Goal: Task Accomplishment & Management: Use online tool/utility

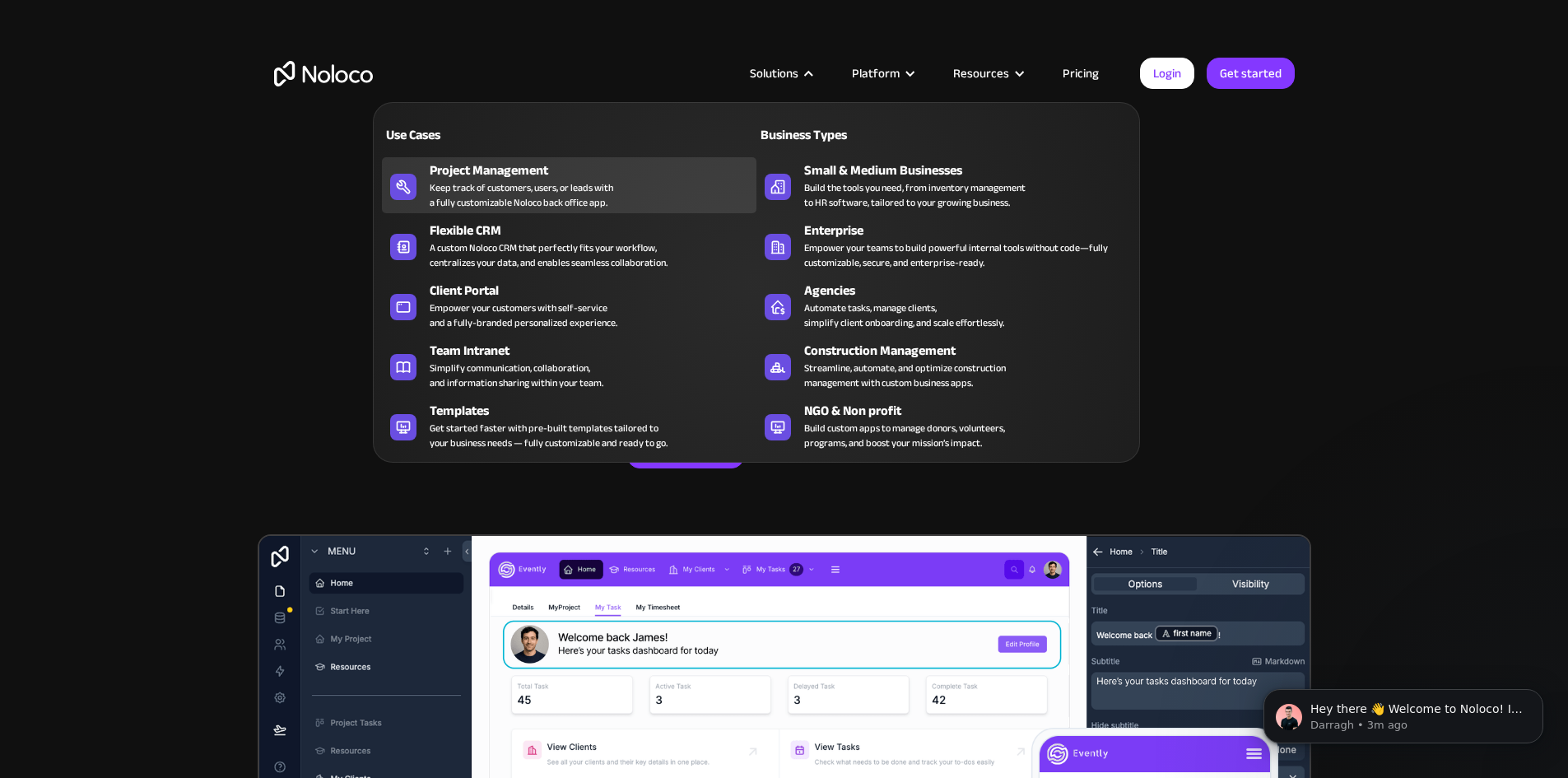
click at [413, 193] on icon at bounding box center [403, 187] width 27 height 17
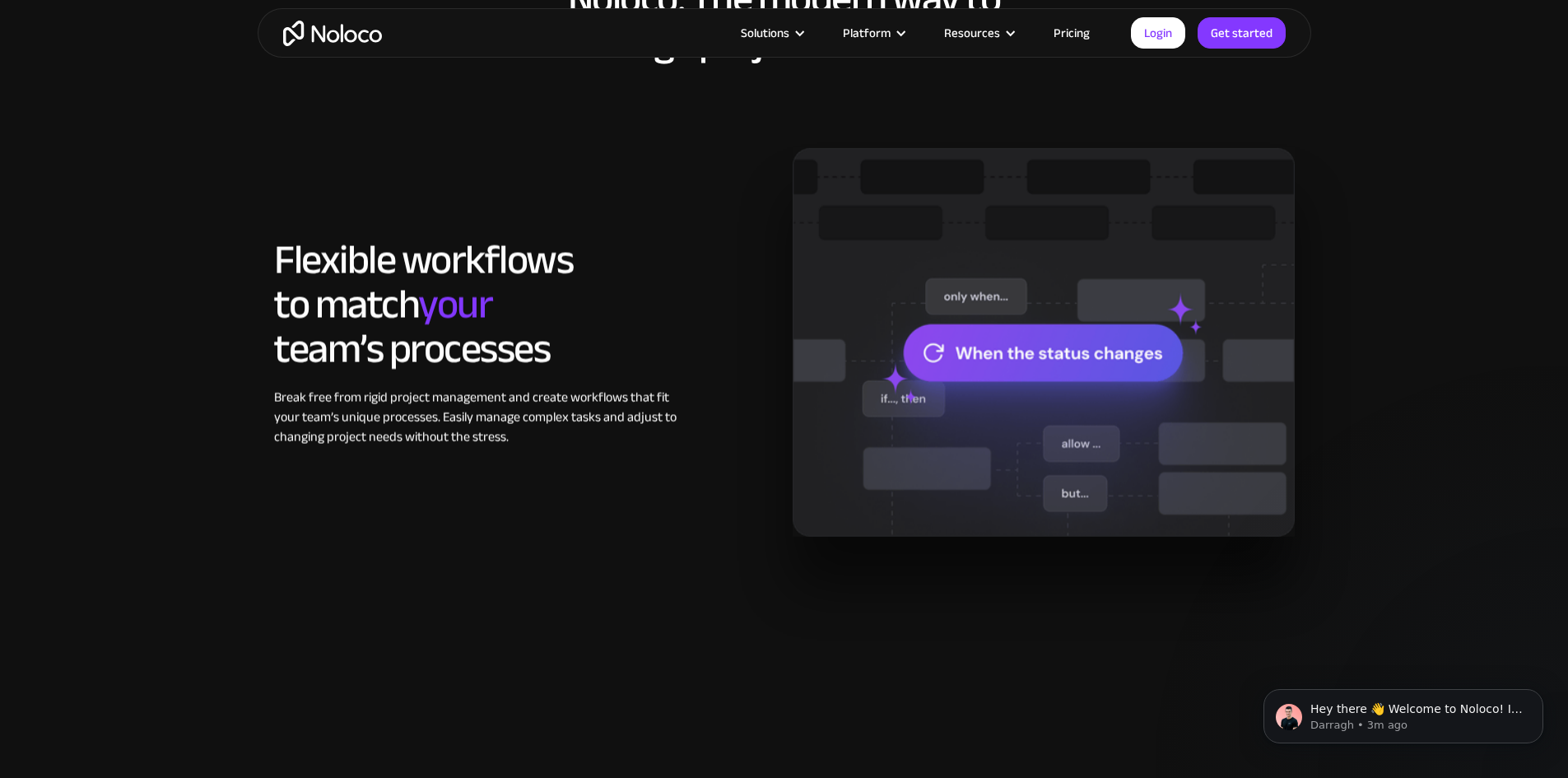
scroll to position [1235, 0]
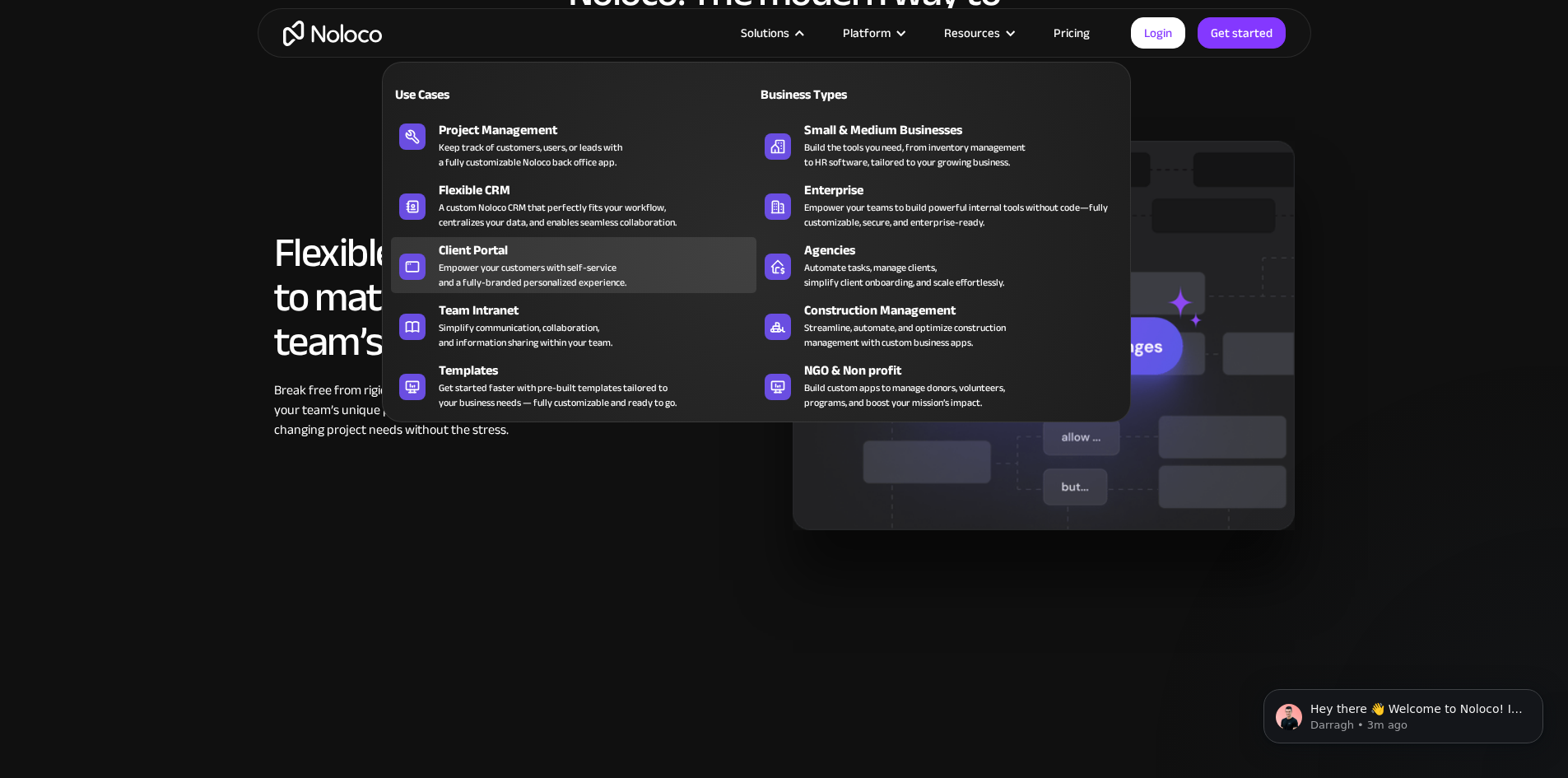
click at [506, 275] on div "Empower your customers with self-service and a fully-branded personalized exper…" at bounding box center [532, 275] width 187 height 30
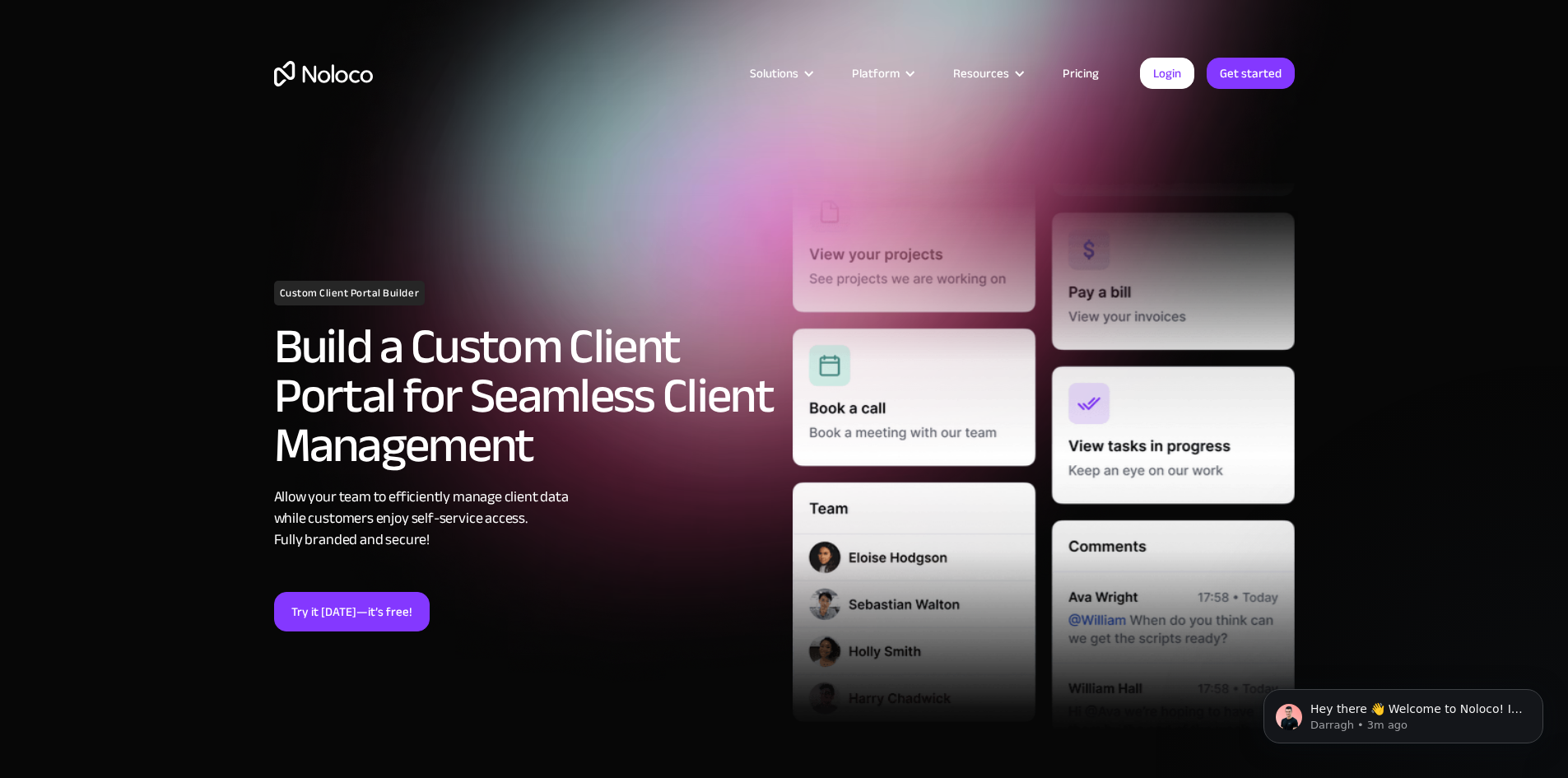
click at [1087, 72] on link "Pricing" at bounding box center [1081, 73] width 77 height 21
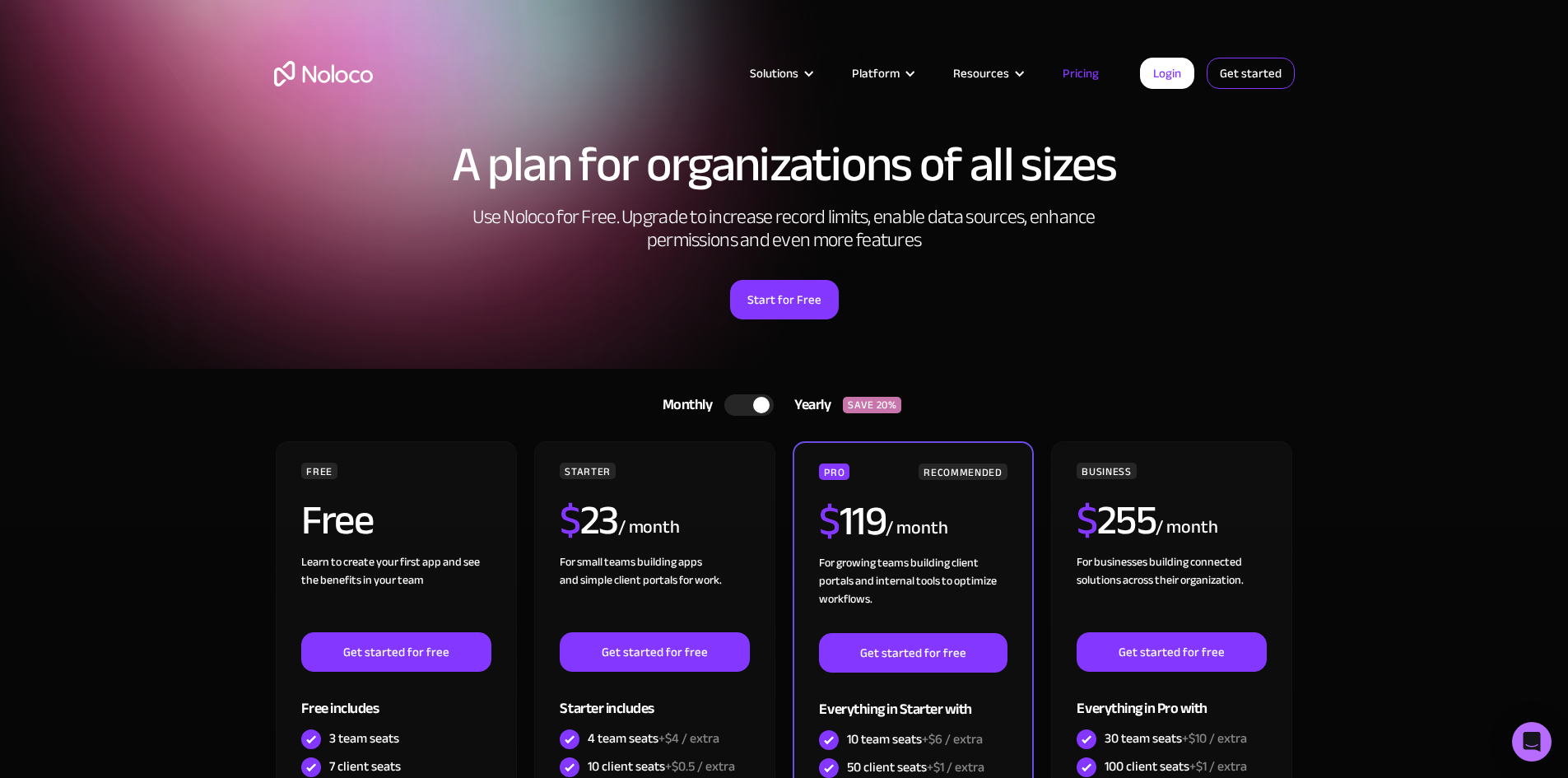
click at [1267, 72] on link "Get started" at bounding box center [1250, 73] width 88 height 31
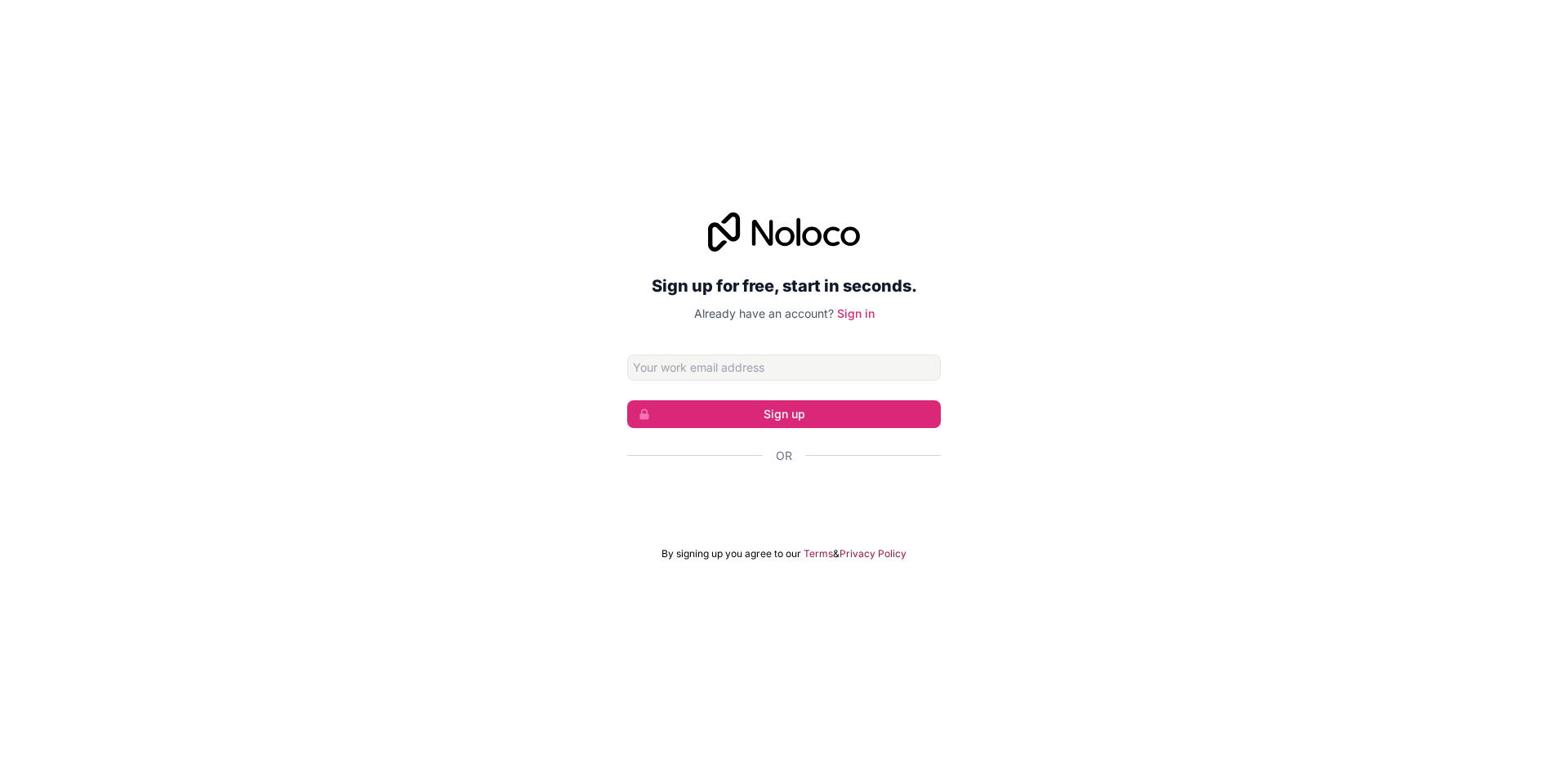
click at [1211, 440] on div "Sign up for free, start in seconds. Already have an account? Sign in Sign up Or…" at bounding box center [784, 386] width 1568 height 394
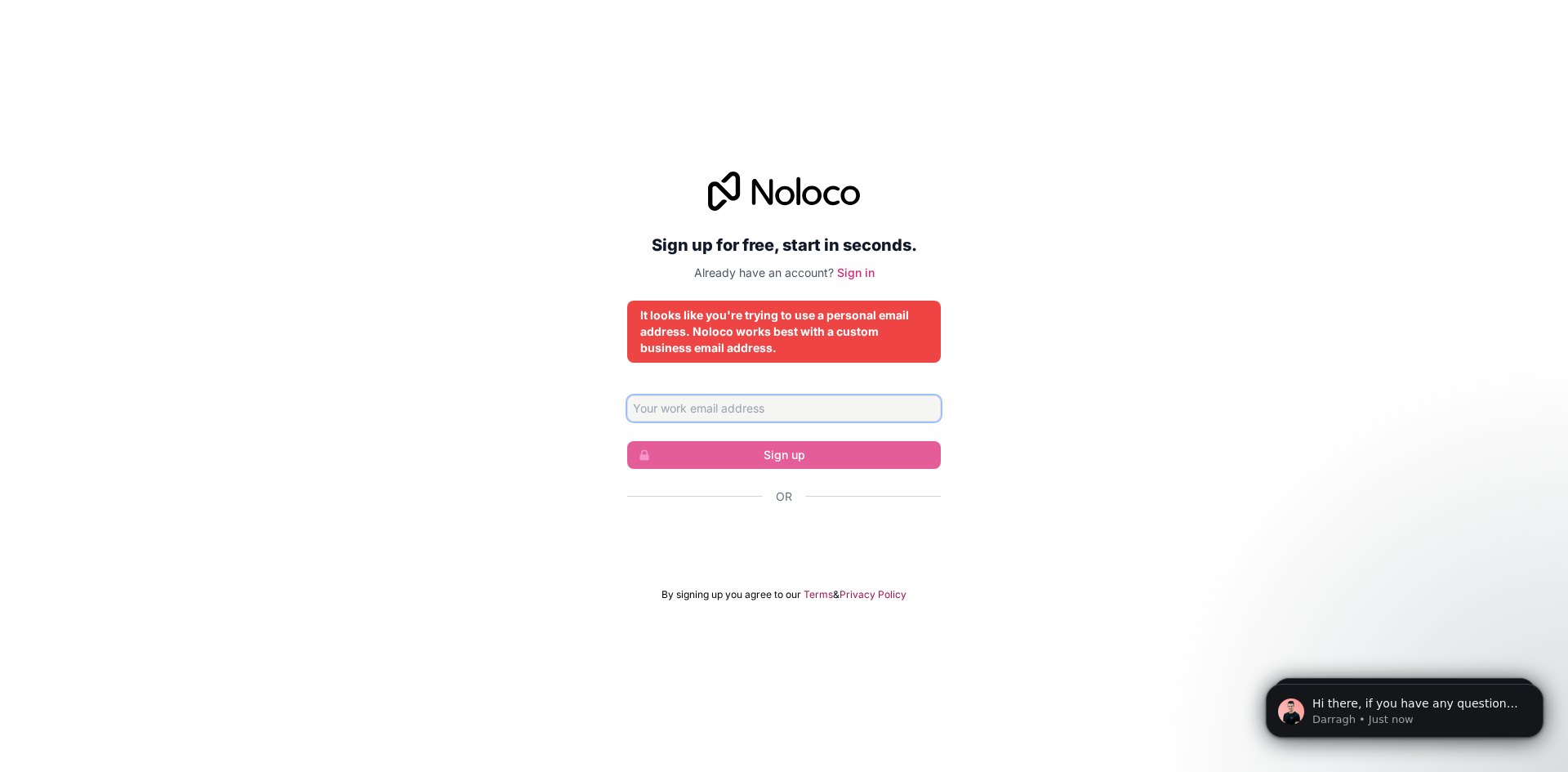
click at [724, 406] on input "Email address" at bounding box center [784, 408] width 314 height 27
type input "[EMAIL_ADDRESS][DOMAIN_NAME]"
click at [773, 406] on input "[EMAIL_ADDRESS][DOMAIN_NAME]" at bounding box center [784, 408] width 314 height 27
click at [1217, 351] on div "Sign up for free, start in seconds. Already have an account? Sign in It looks l…" at bounding box center [784, 386] width 1568 height 475
click at [858, 273] on link "Sign in" at bounding box center [856, 272] width 38 height 14
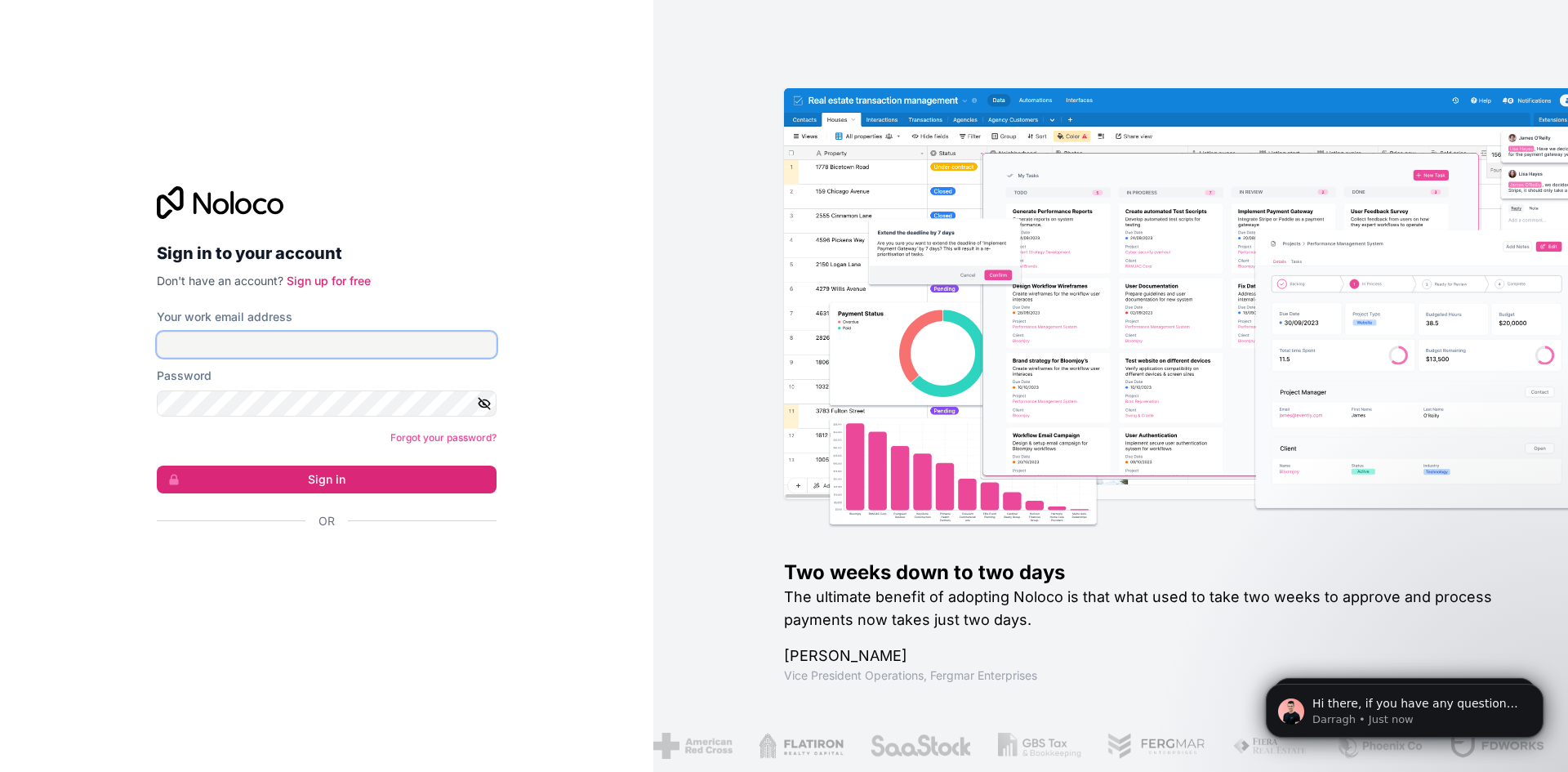
type input "[EMAIL_ADDRESS][DOMAIN_NAME]"
click at [340, 342] on input "[EMAIL_ADDRESS][DOMAIN_NAME]" at bounding box center [326, 344] width 340 height 27
drag, startPoint x: 460, startPoint y: 264, endPoint x: 442, endPoint y: 285, distance: 27.7
click at [460, 264] on h2 "Sign in to your account" at bounding box center [326, 254] width 340 height 29
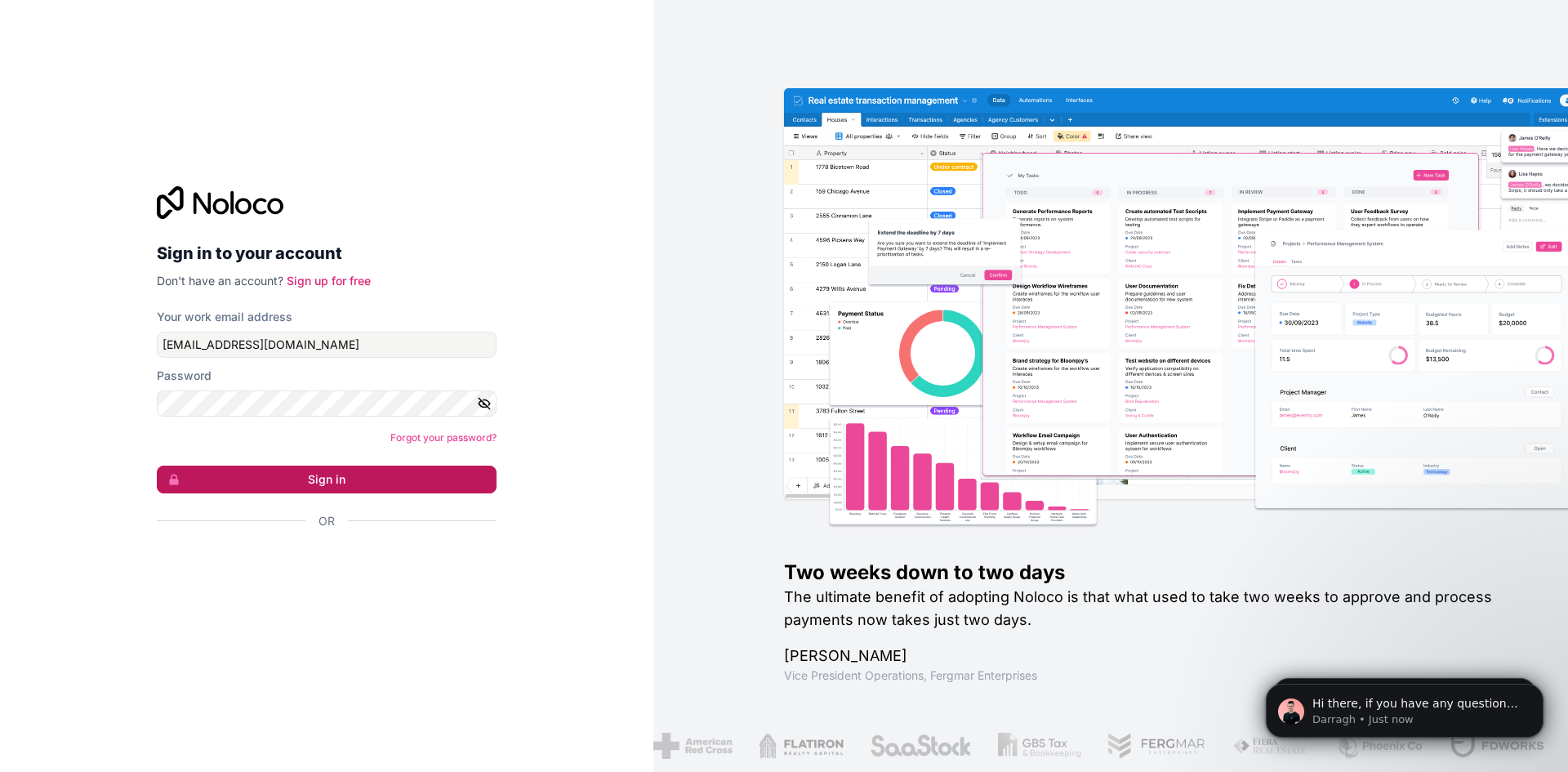
click at [286, 484] on button "Sign in" at bounding box center [326, 480] width 340 height 27
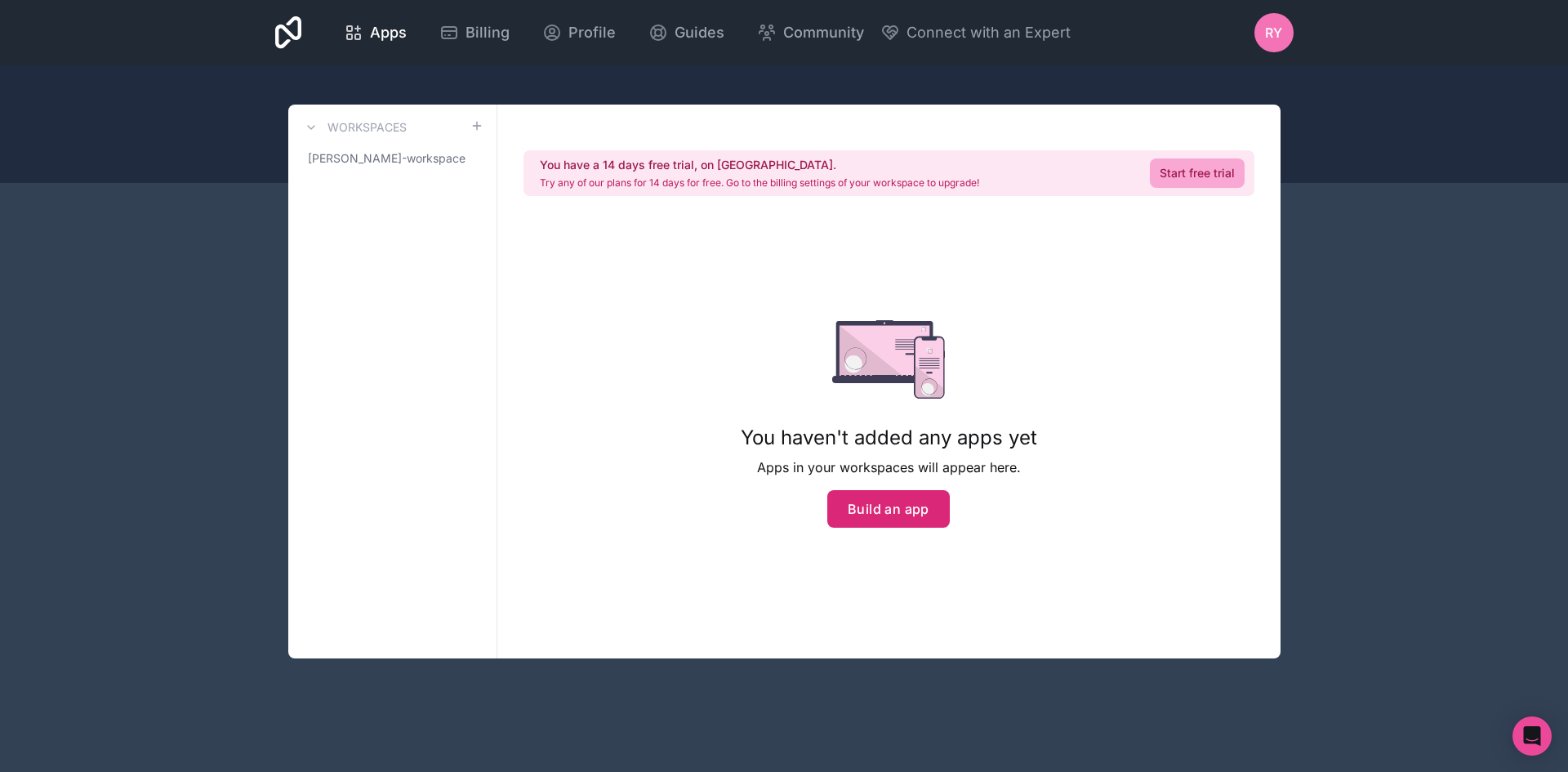
click at [894, 518] on button "Build an app" at bounding box center [889, 508] width 123 height 38
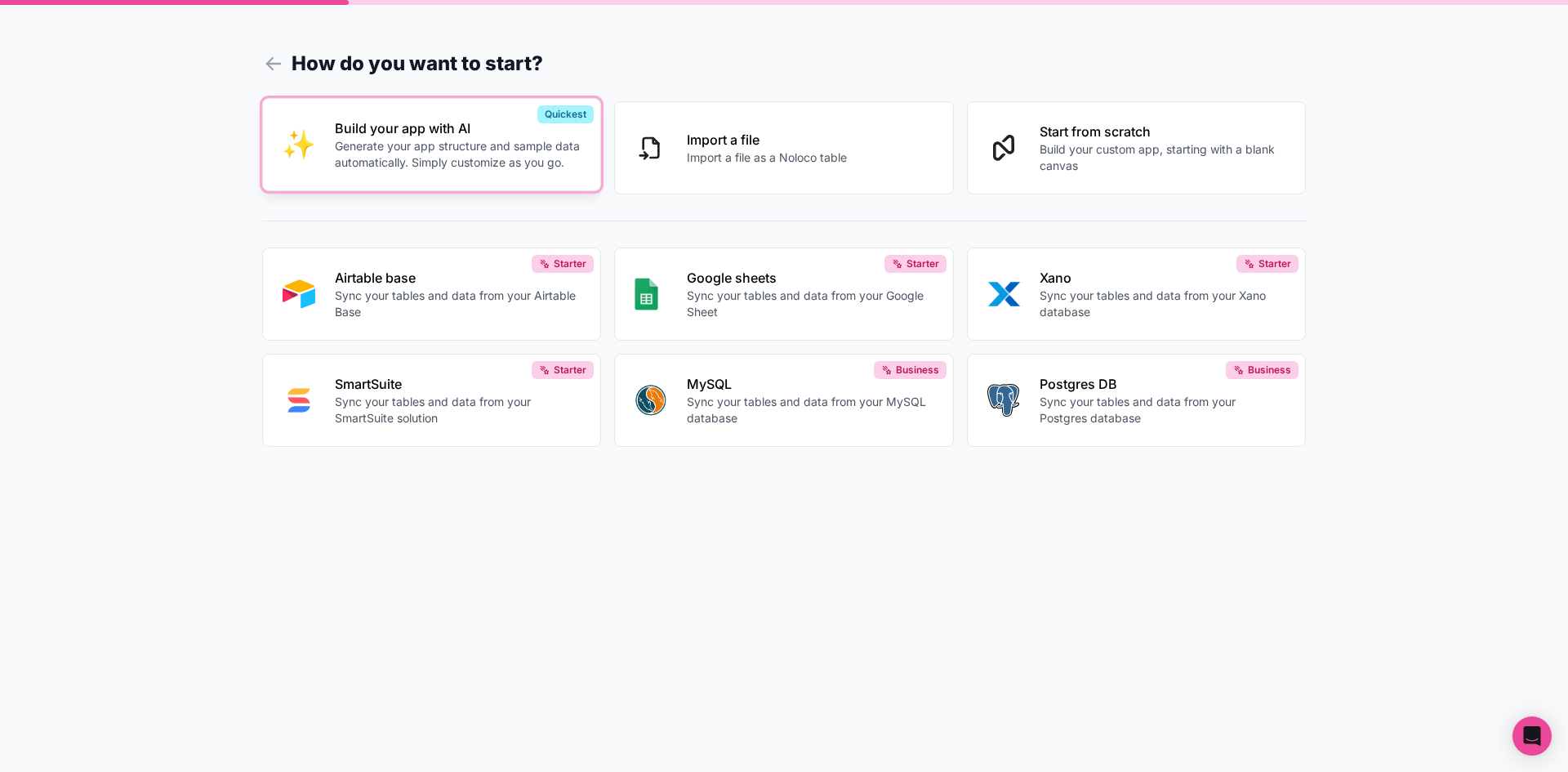
click at [452, 118] on button "Build your app with AI Generate your app structure and sample data automaticall…" at bounding box center [431, 145] width 340 height 93
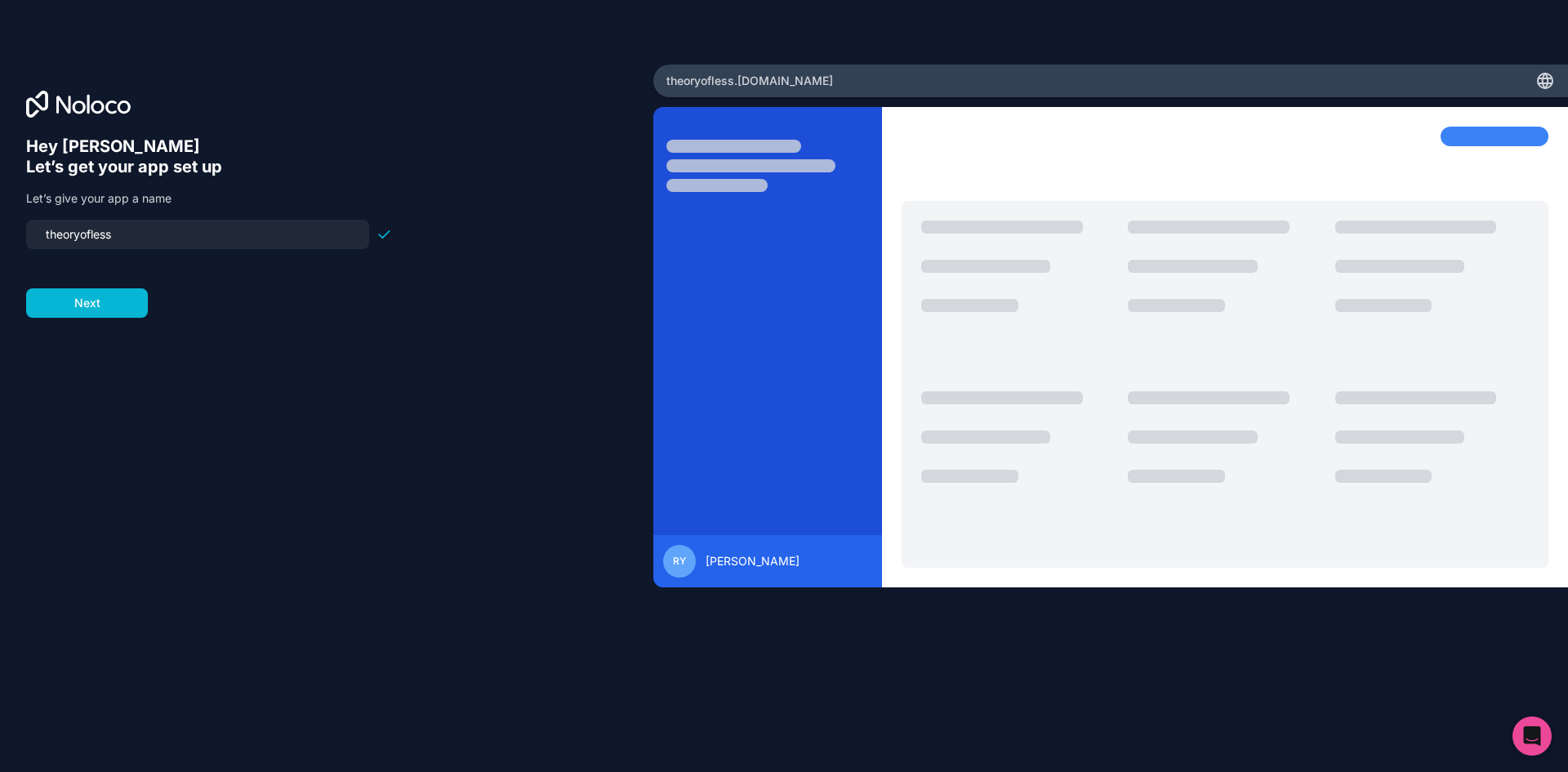
drag, startPoint x: 143, startPoint y: 227, endPoint x: 12, endPoint y: 234, distance: 131.2
click at [12, 234] on div "Hey Rebecca 👋 Let’s get your app set up Let’s give your app a name theoryofless…" at bounding box center [327, 386] width 654 height 644
type input "t"
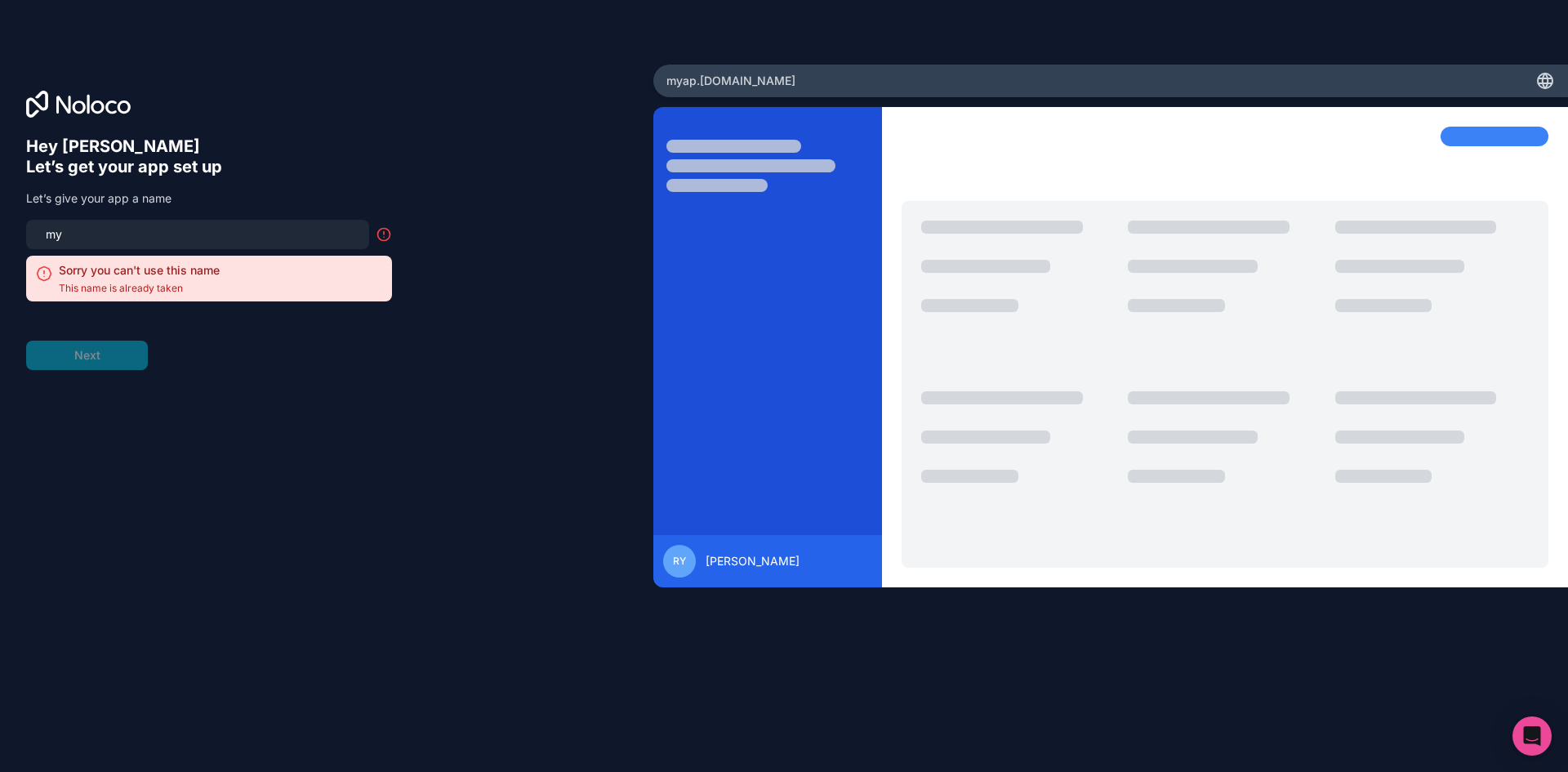
type input "m"
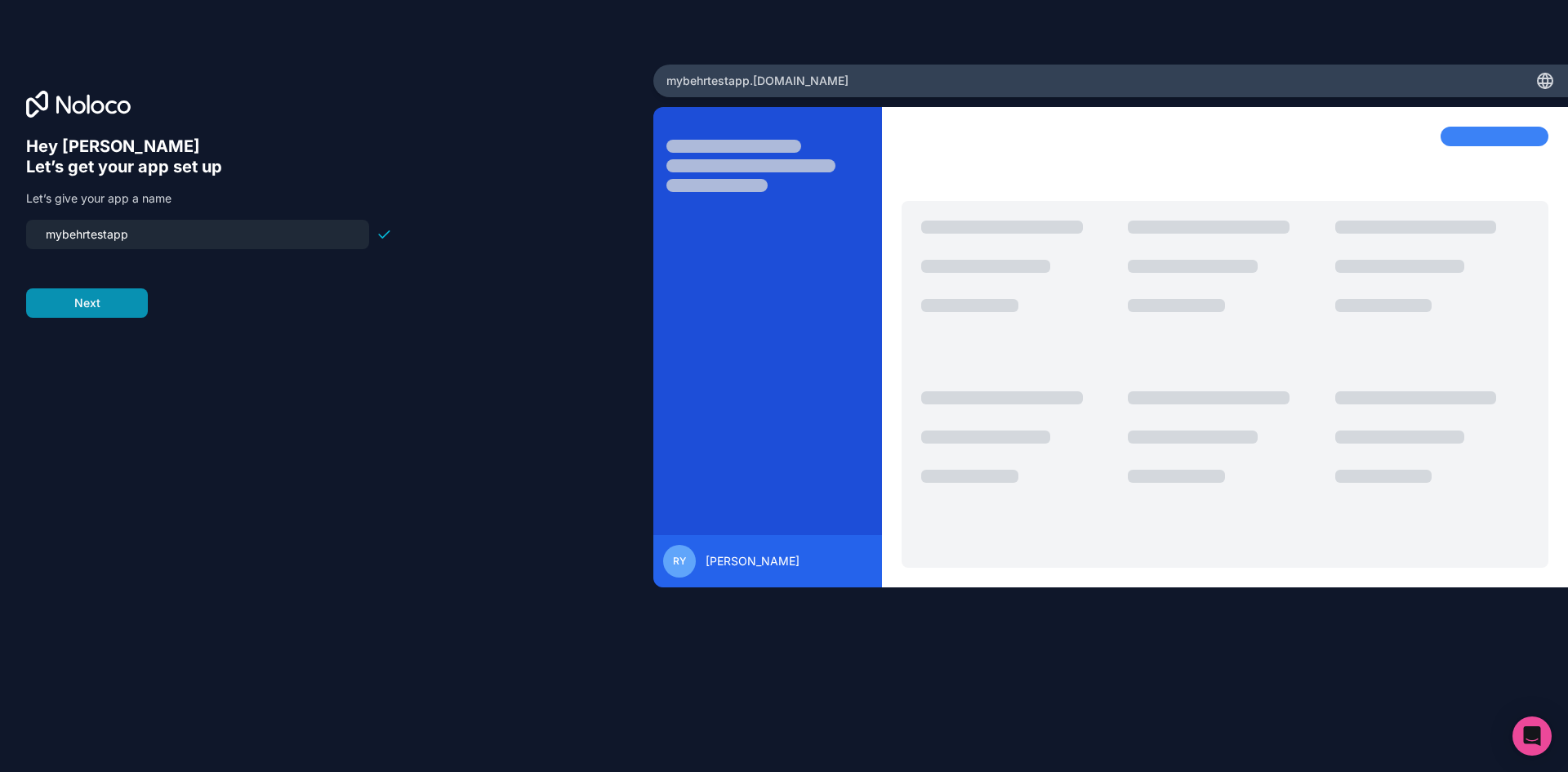
type input "mybehrtestapp"
click at [75, 307] on button "Next" at bounding box center [87, 303] width 122 height 29
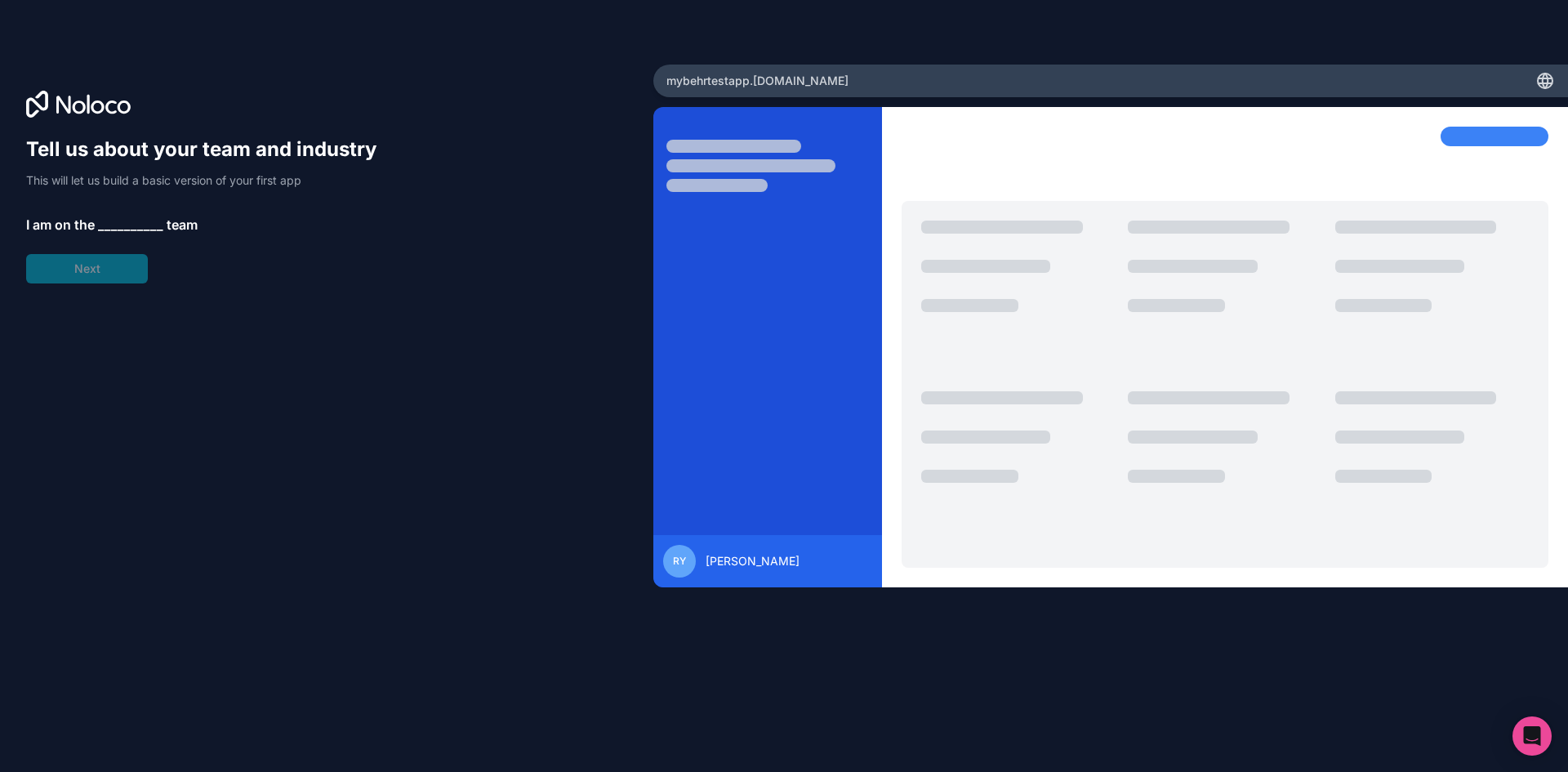
click at [133, 221] on span "__________" at bounding box center [130, 224] width 65 height 19
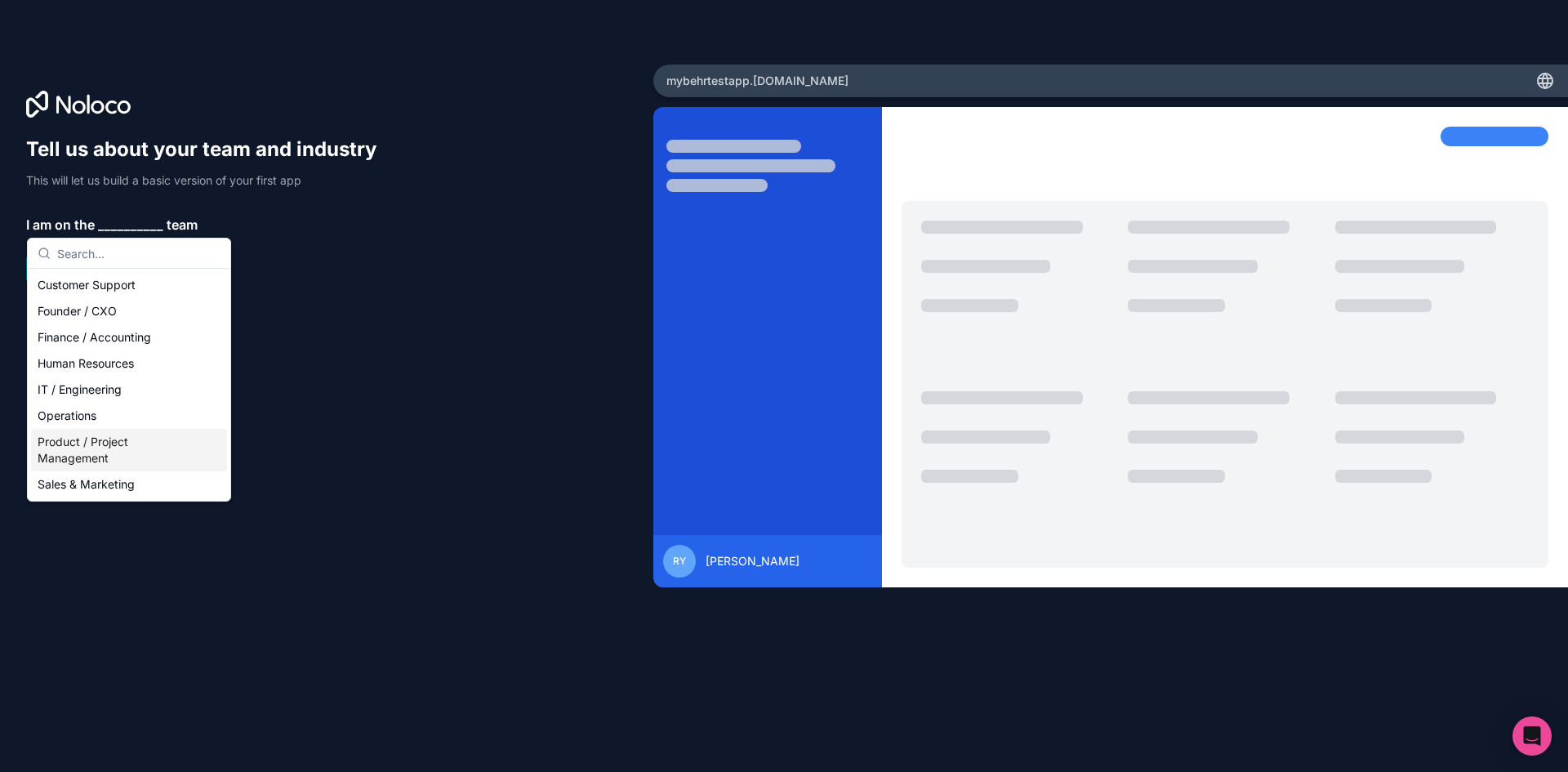
click at [89, 447] on div "Product / Project Management" at bounding box center [129, 450] width 196 height 42
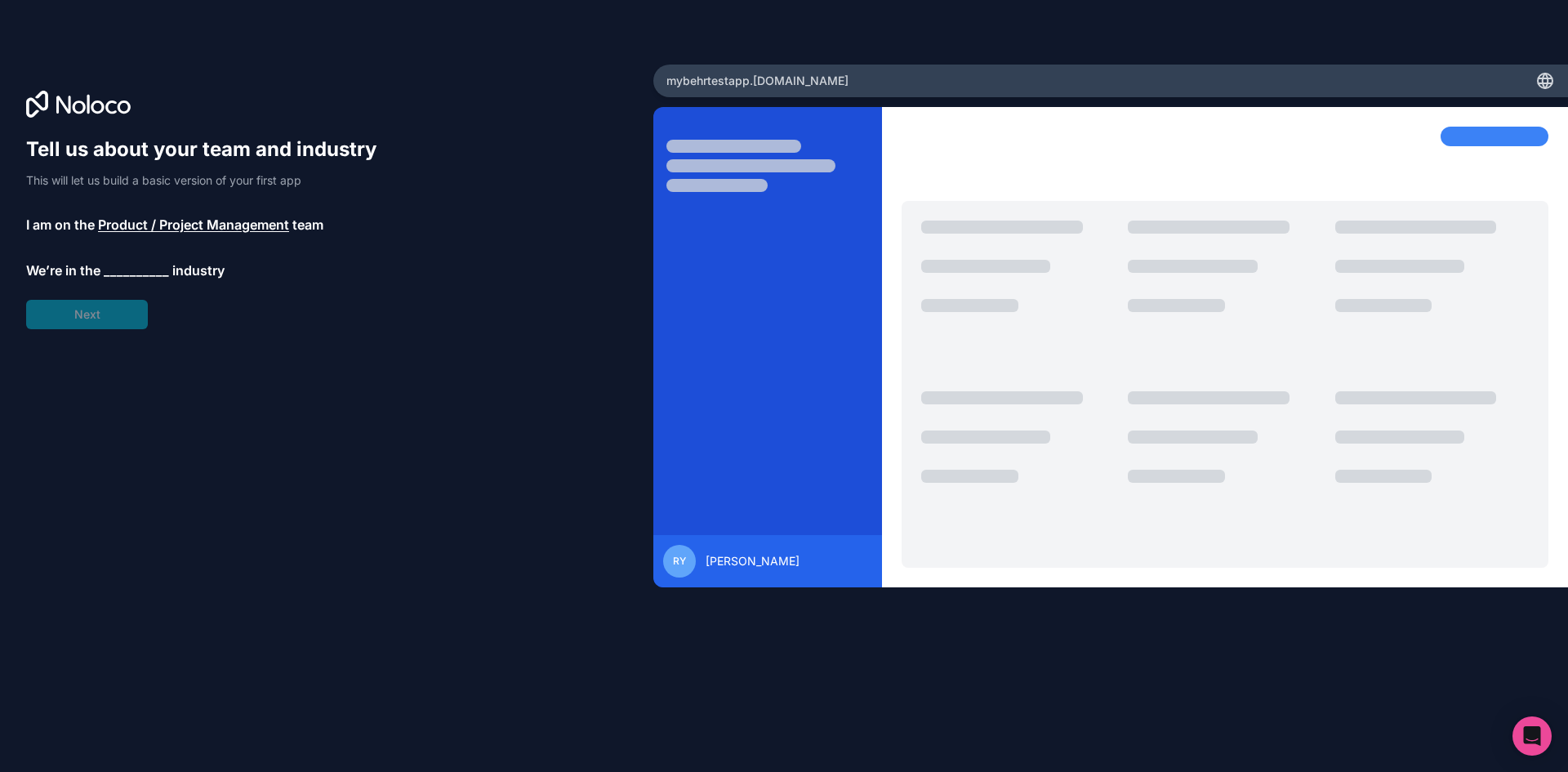
click at [117, 274] on span "__________" at bounding box center [135, 270] width 65 height 19
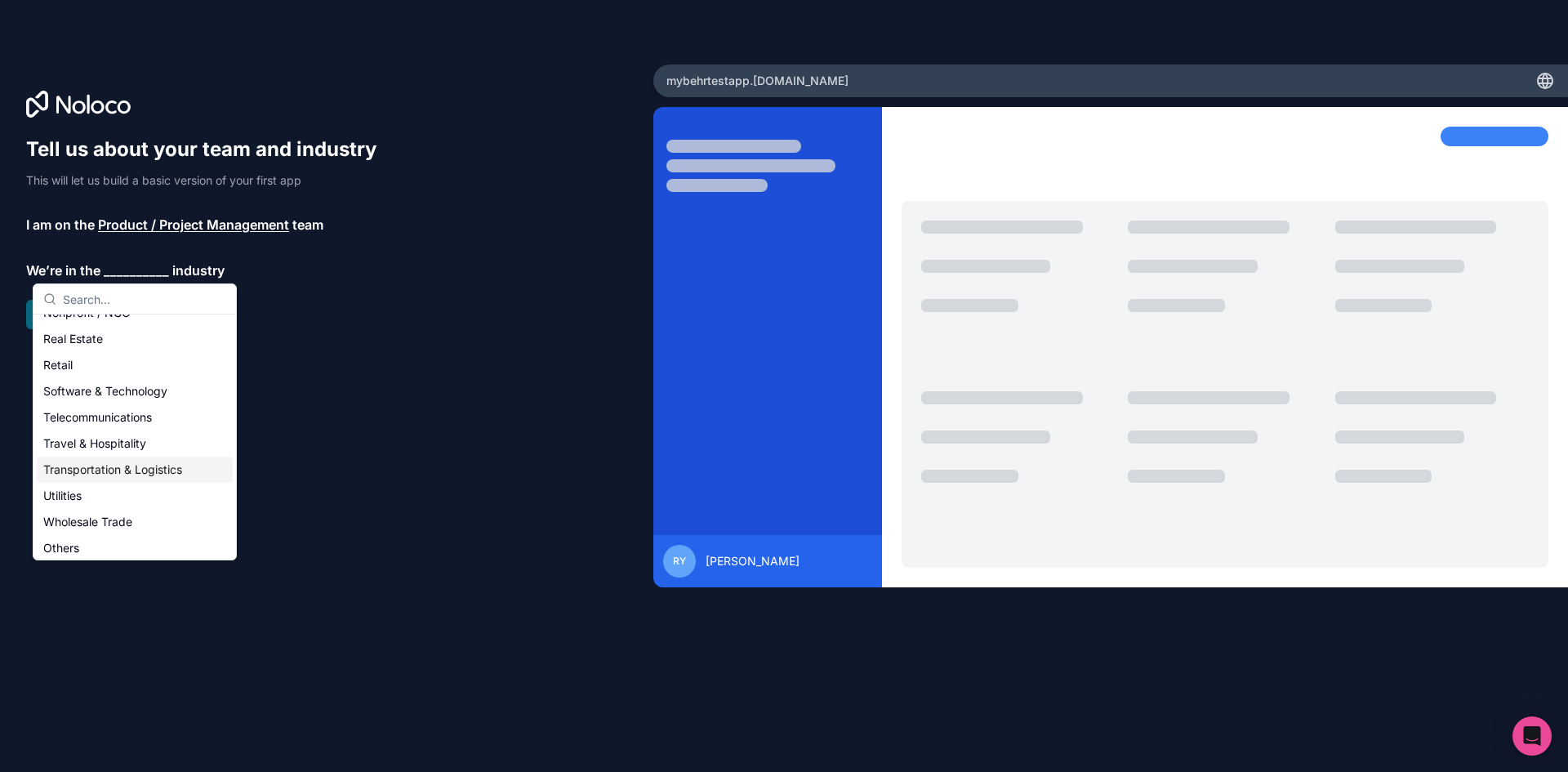
scroll to position [337, 0]
click at [74, 542] on div "Others" at bounding box center [135, 543] width 196 height 27
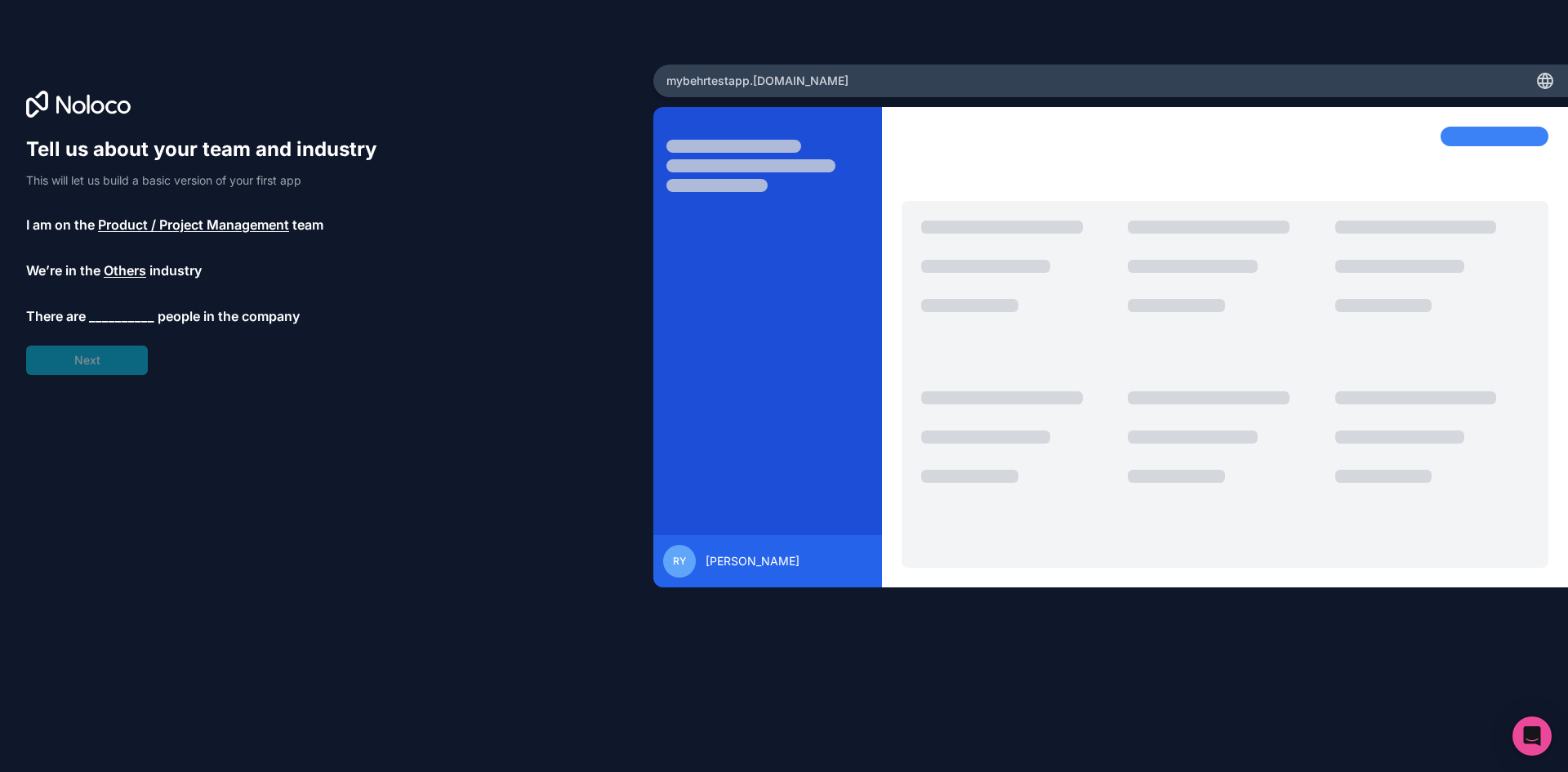
click at [118, 318] on span "__________" at bounding box center [121, 316] width 65 height 19
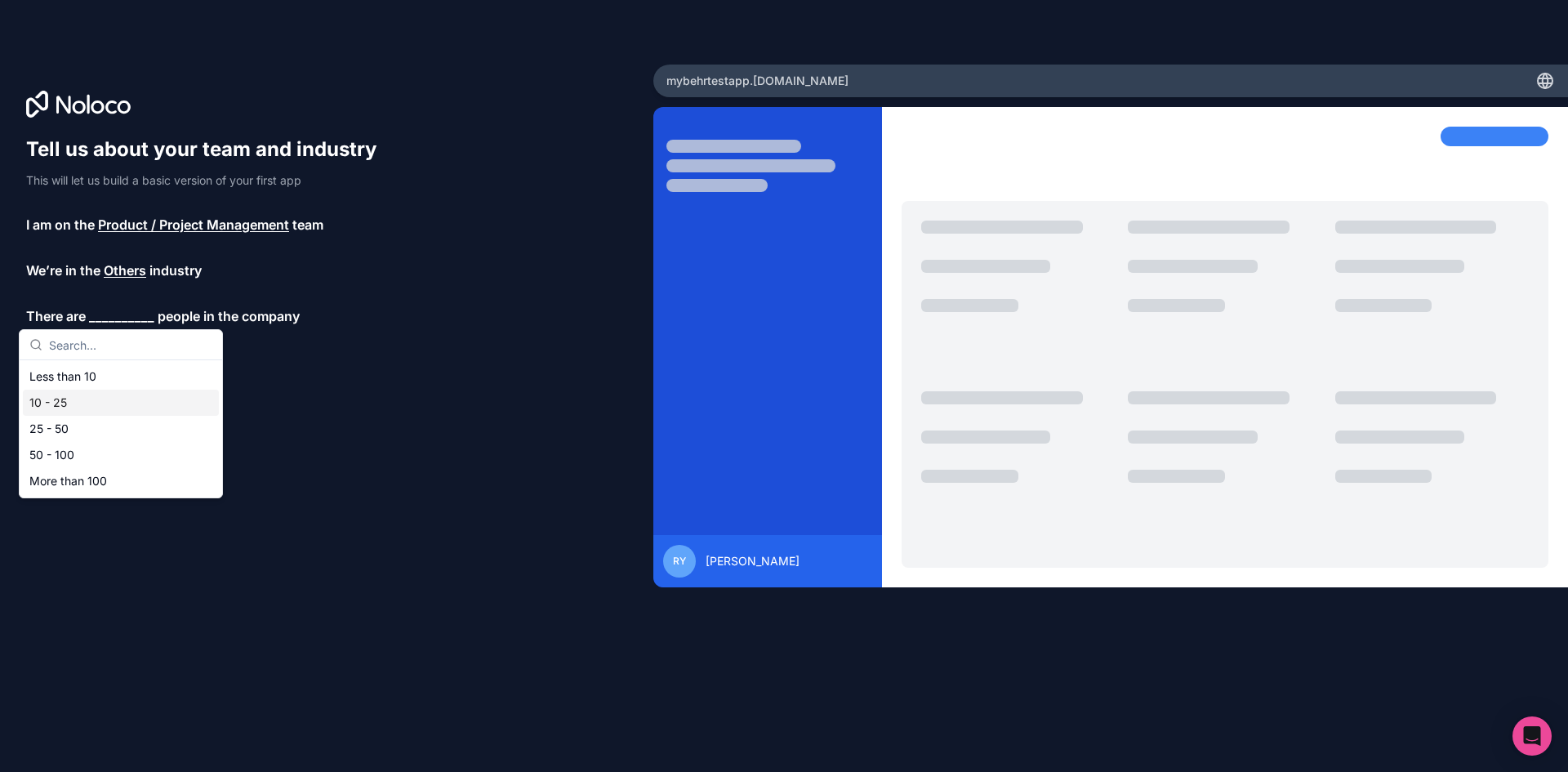
click at [61, 403] on div "10 - 25" at bounding box center [121, 403] width 196 height 27
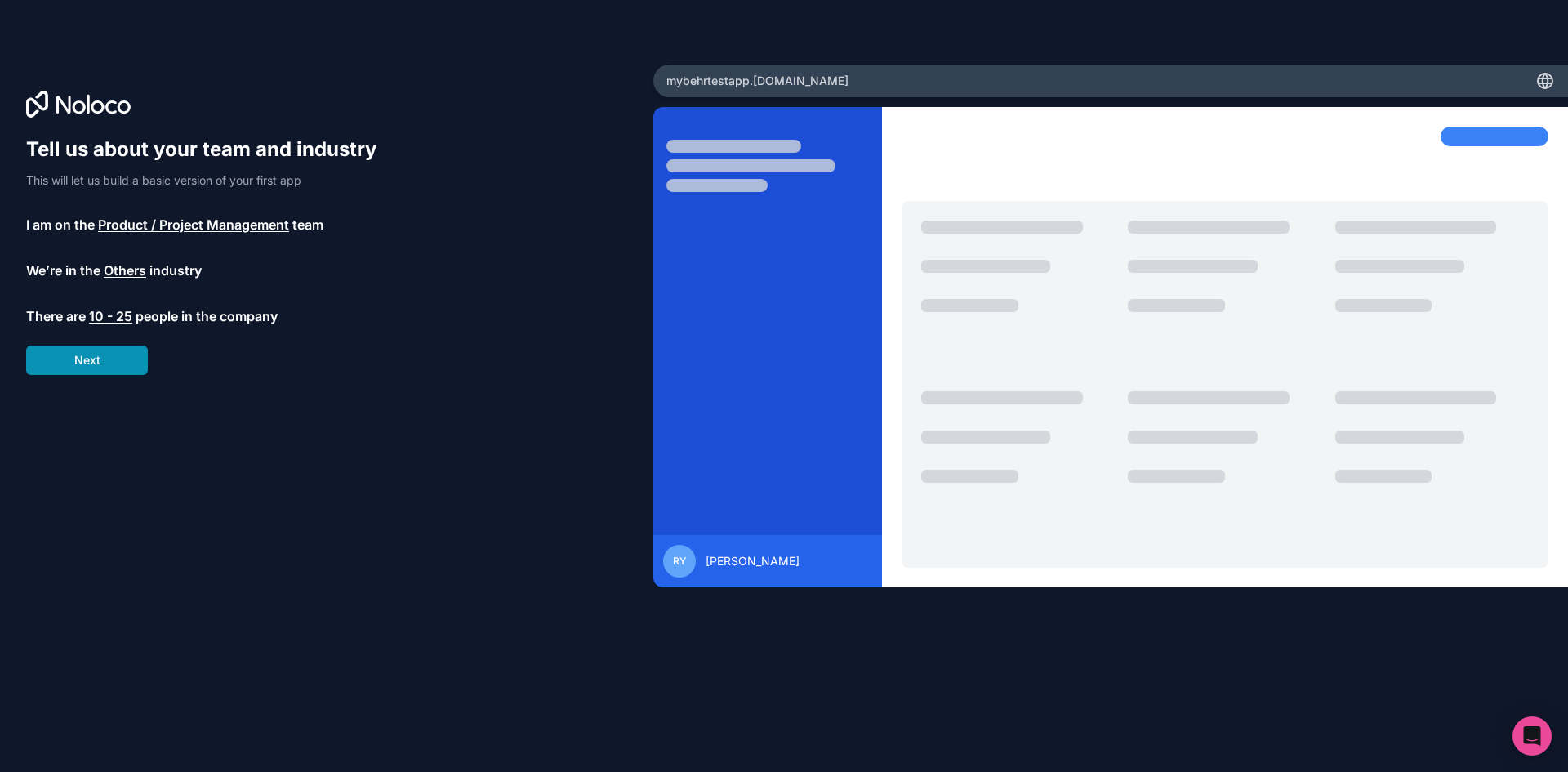
click at [93, 353] on button "Next" at bounding box center [87, 360] width 122 height 29
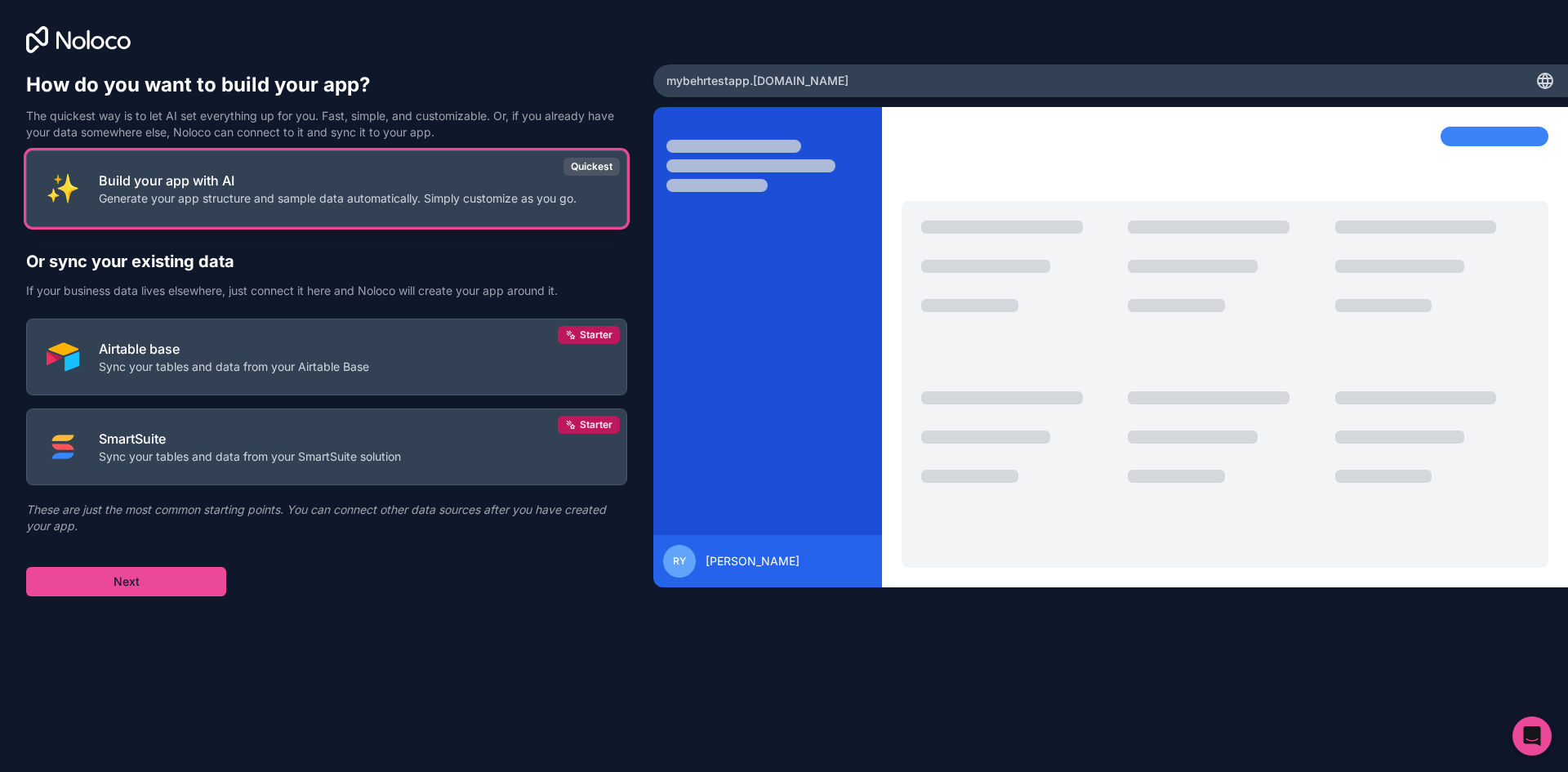
click at [486, 203] on p "Generate your app structure and sample data automatically. Simply customize as …" at bounding box center [338, 199] width 478 height 16
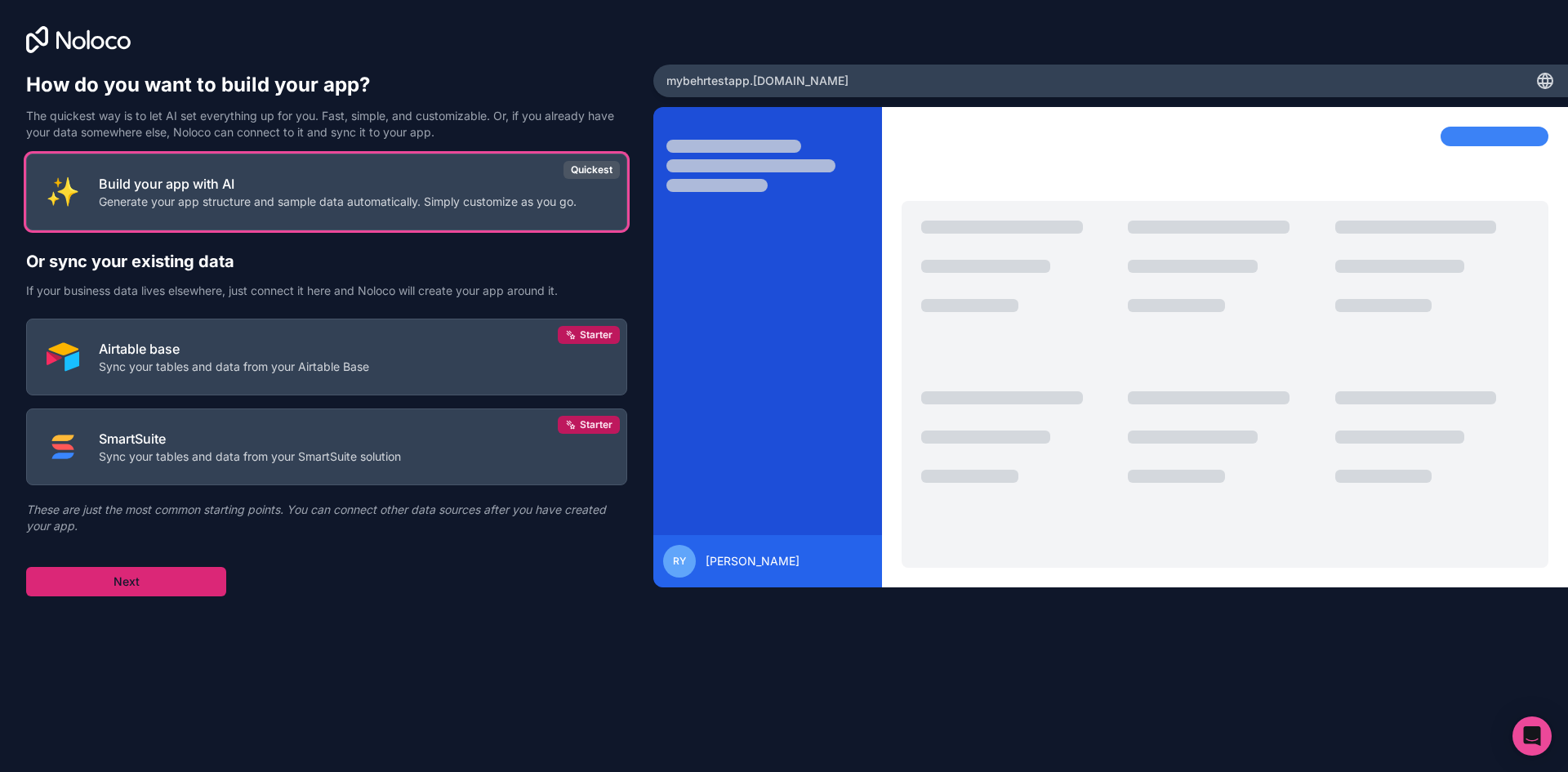
click at [147, 582] on button "Next" at bounding box center [126, 582] width 200 height 29
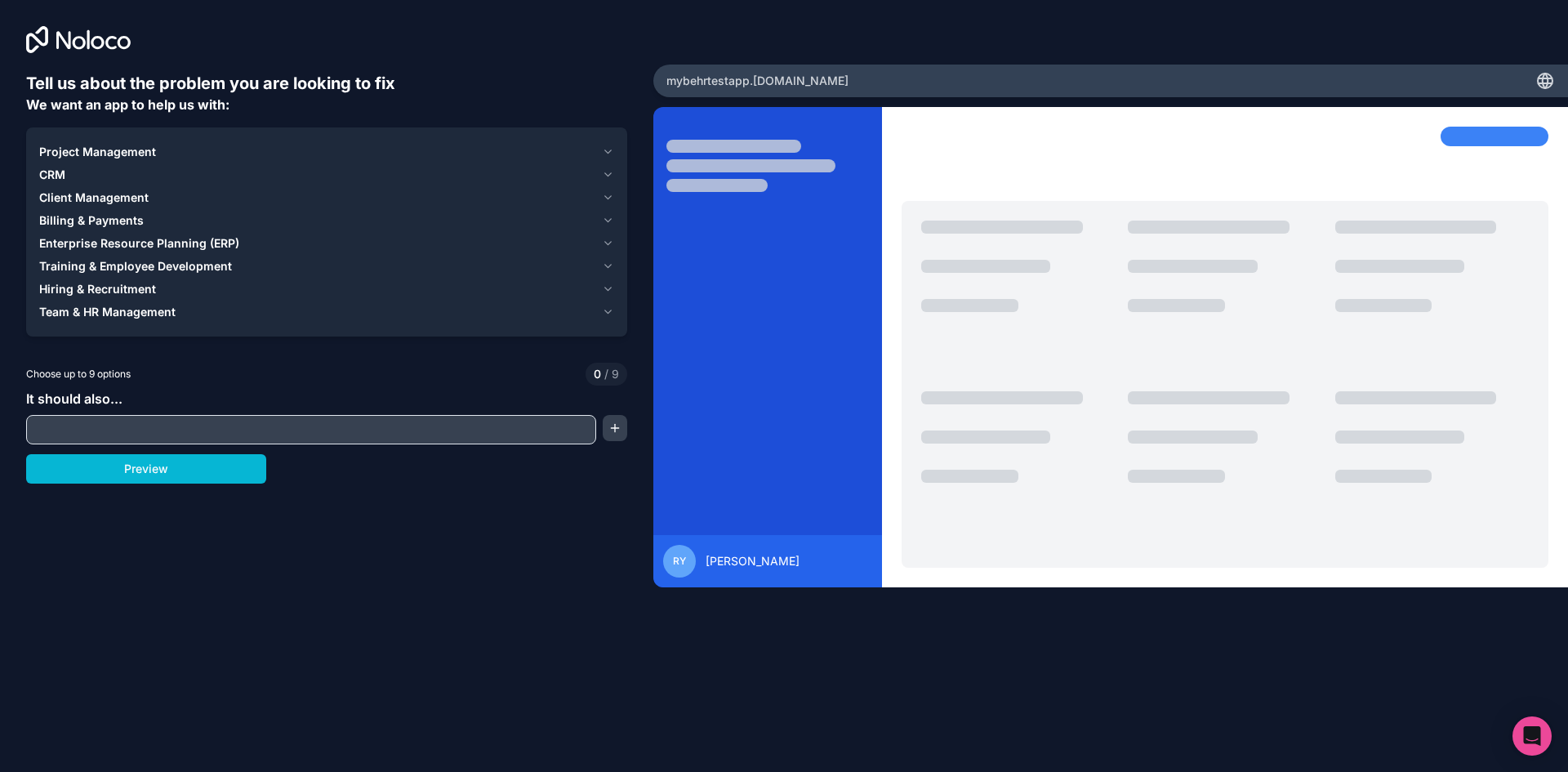
click at [124, 194] on span "Client Management" at bounding box center [94, 198] width 110 height 16
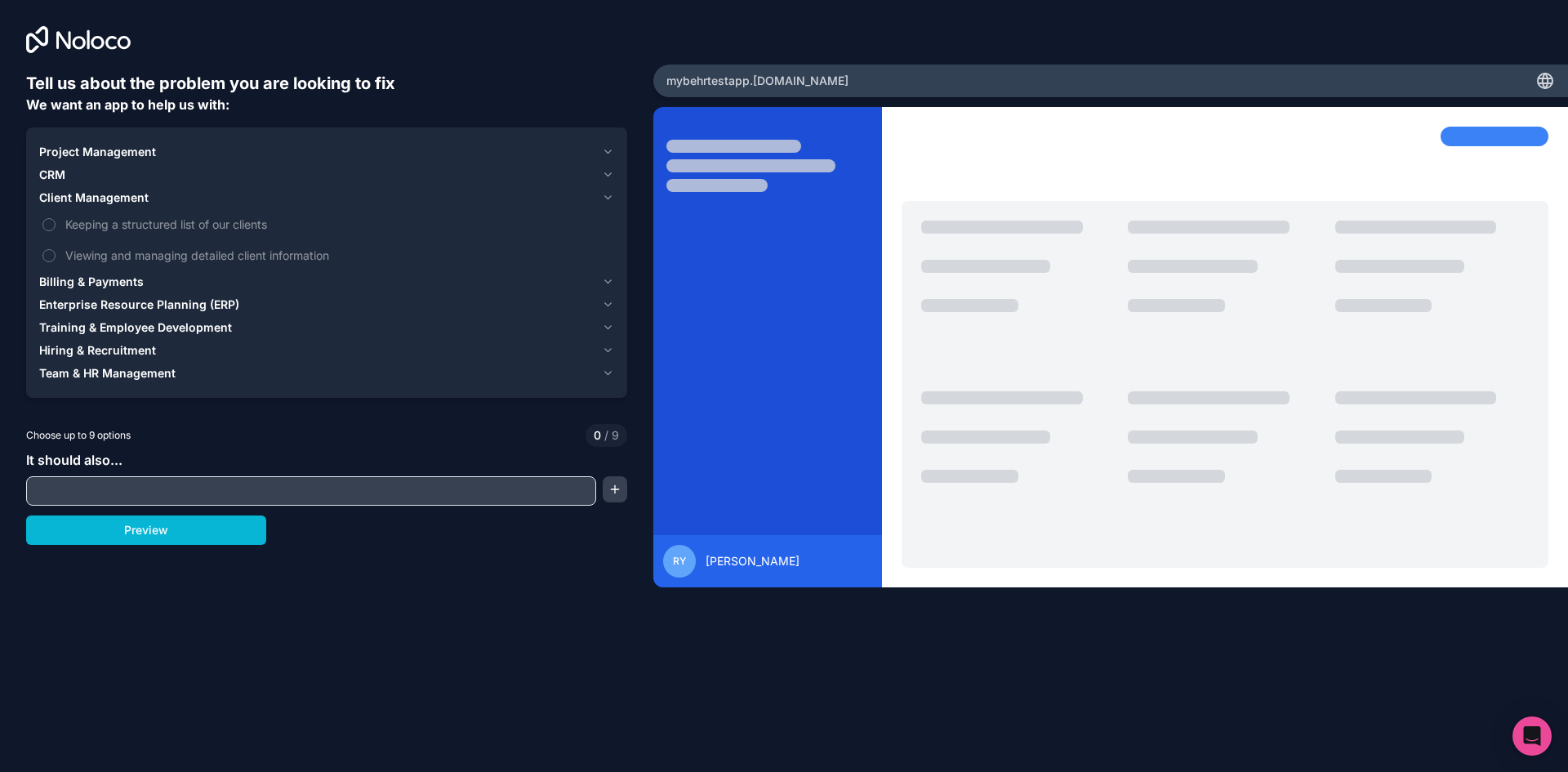
click at [124, 194] on span "Client Management" at bounding box center [94, 198] width 110 height 16
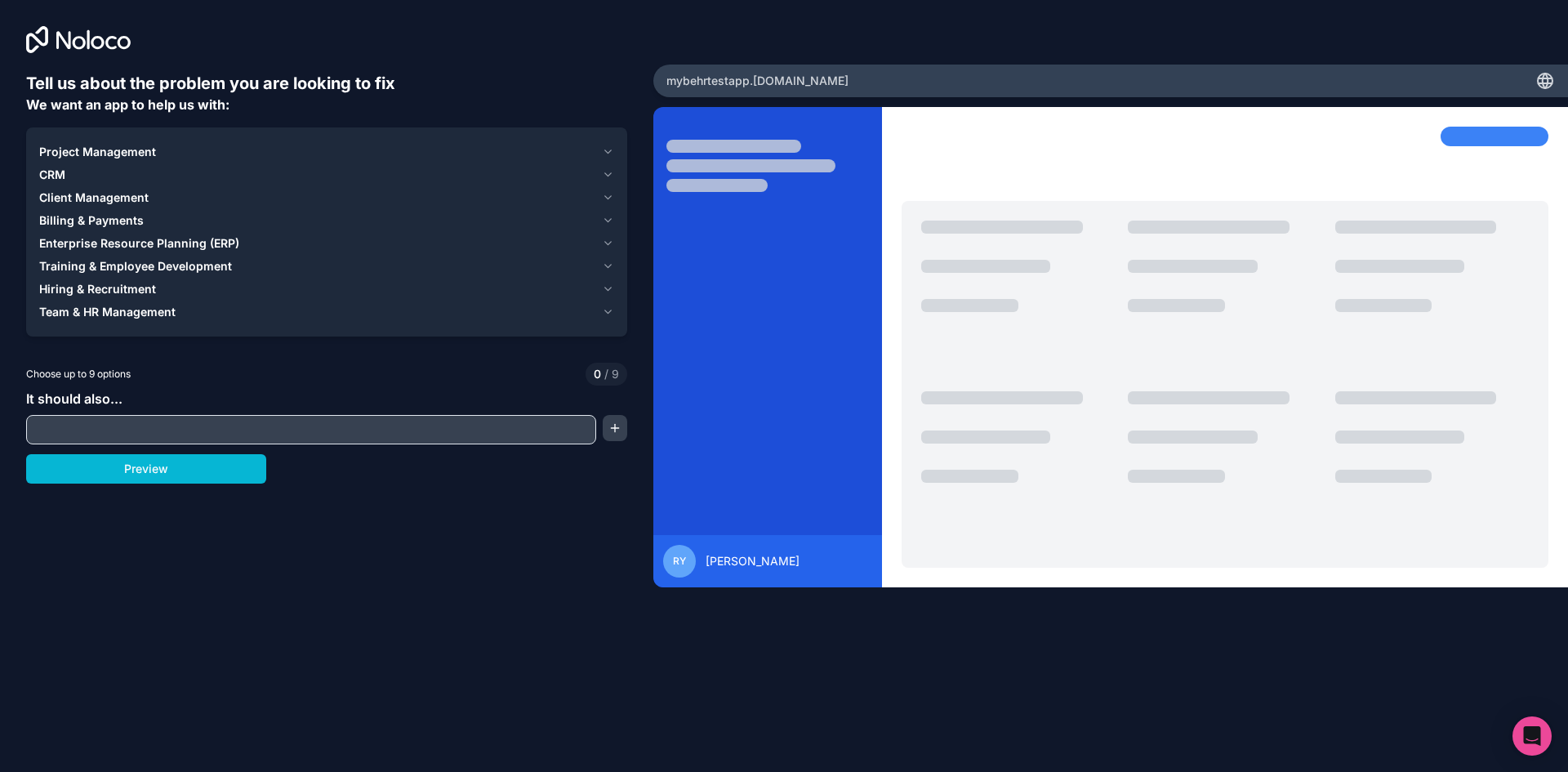
click at [117, 149] on span "Project Management" at bounding box center [98, 152] width 117 height 16
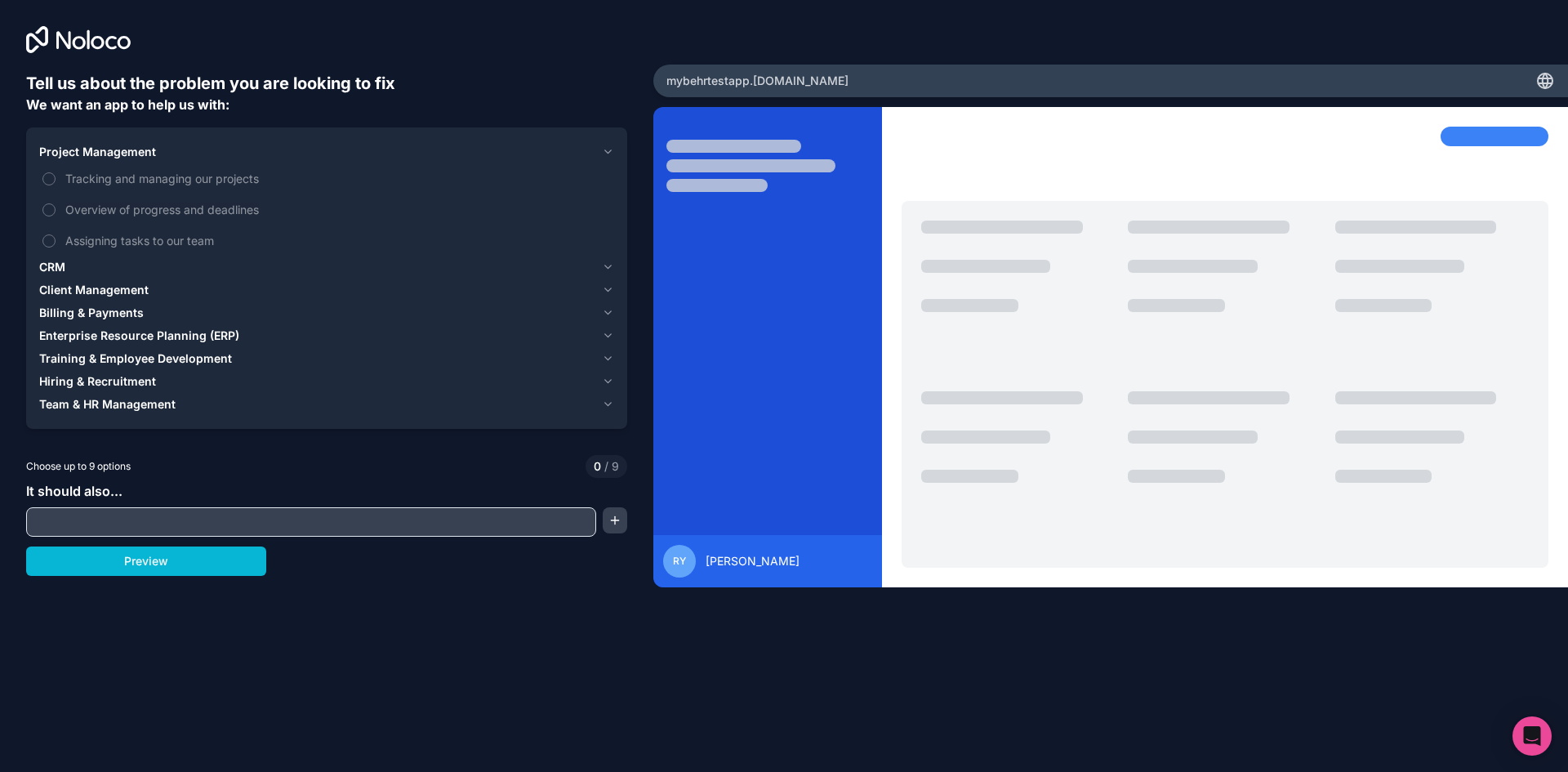
click at [117, 149] on span "Project Management" at bounding box center [98, 152] width 117 height 16
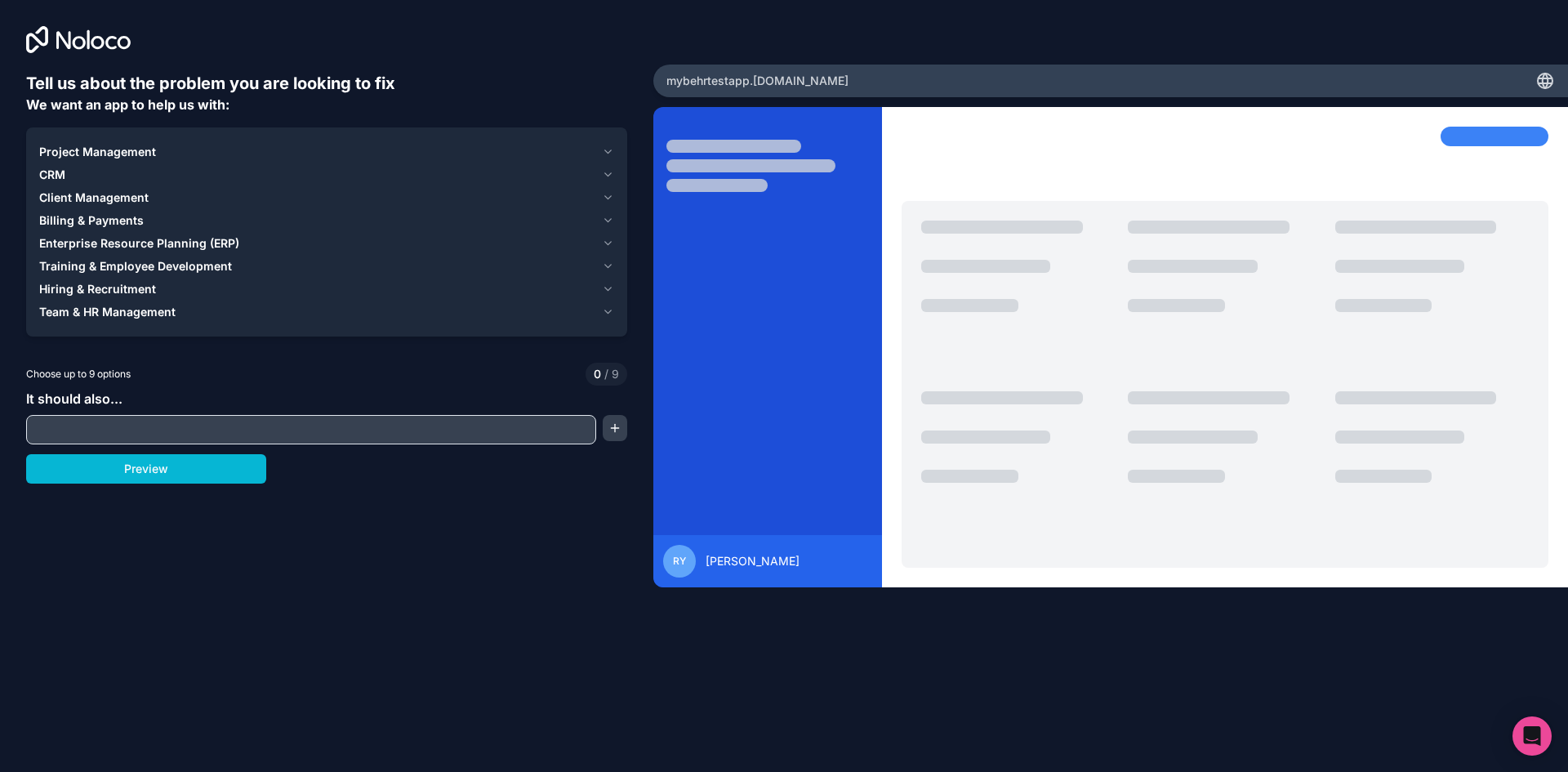
click at [56, 171] on span "CRM" at bounding box center [52, 175] width 27 height 16
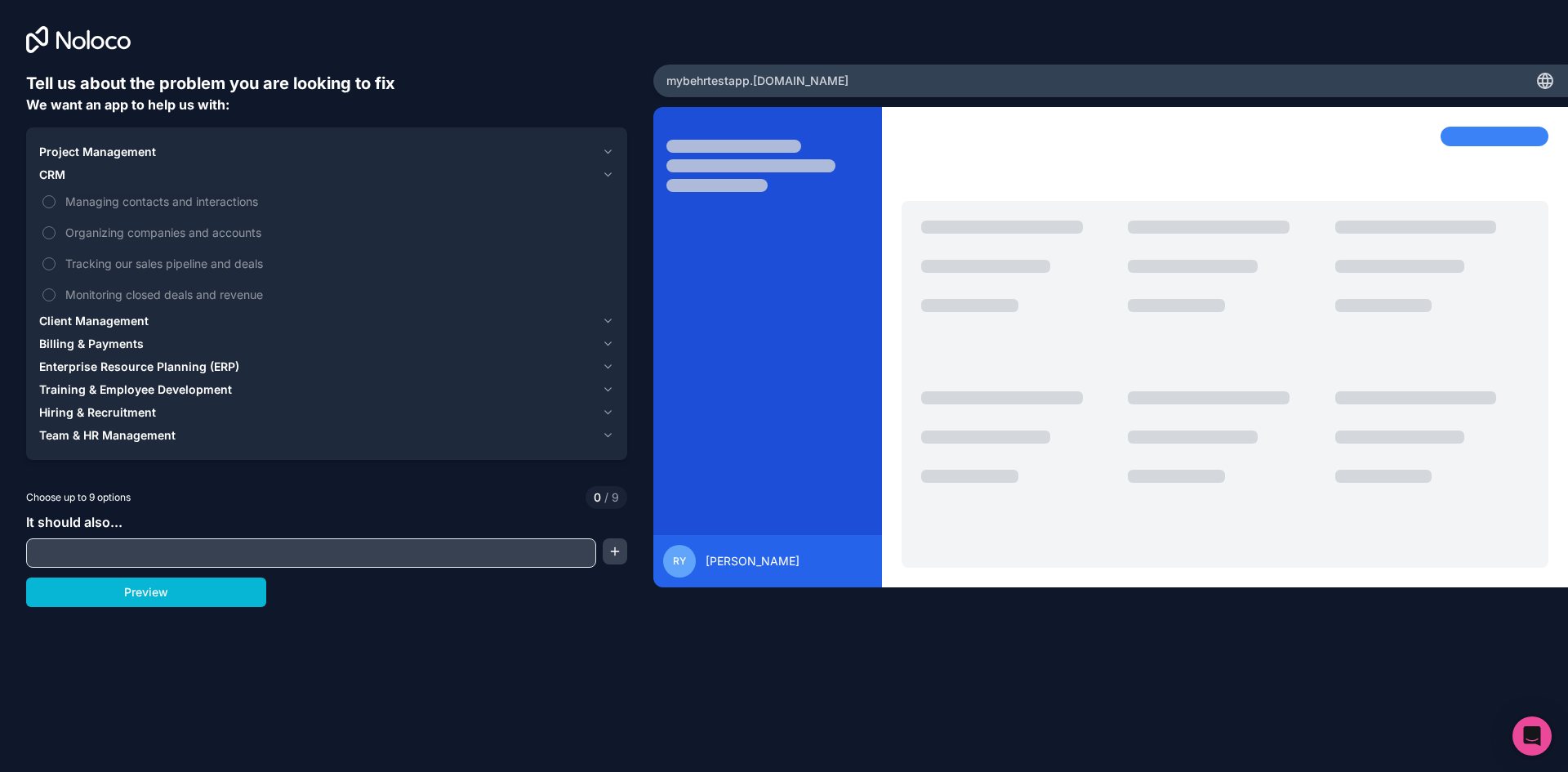
click at [56, 171] on span "CRM" at bounding box center [52, 175] width 27 height 16
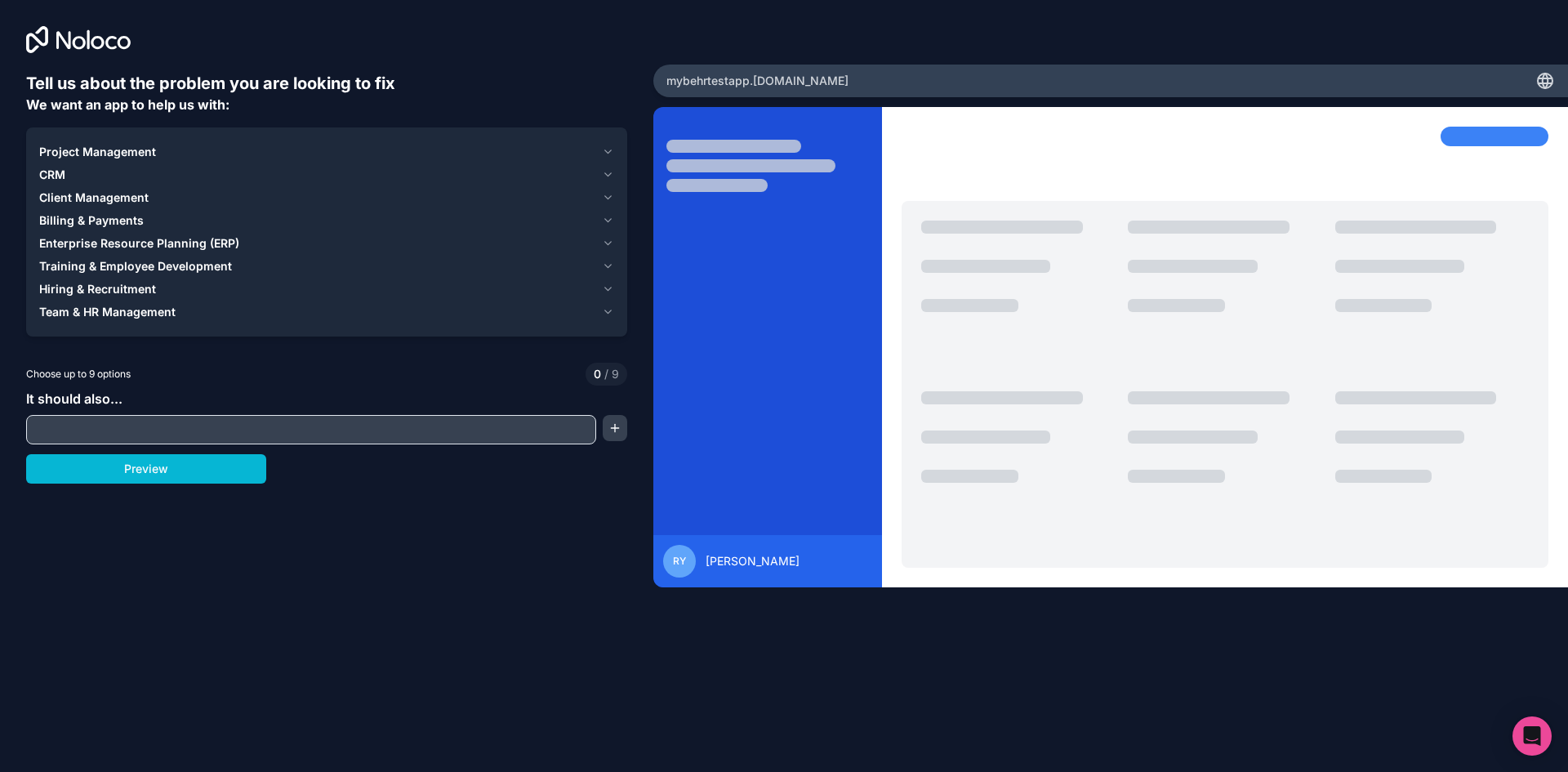
click at [64, 199] on span "Client Management" at bounding box center [94, 198] width 110 height 16
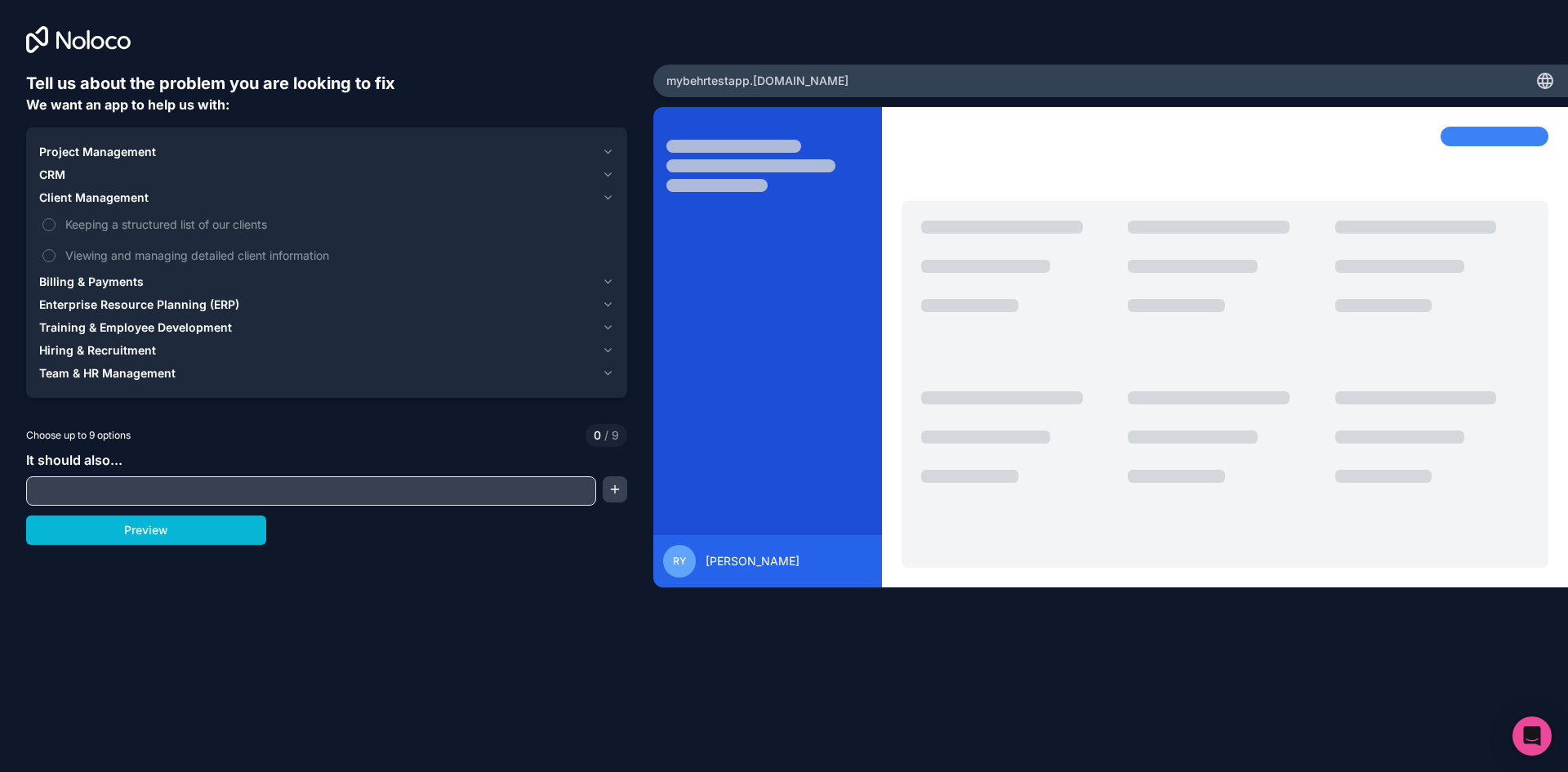
click at [81, 375] on span "Team & HR Management" at bounding box center [107, 374] width 136 height 16
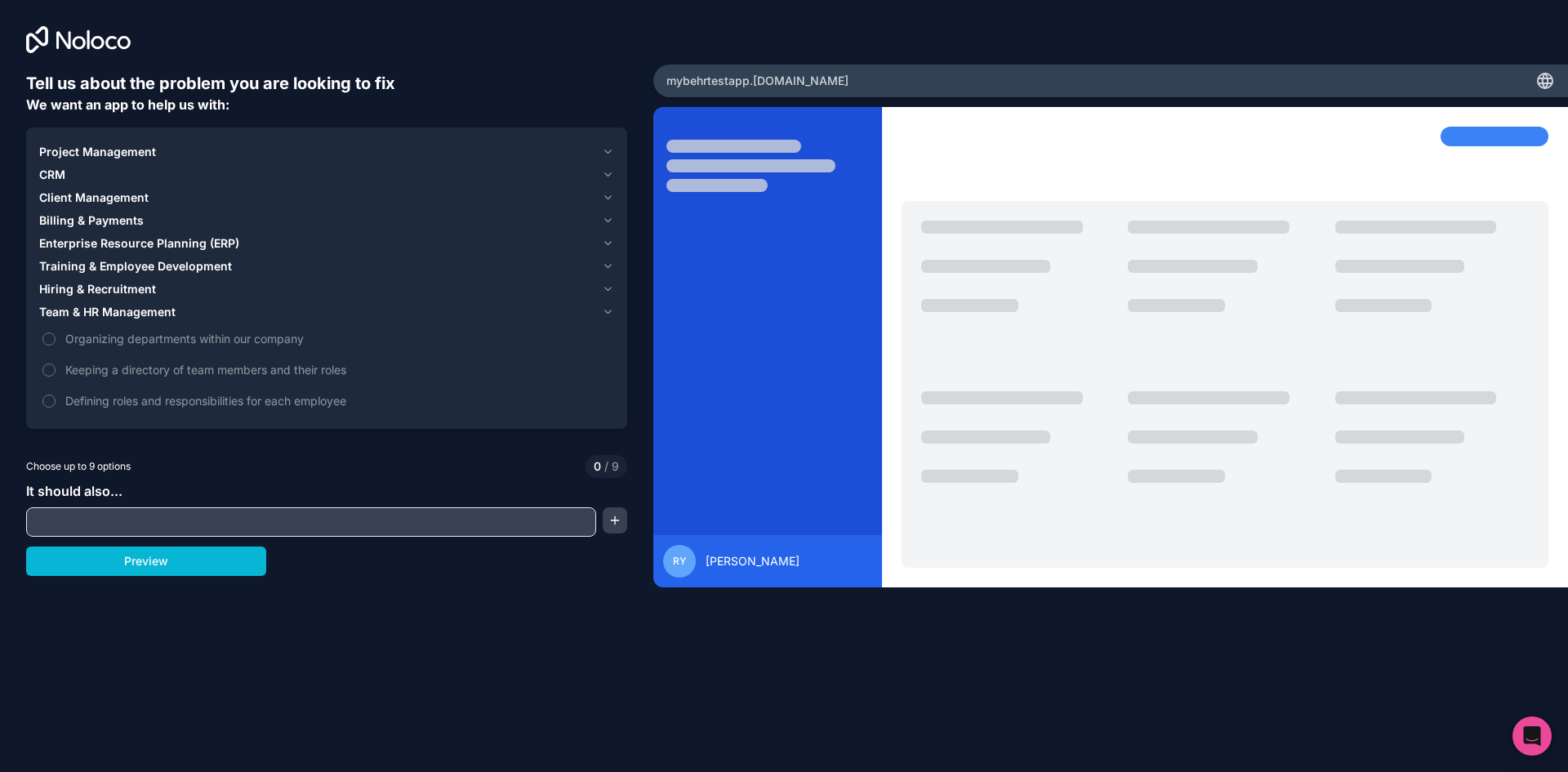
click at [446, 527] on input "text" at bounding box center [311, 522] width 562 height 23
type input "c"
type input "A"
type input "Training Session Attendance Confirmation, Document Receipt Acknowledgement"
click at [126, 200] on span "Client Management" at bounding box center [94, 198] width 110 height 16
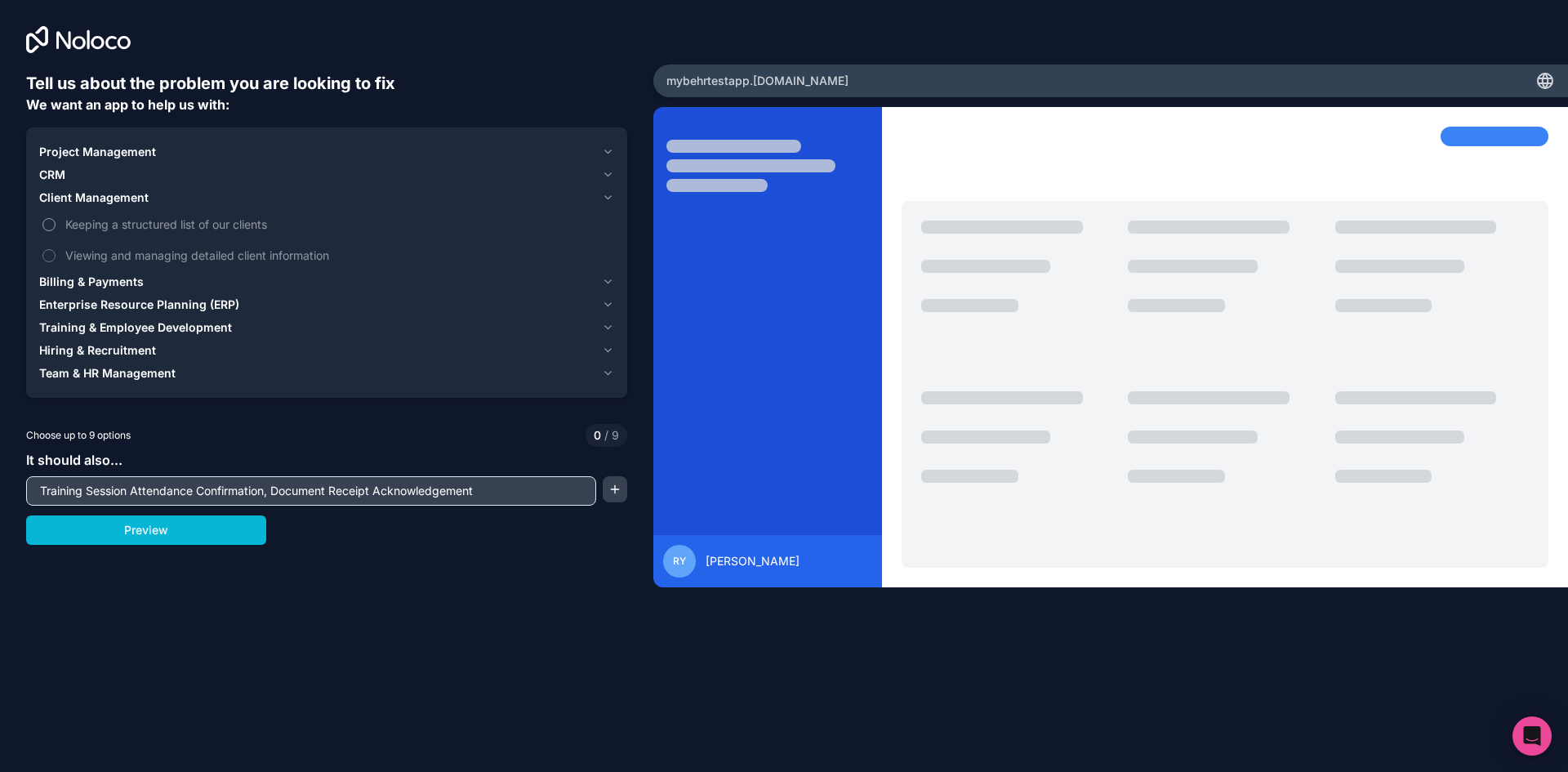
click at [50, 227] on button "Keeping a structured list of our clients" at bounding box center [49, 224] width 13 height 13
click at [50, 253] on button "Viewing and managing detailed client information" at bounding box center [49, 256] width 13 height 13
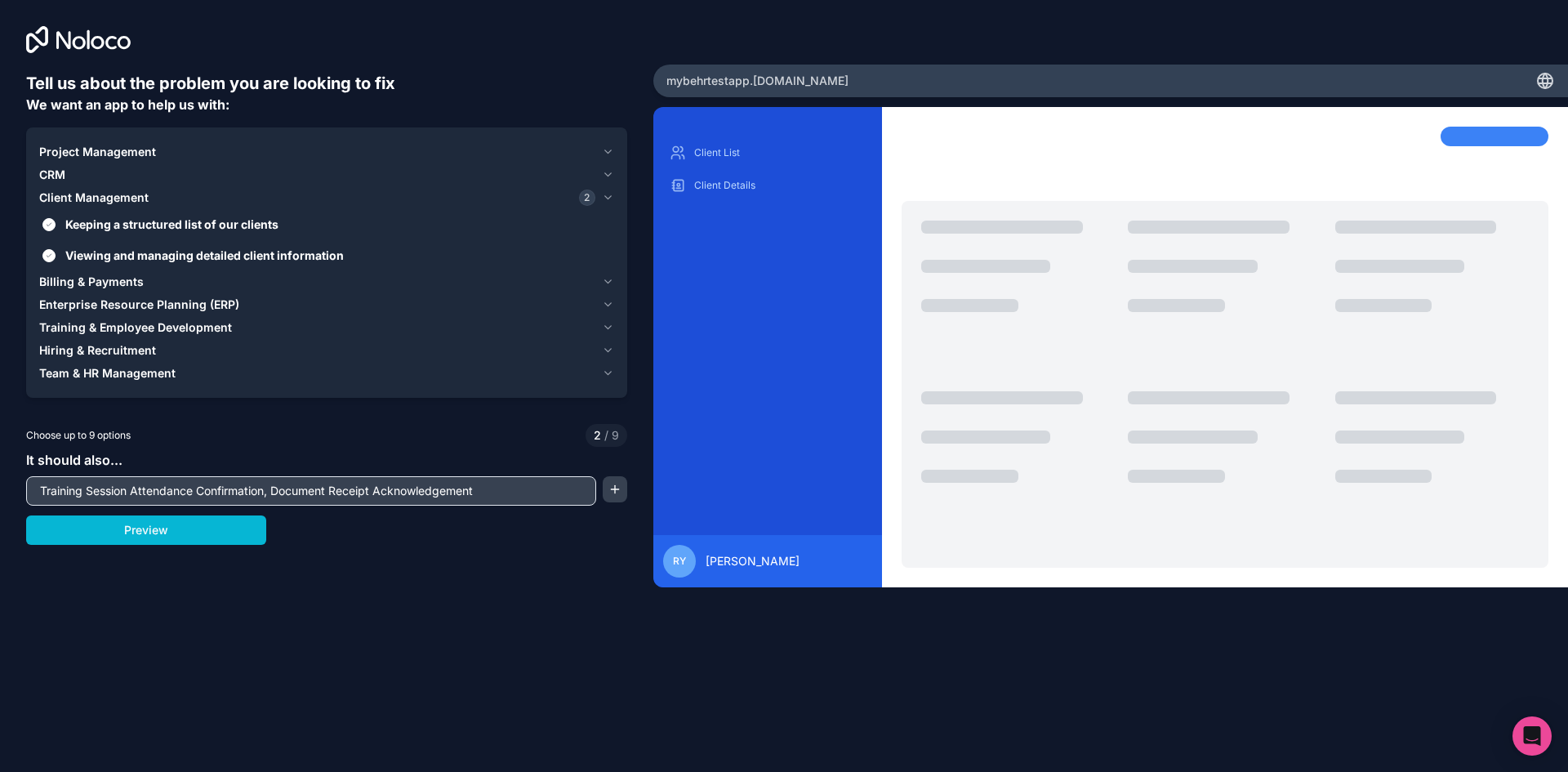
click at [531, 489] on input "Training Session Attendance Confirmation, Document Receipt Acknowledgement" at bounding box center [311, 491] width 562 height 23
click at [185, 299] on span "Enterprise Resource Planning (ERP)" at bounding box center [139, 305] width 200 height 16
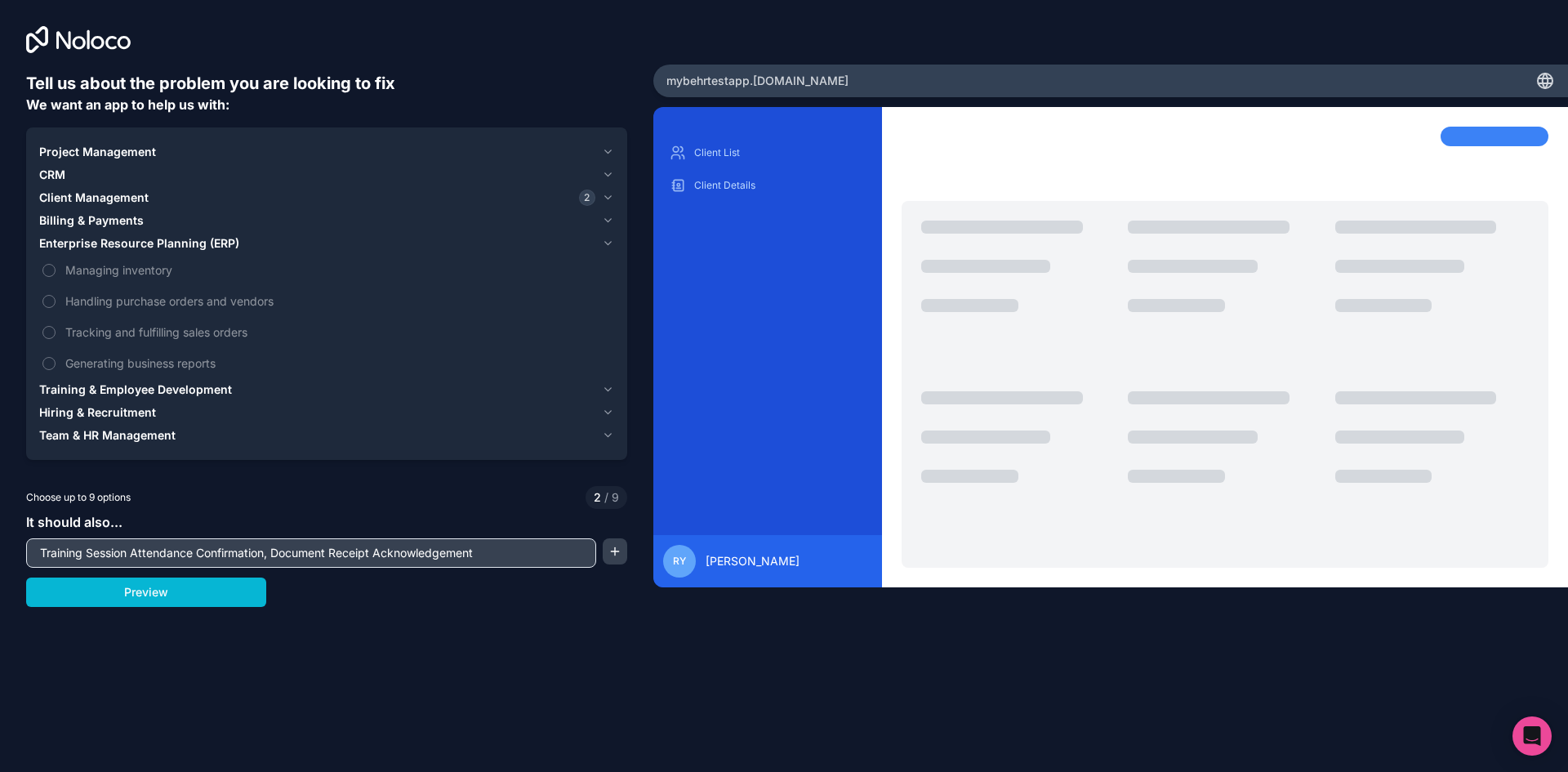
click at [133, 392] on span "Training & Employee Development" at bounding box center [135, 390] width 193 height 16
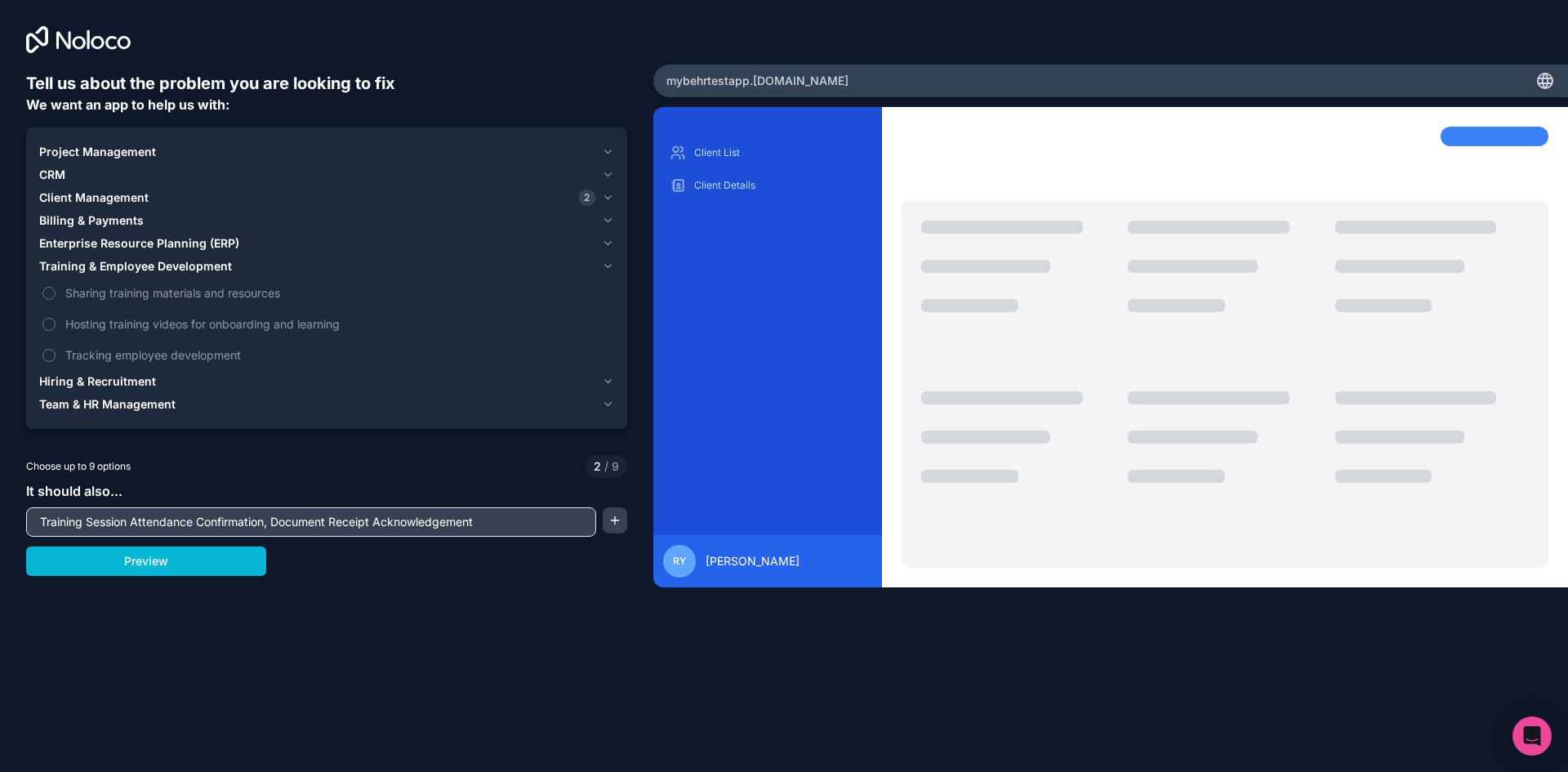
click at [92, 151] on span "Project Management" at bounding box center [98, 152] width 117 height 16
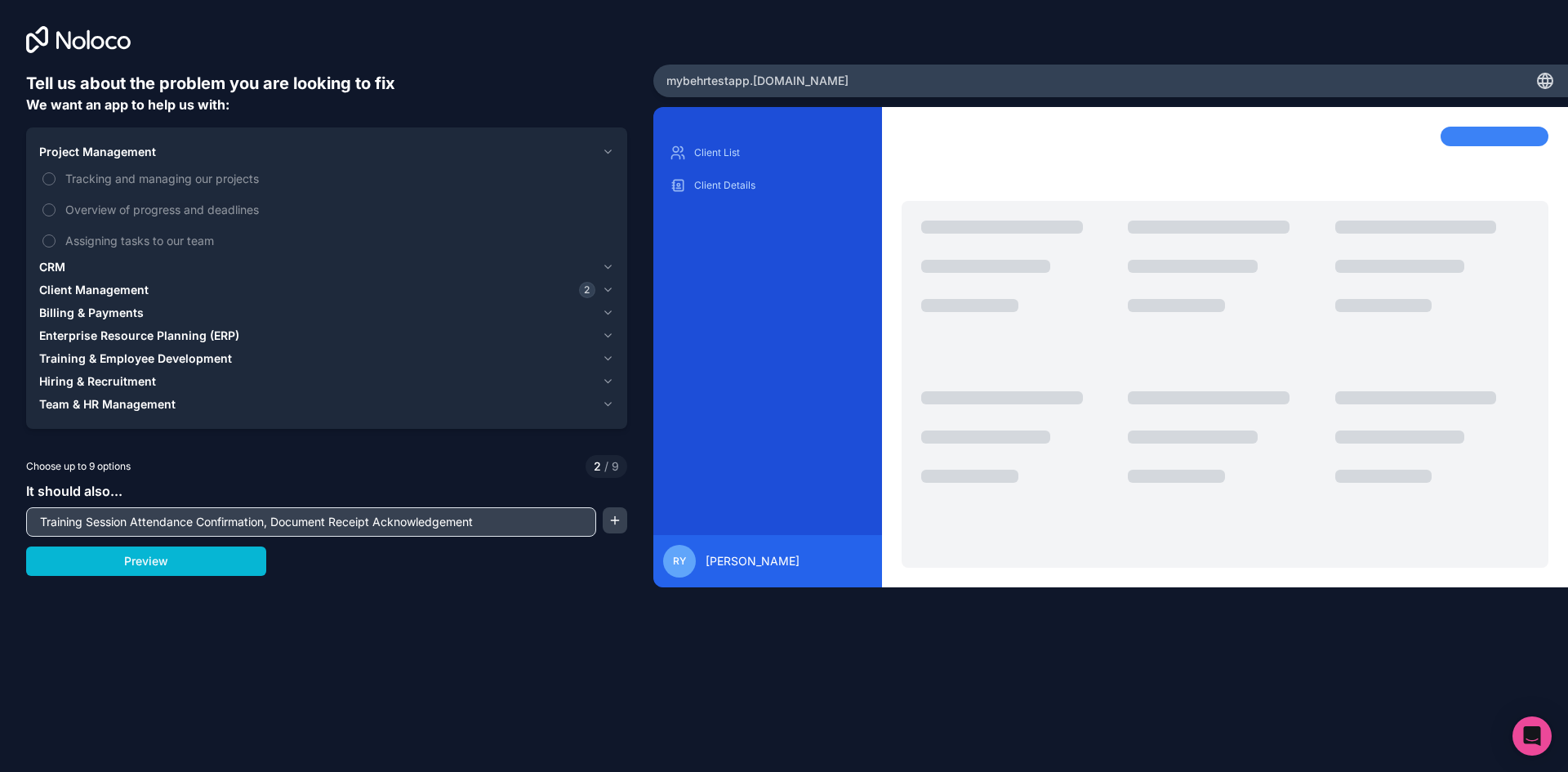
click at [512, 517] on input "Training Session Attendance Confirmation, Document Receipt Acknowledgement" at bounding box center [311, 522] width 562 height 23
click at [202, 565] on button "Preview" at bounding box center [146, 561] width 240 height 29
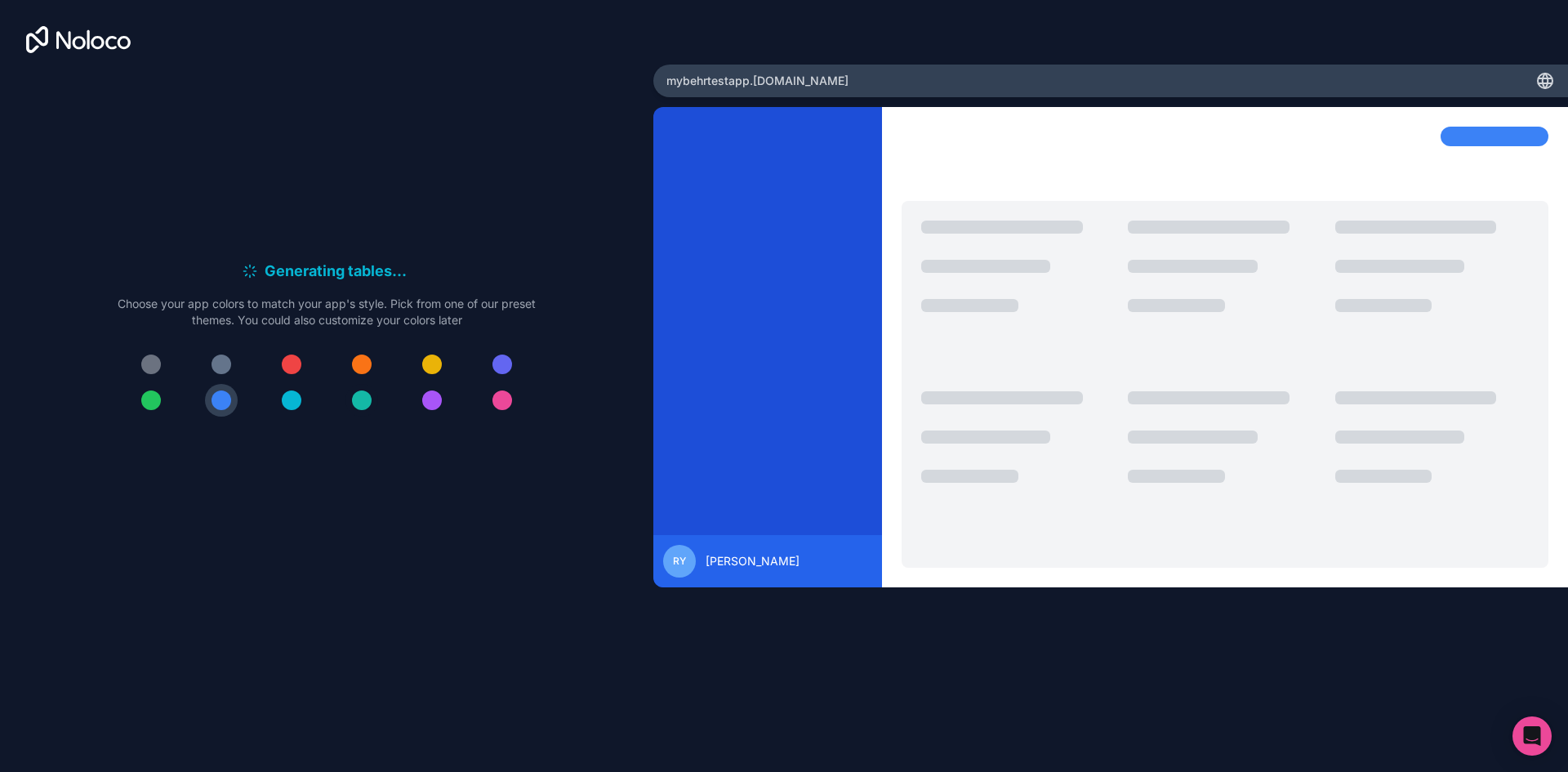
click at [363, 402] on div at bounding box center [362, 400] width 19 height 19
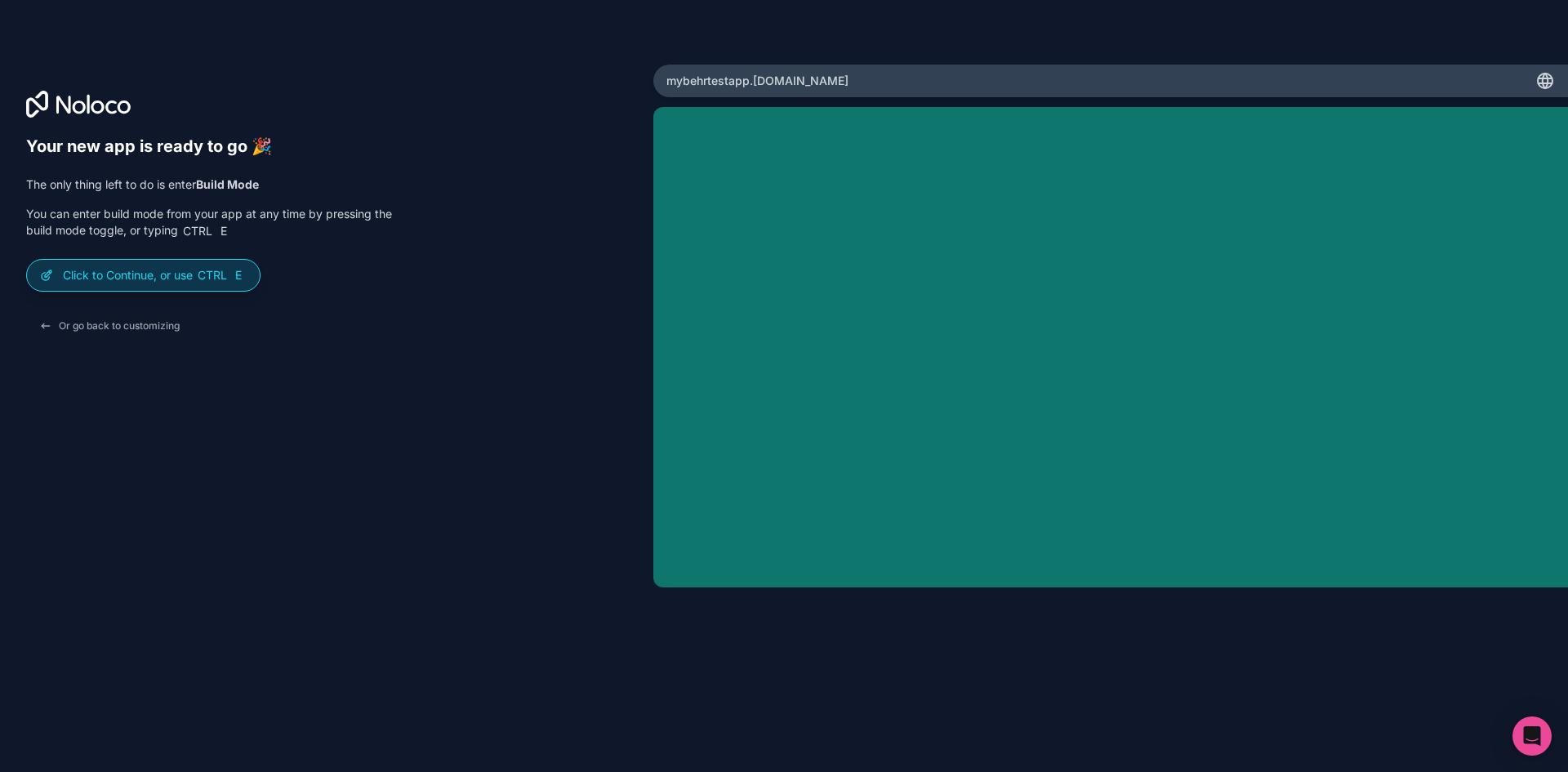
click at [140, 277] on p "Click to Continue, or use Ctrl E" at bounding box center [155, 276] width 184 height 16
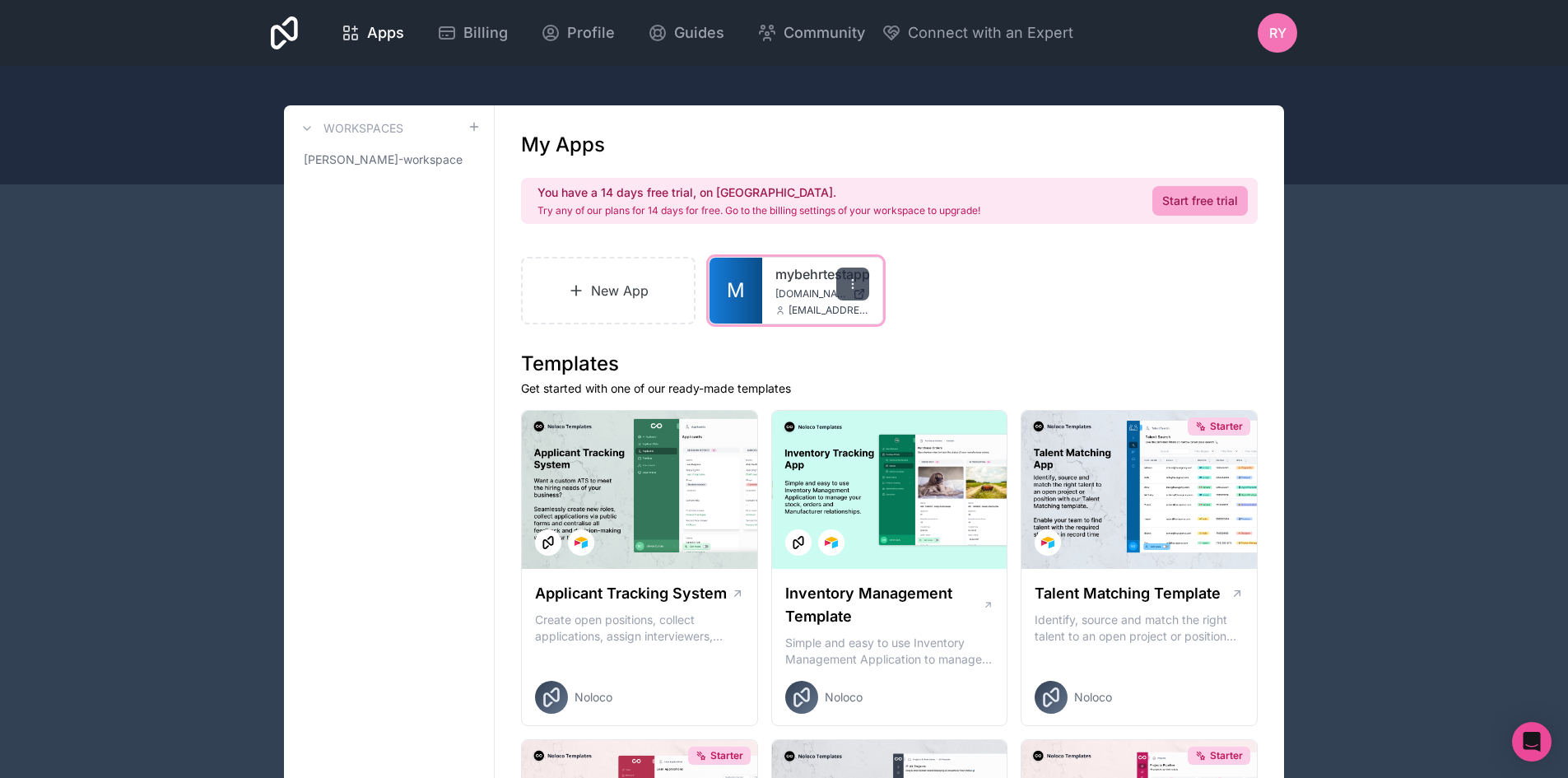
click at [853, 281] on icon at bounding box center [852, 284] width 13 height 13
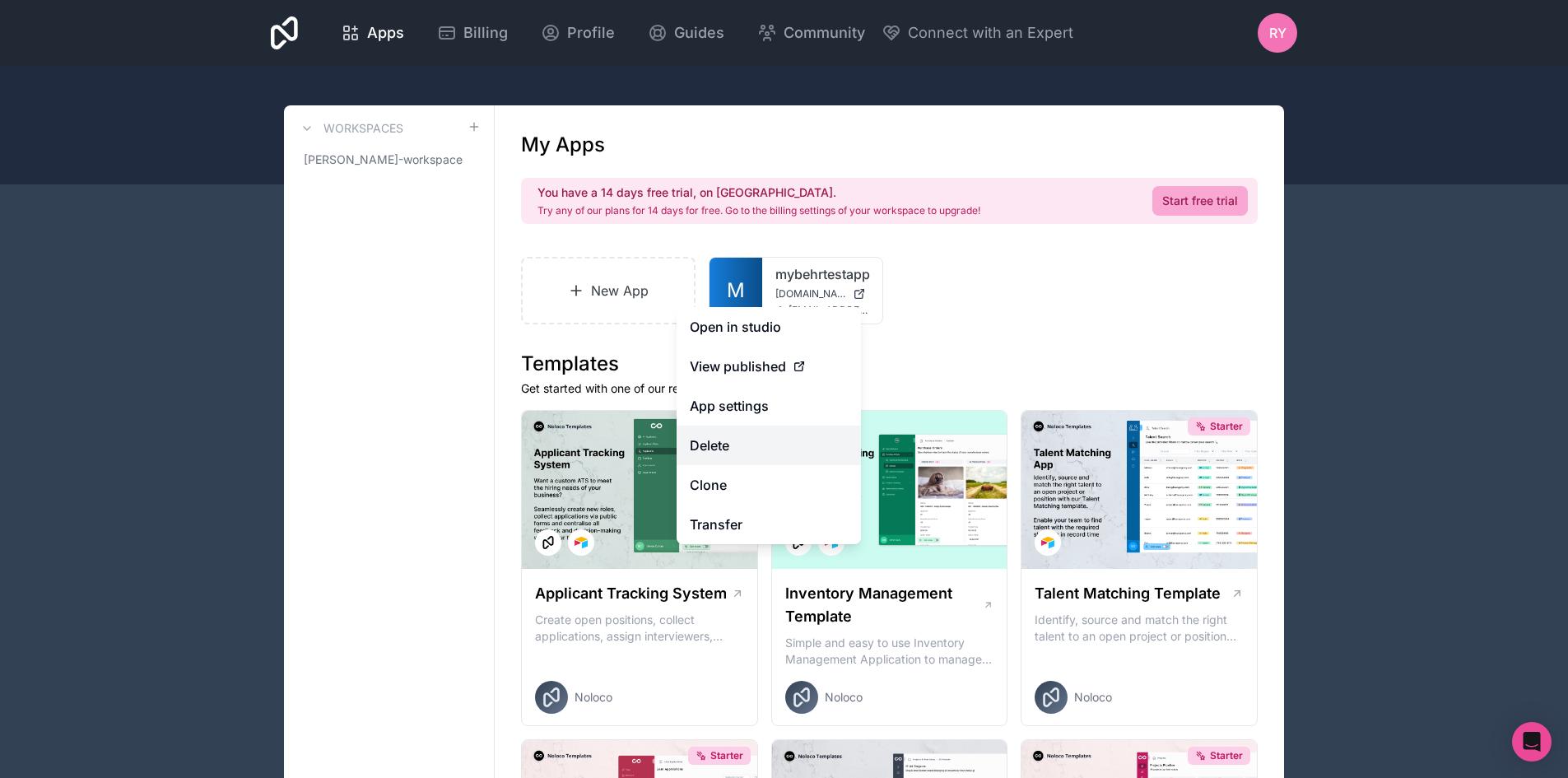
click at [740, 439] on button "Delete" at bounding box center [768, 445] width 184 height 40
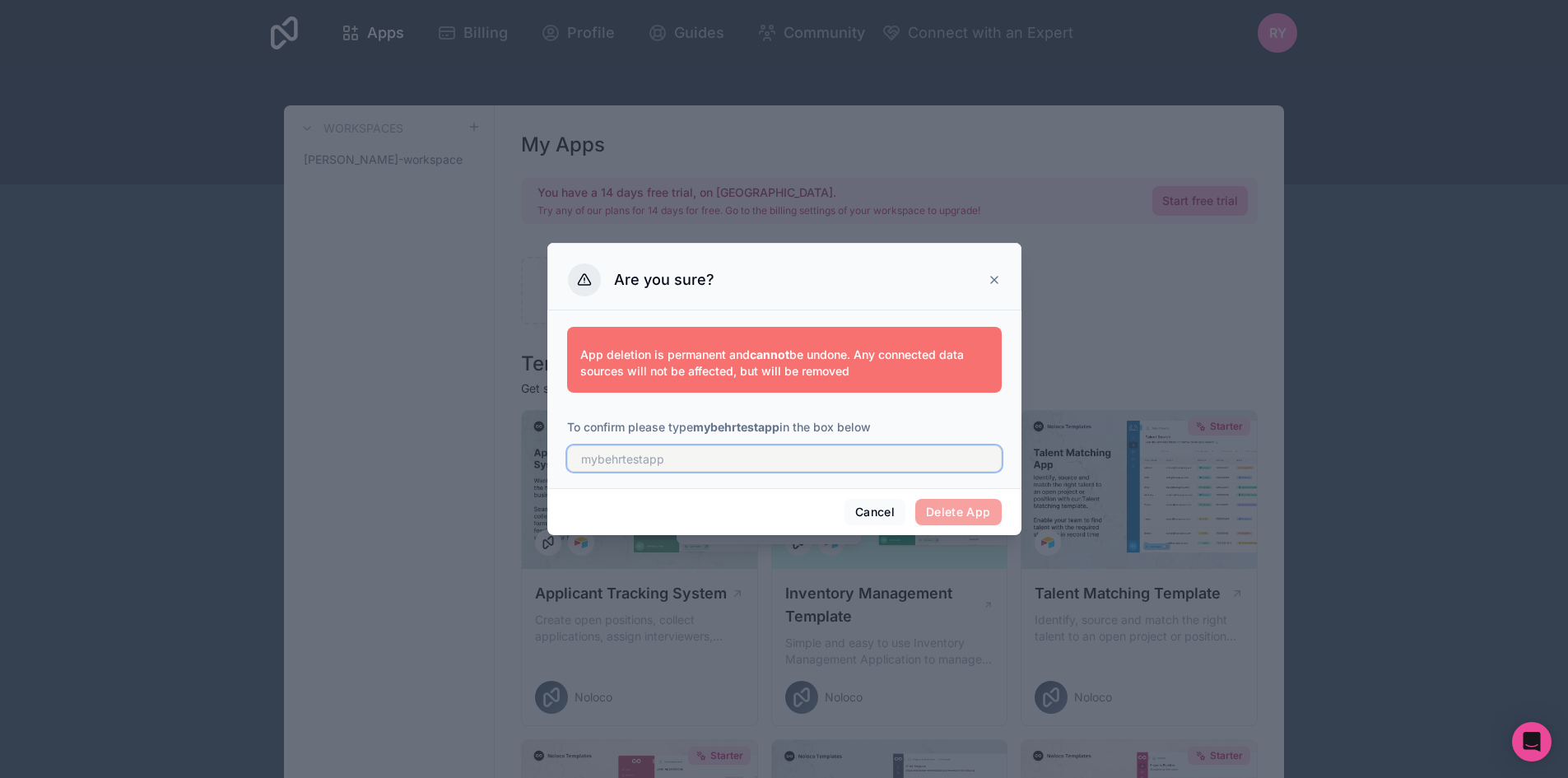
click at [876, 458] on input "text" at bounding box center [784, 459] width 434 height 27
type input "mybehrtestapp"
click at [941, 513] on button "Delete App" at bounding box center [958, 512] width 87 height 27
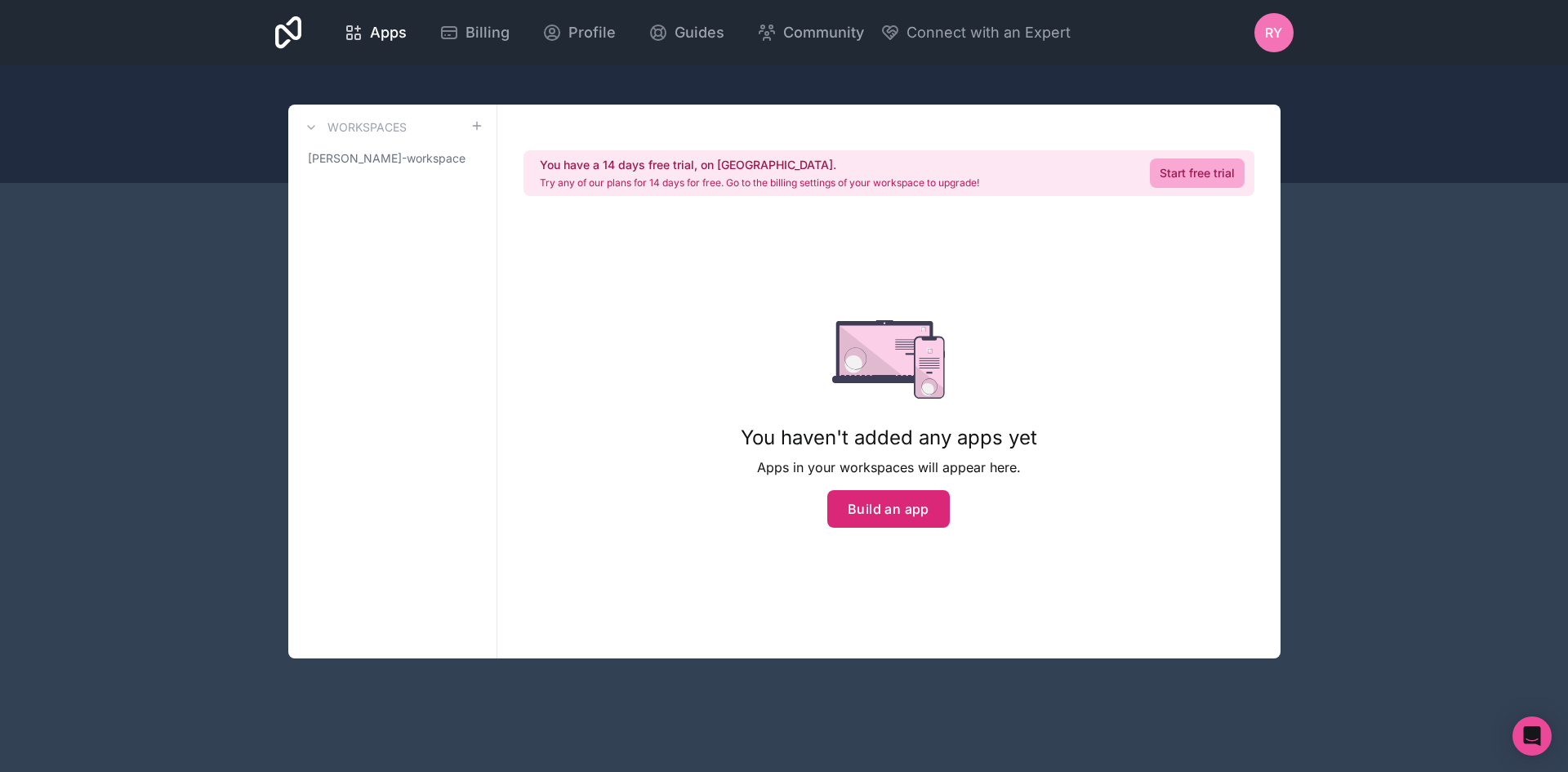
click at [899, 517] on button "Build an app" at bounding box center [889, 508] width 123 height 38
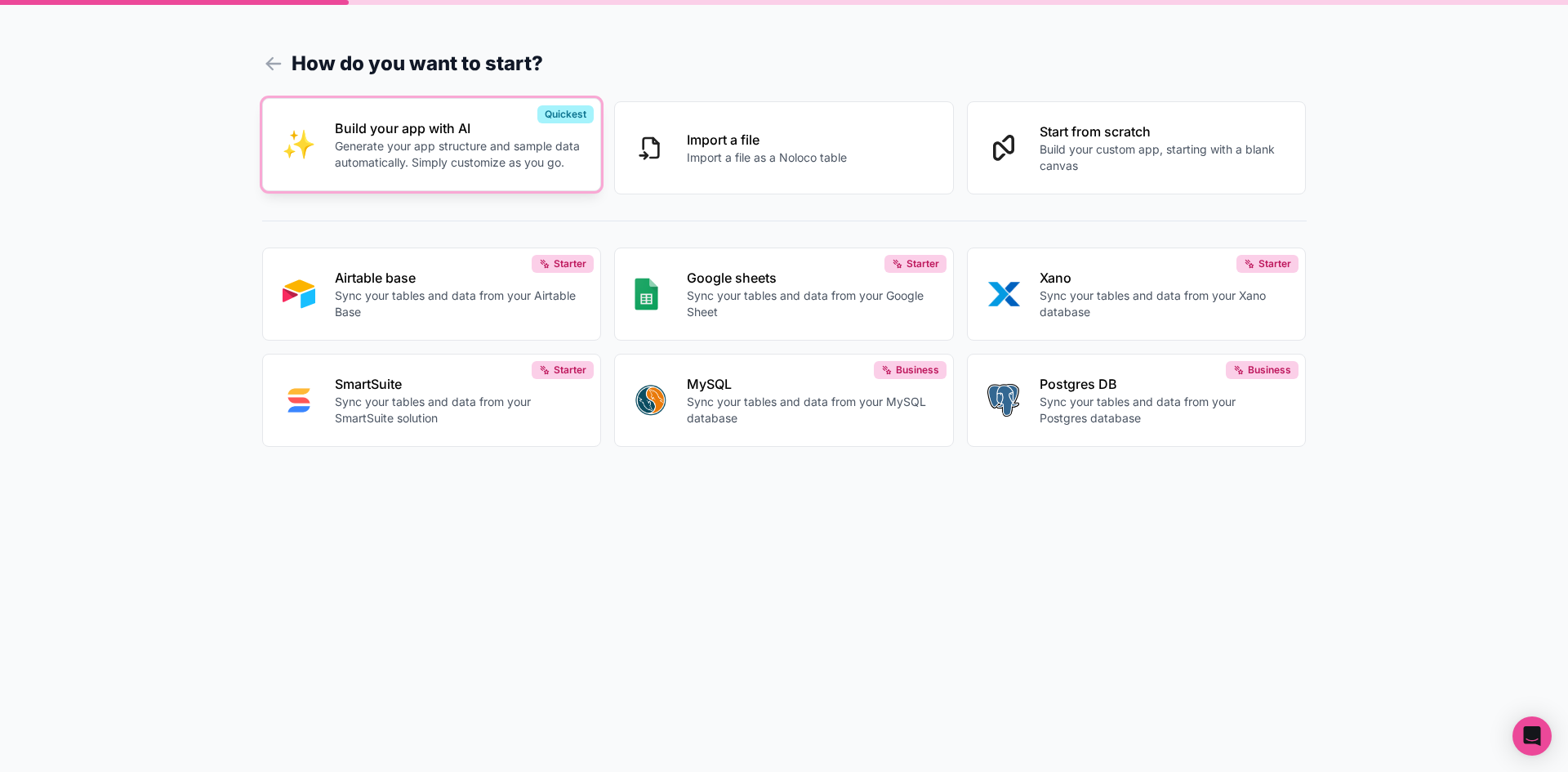
click at [374, 162] on p "Generate your app structure and sample data automatically. Simply customize as …" at bounding box center [458, 155] width 246 height 33
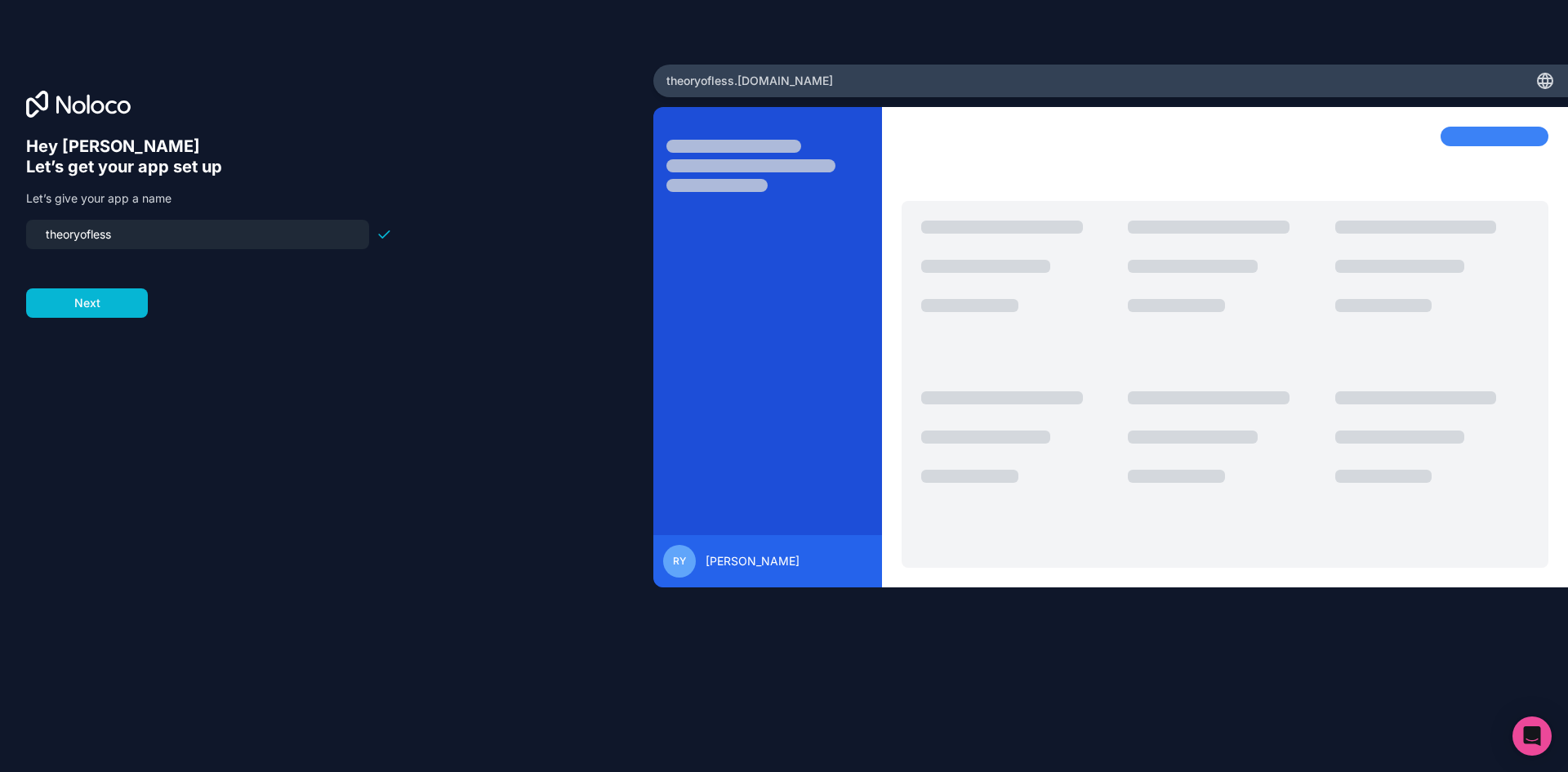
drag, startPoint x: 133, startPoint y: 231, endPoint x: 27, endPoint y: 227, distance: 106.1
click at [27, 227] on div "theoryofless" at bounding box center [198, 234] width 343 height 29
type input "behrtracker"
click at [72, 299] on button "Next" at bounding box center [87, 303] width 122 height 29
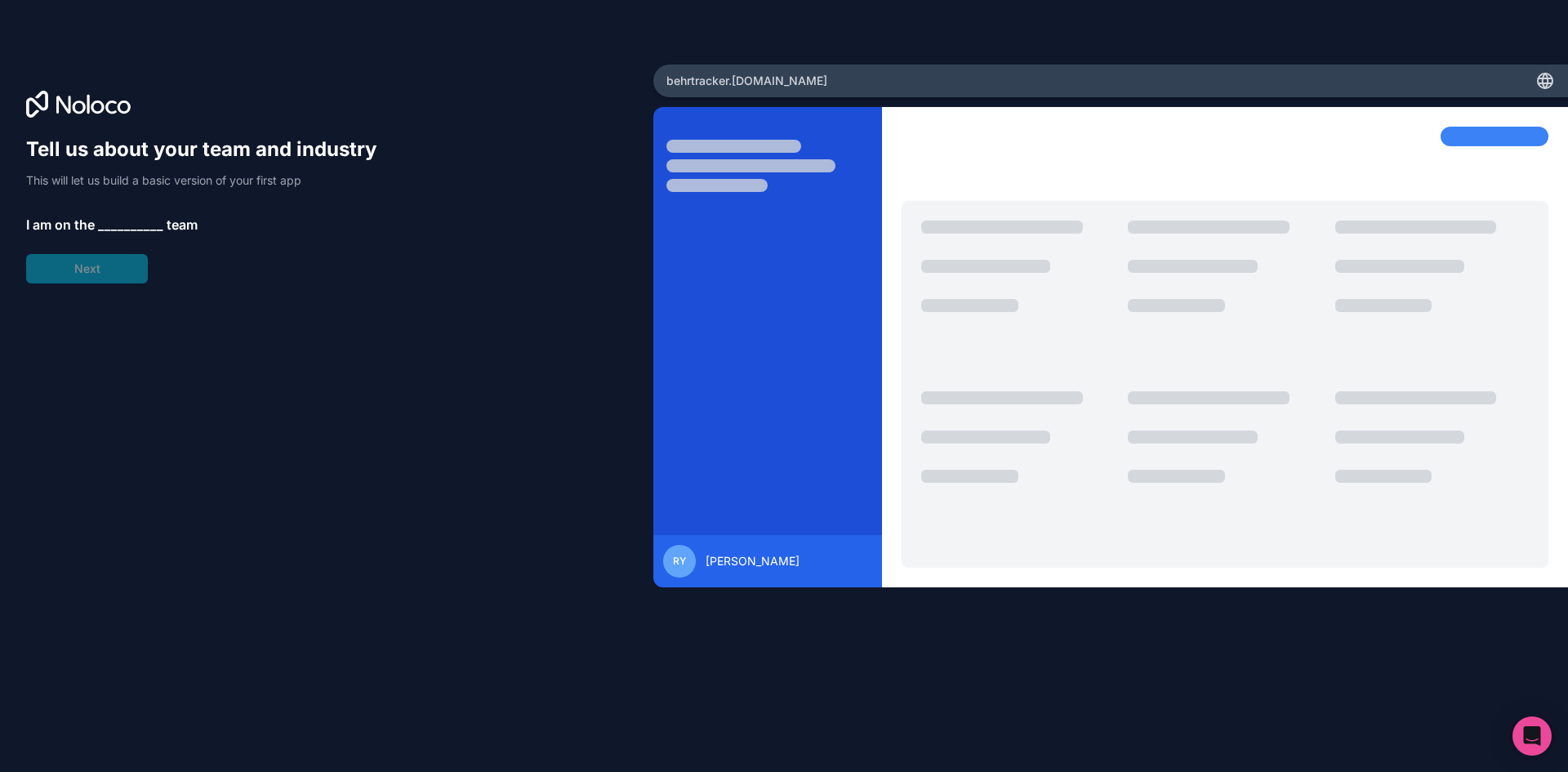
click at [143, 220] on span "__________" at bounding box center [130, 224] width 65 height 19
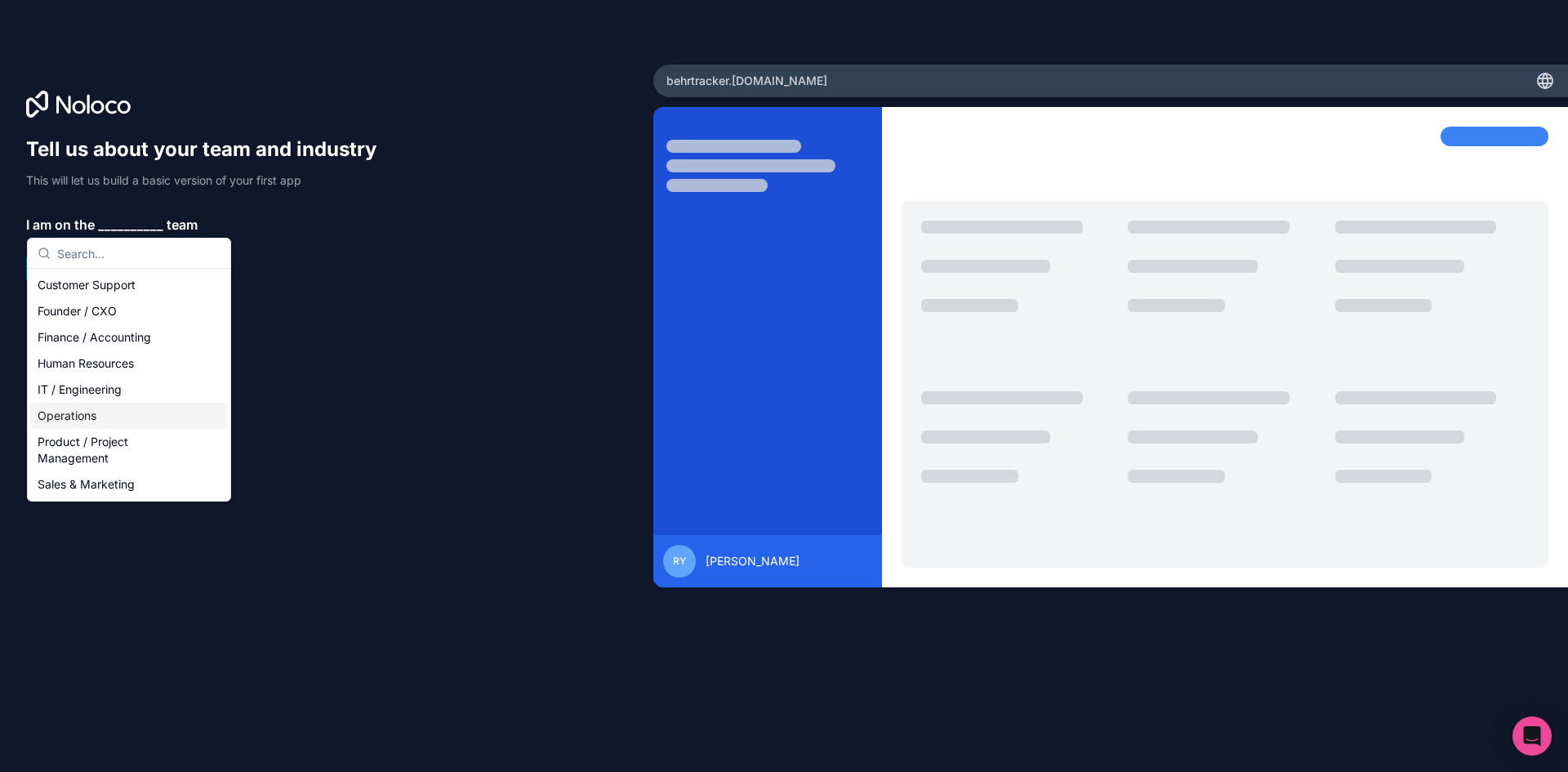
click at [79, 419] on div "Operations" at bounding box center [129, 416] width 196 height 27
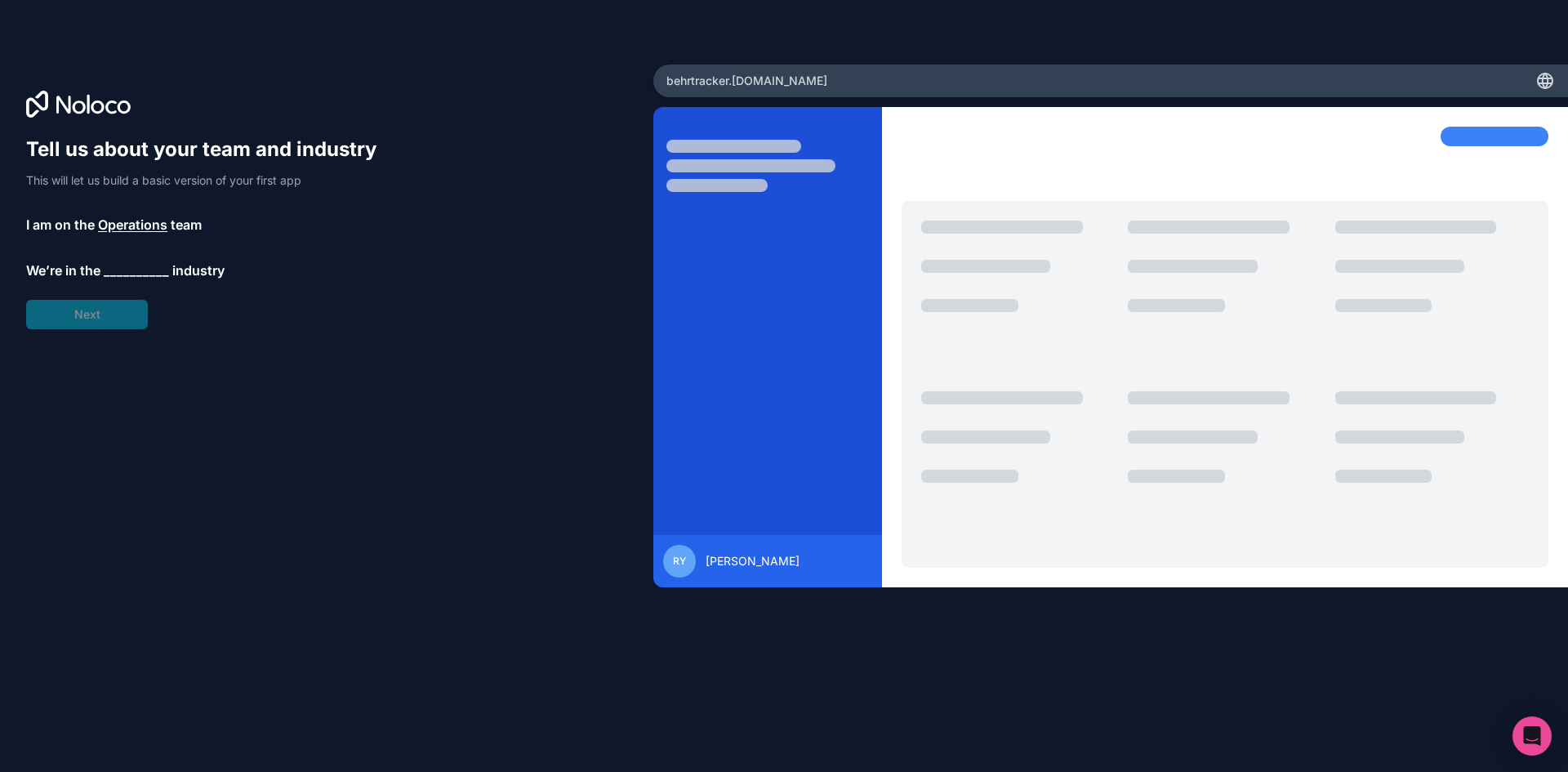
click at [116, 270] on span "__________" at bounding box center [135, 270] width 65 height 19
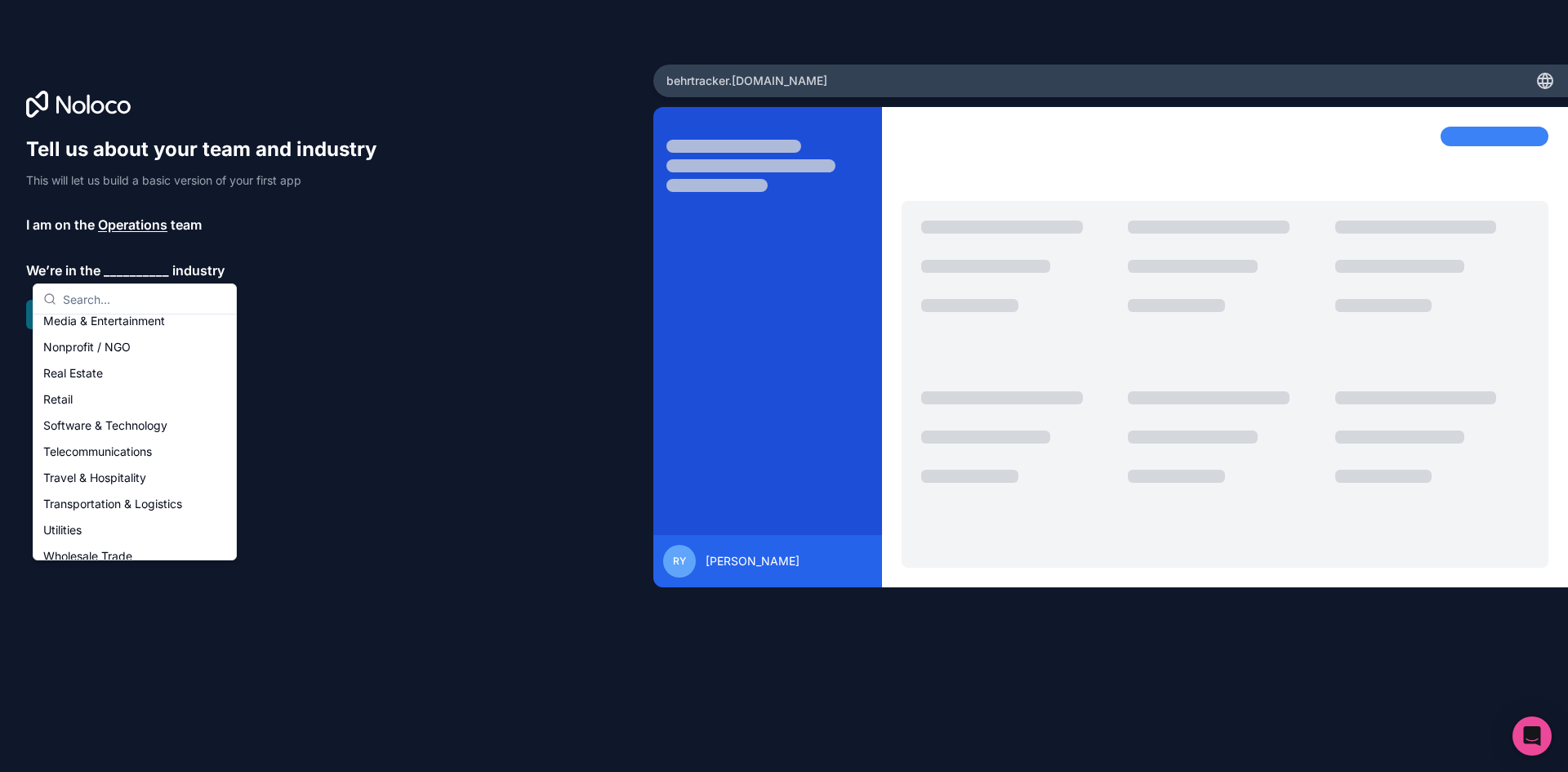
scroll to position [337, 0]
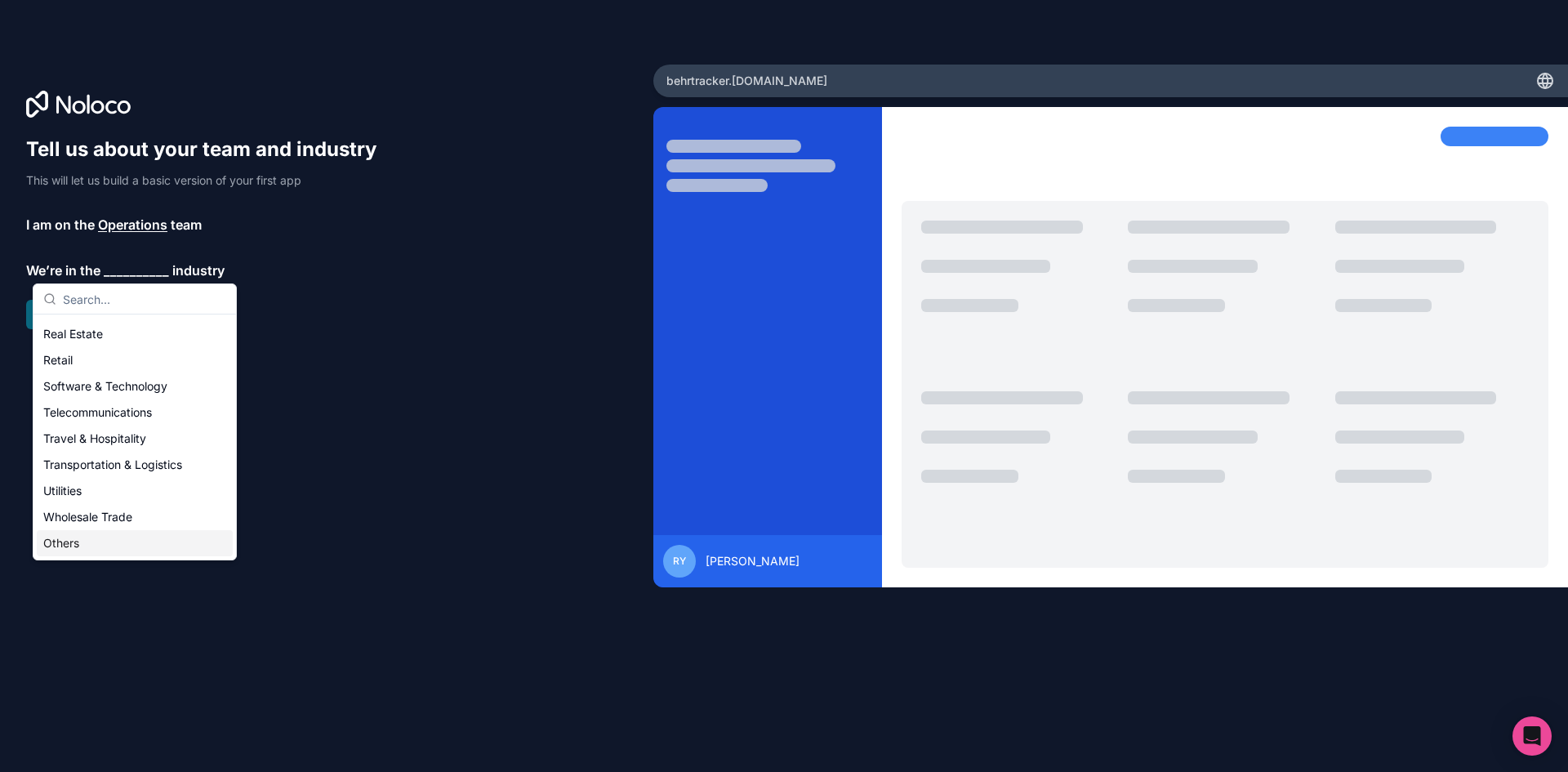
click at [68, 538] on div "Others" at bounding box center [135, 543] width 196 height 27
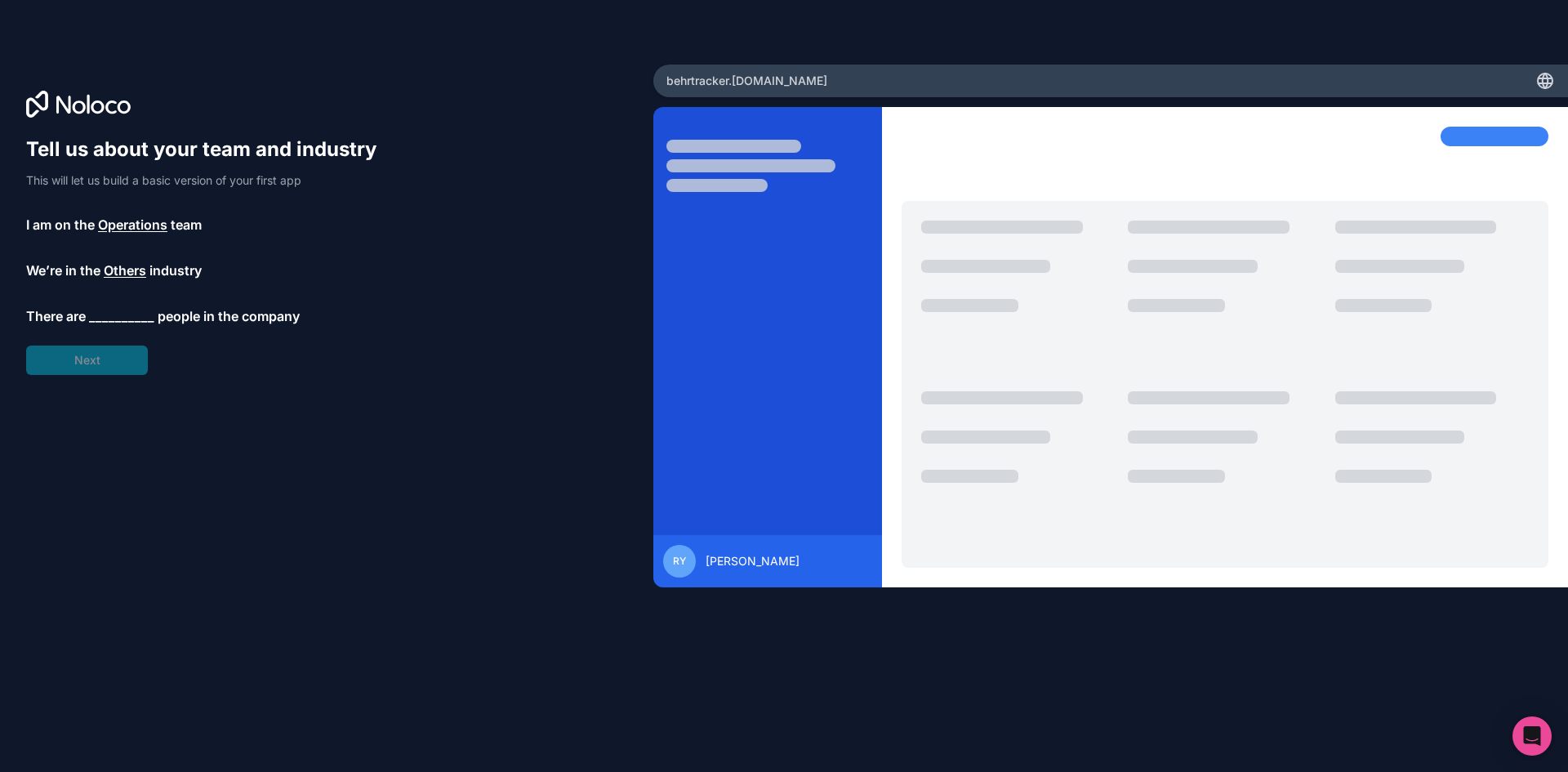
click at [121, 311] on span "__________" at bounding box center [121, 316] width 65 height 19
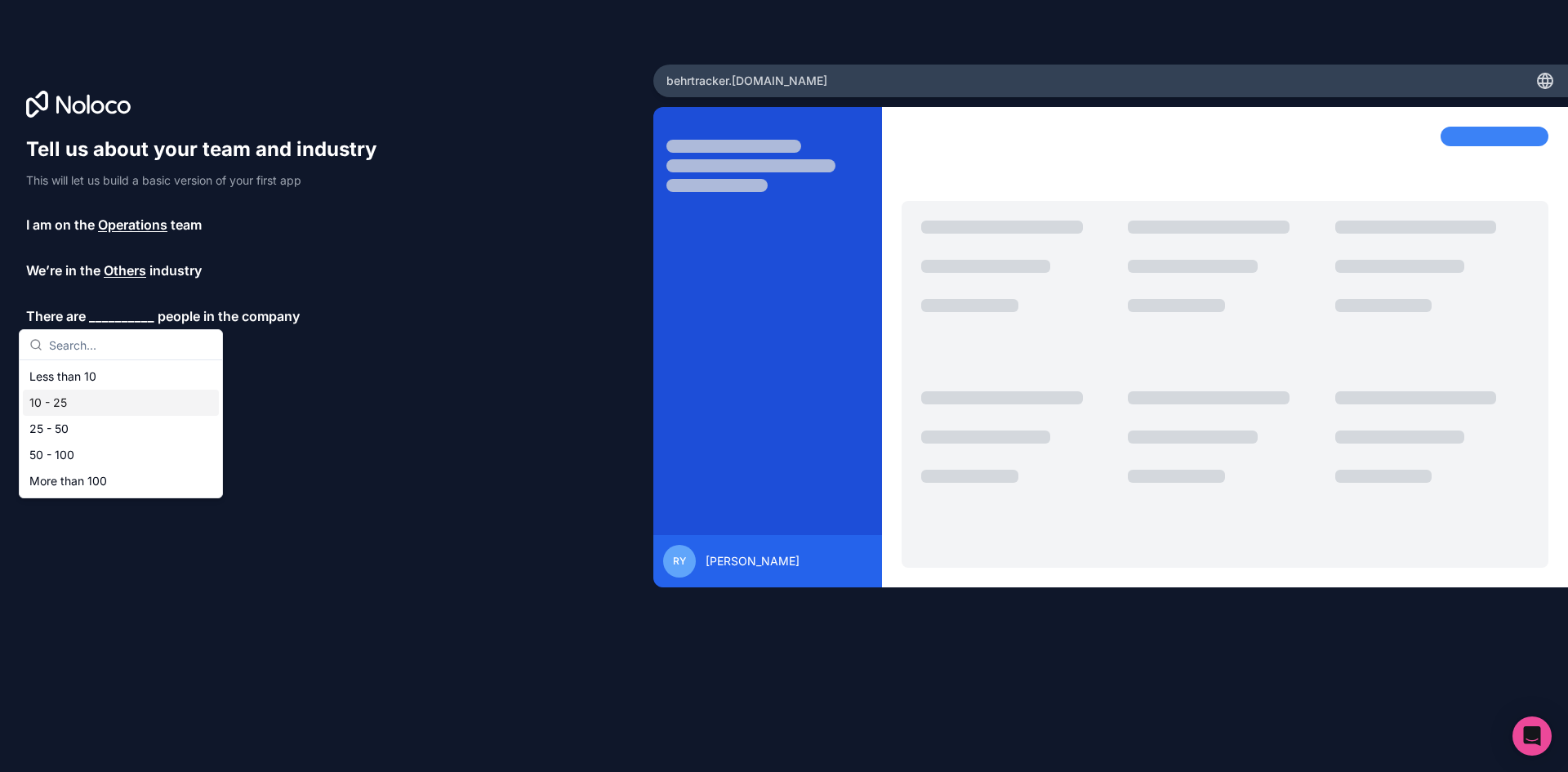
click at [58, 406] on div "10 - 25" at bounding box center [121, 403] width 196 height 27
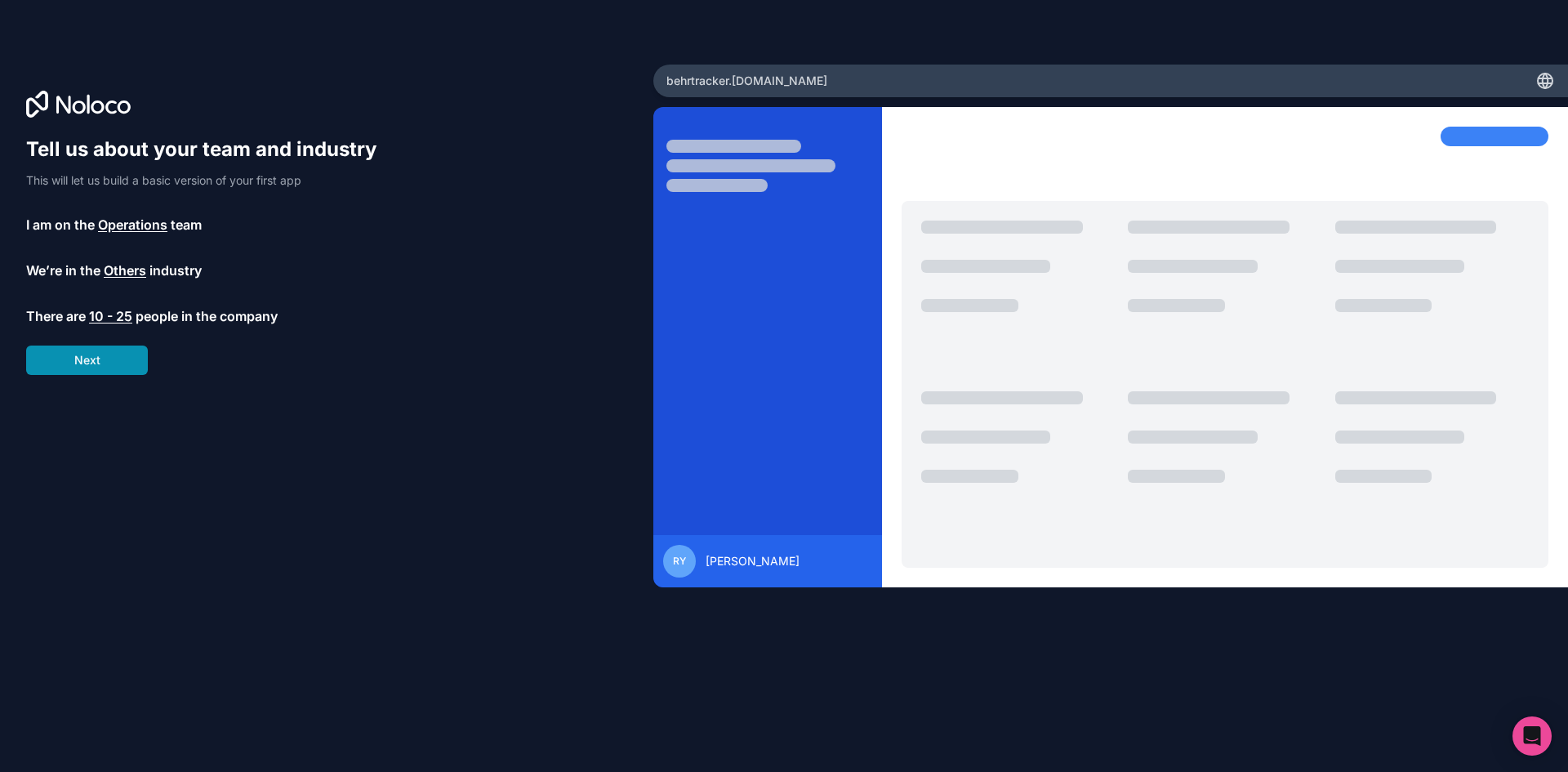
click at [90, 361] on button "Next" at bounding box center [87, 360] width 122 height 29
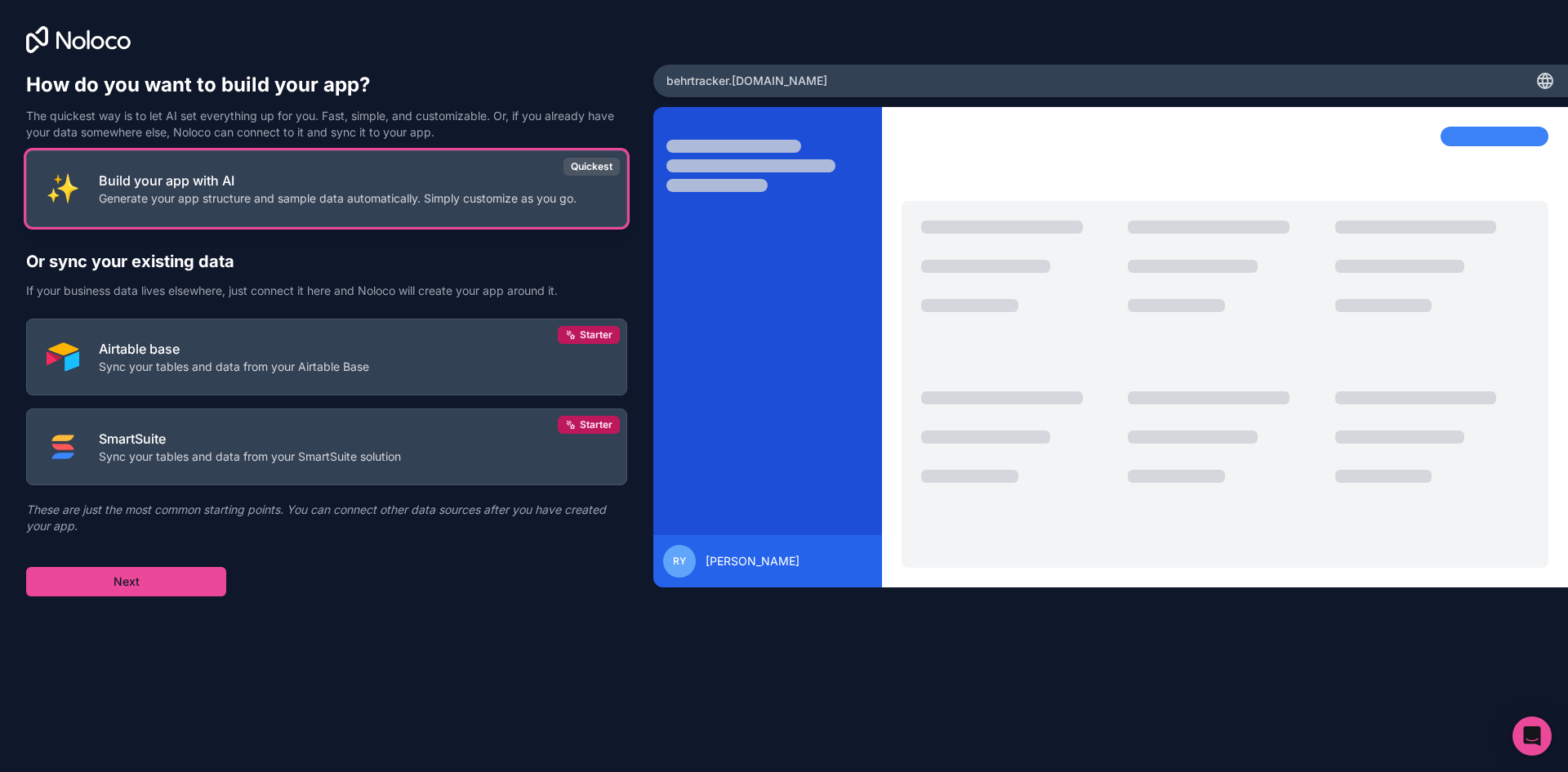
click at [273, 190] on p "Build your app with AI" at bounding box center [338, 179] width 478 height 19
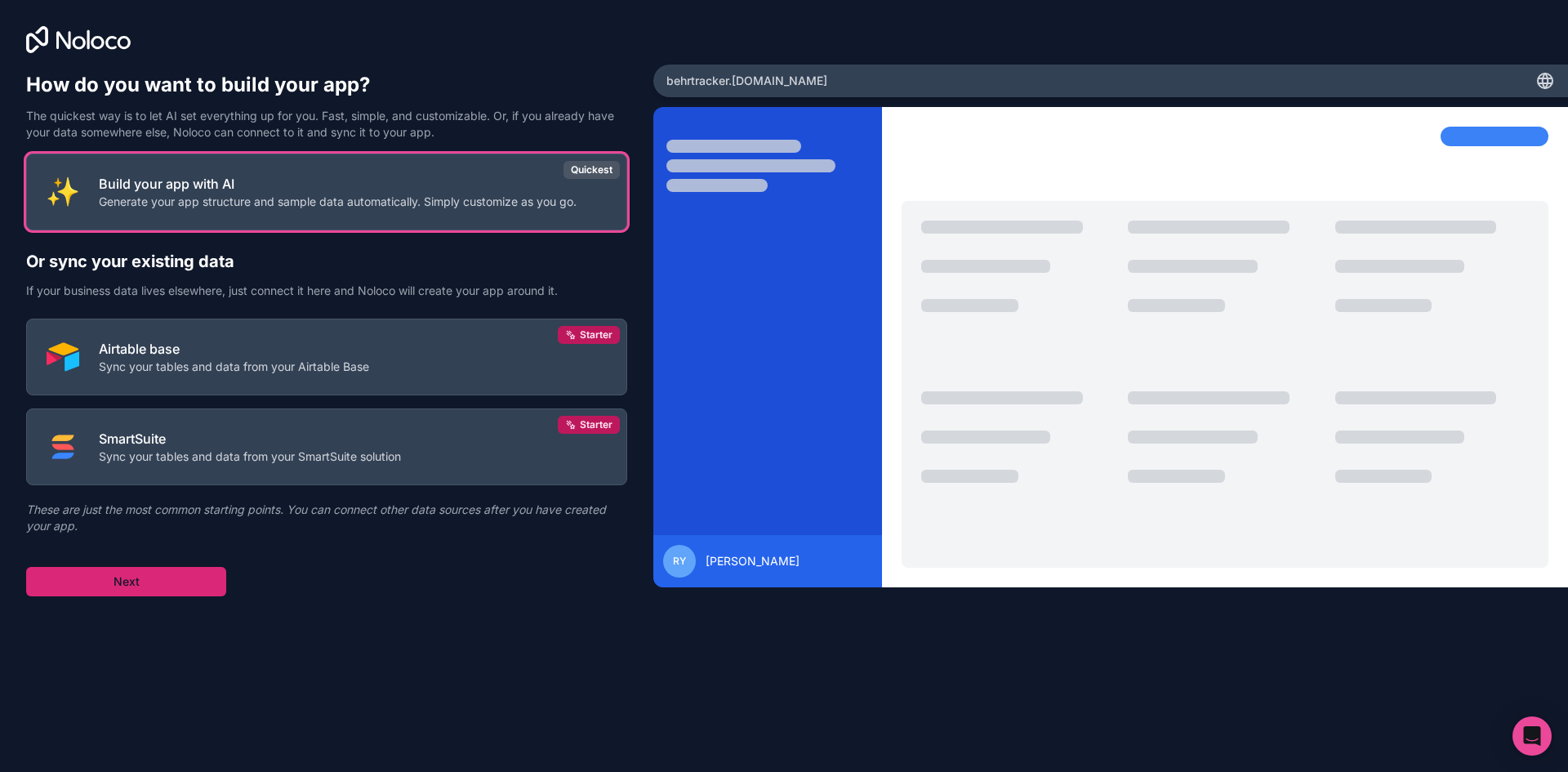
click at [152, 579] on button "Next" at bounding box center [126, 582] width 200 height 29
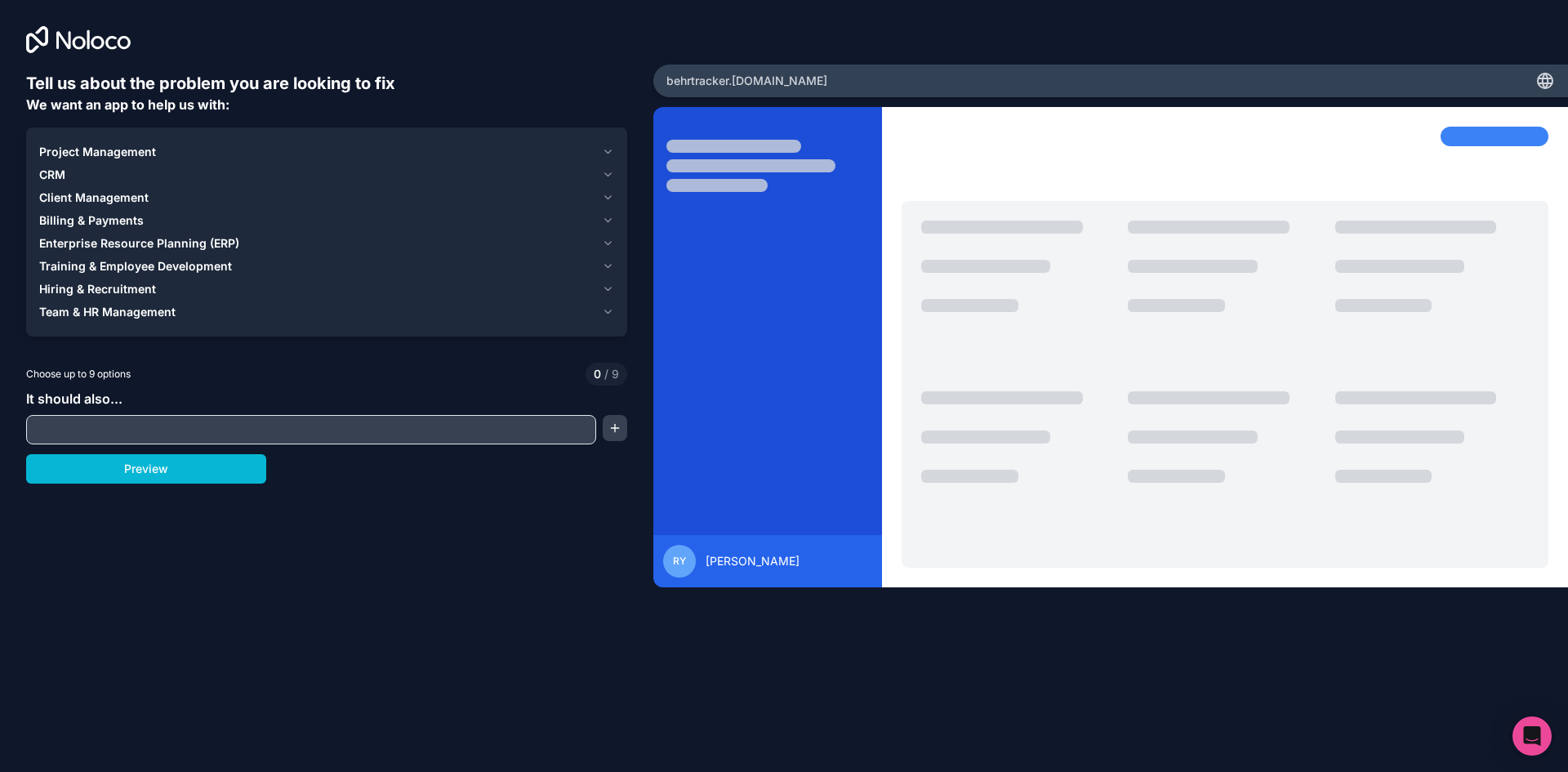
click at [108, 148] on span "Project Management" at bounding box center [98, 152] width 117 height 16
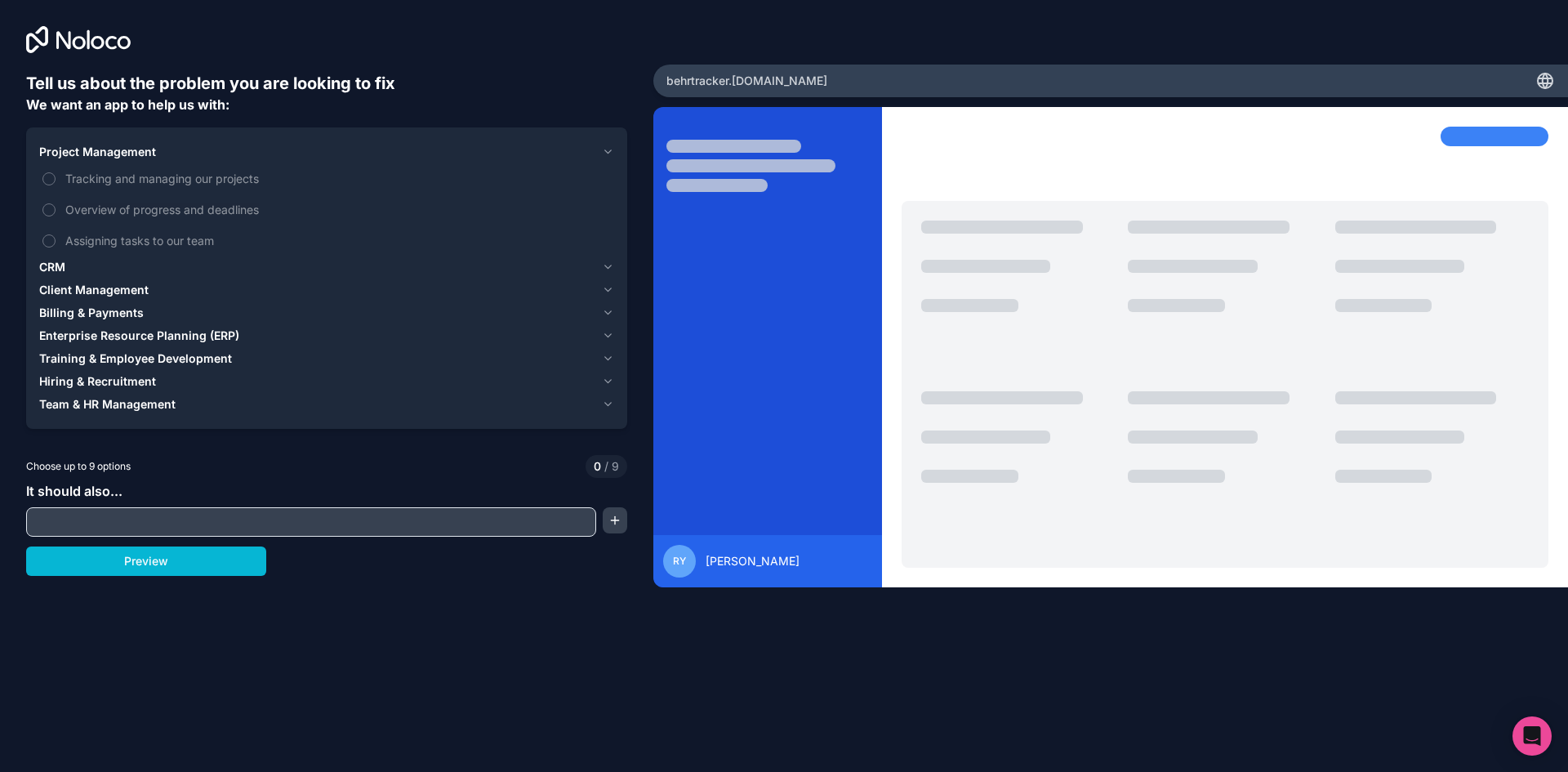
click at [108, 148] on span "Project Management" at bounding box center [98, 152] width 117 height 16
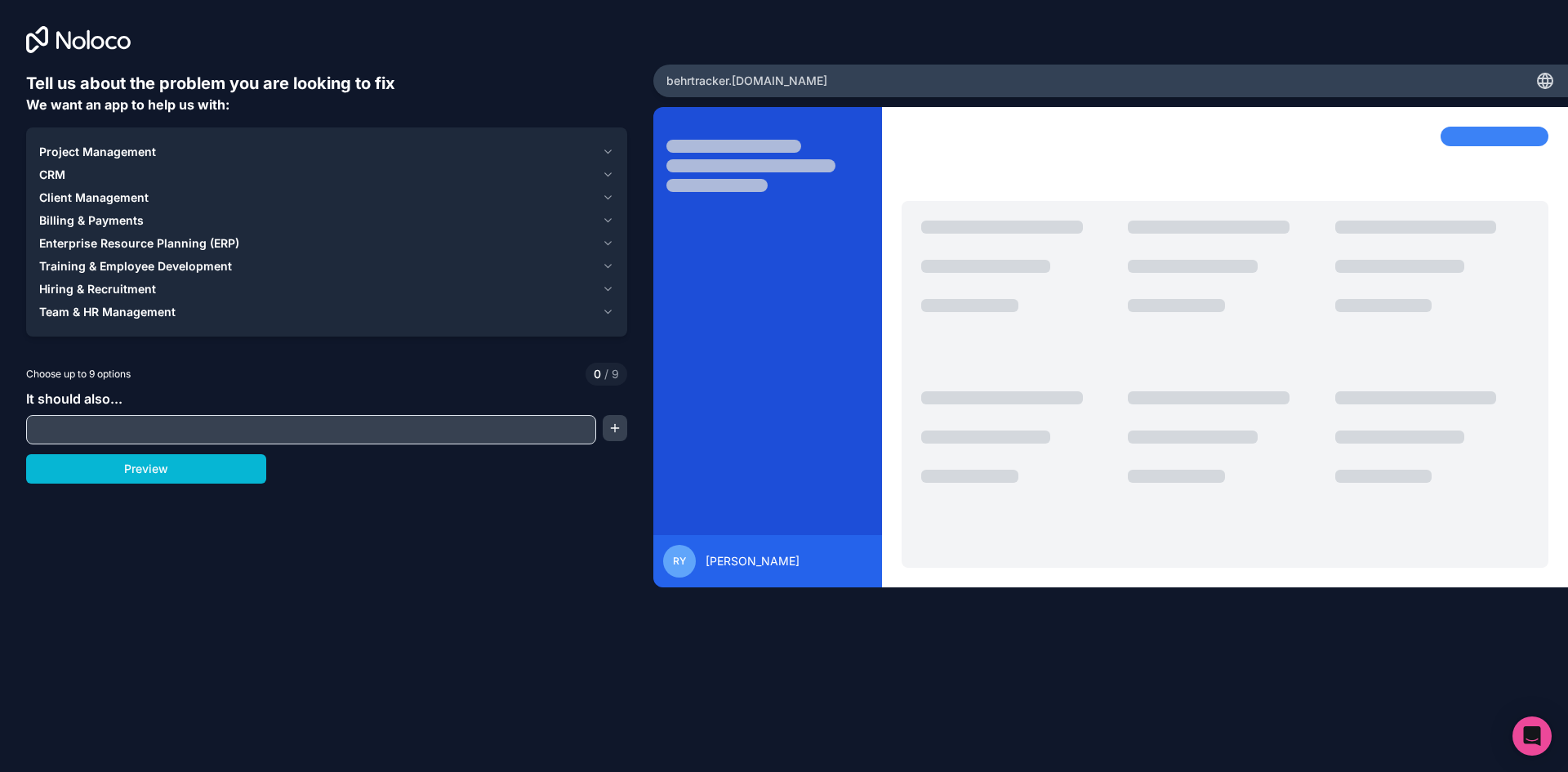
click at [64, 199] on span "Client Management" at bounding box center [94, 198] width 110 height 16
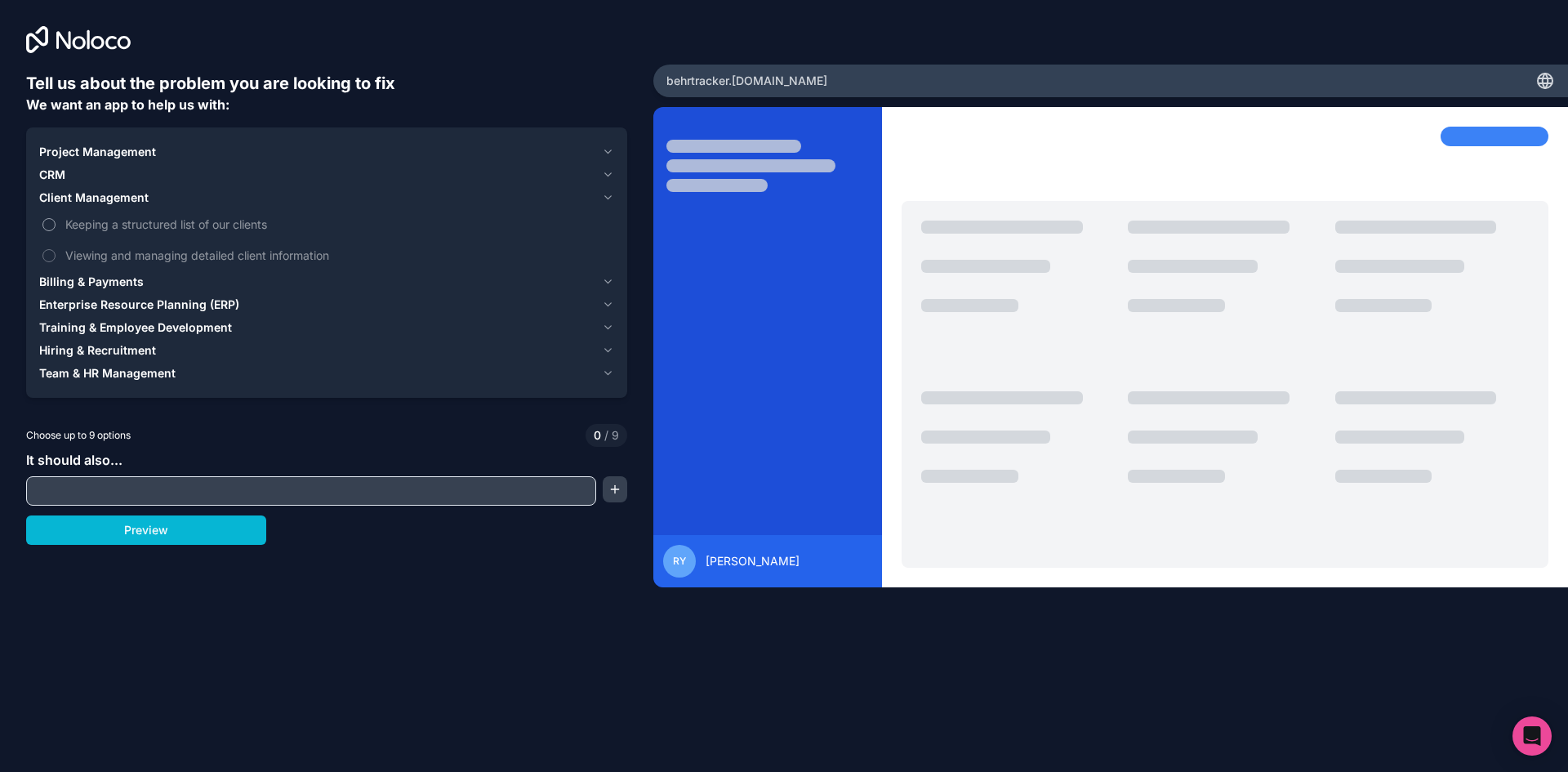
click at [49, 224] on button "Keeping a structured list of our clients" at bounding box center [49, 224] width 13 height 13
click at [46, 257] on button "Viewing and managing detailed client information" at bounding box center [49, 256] width 13 height 13
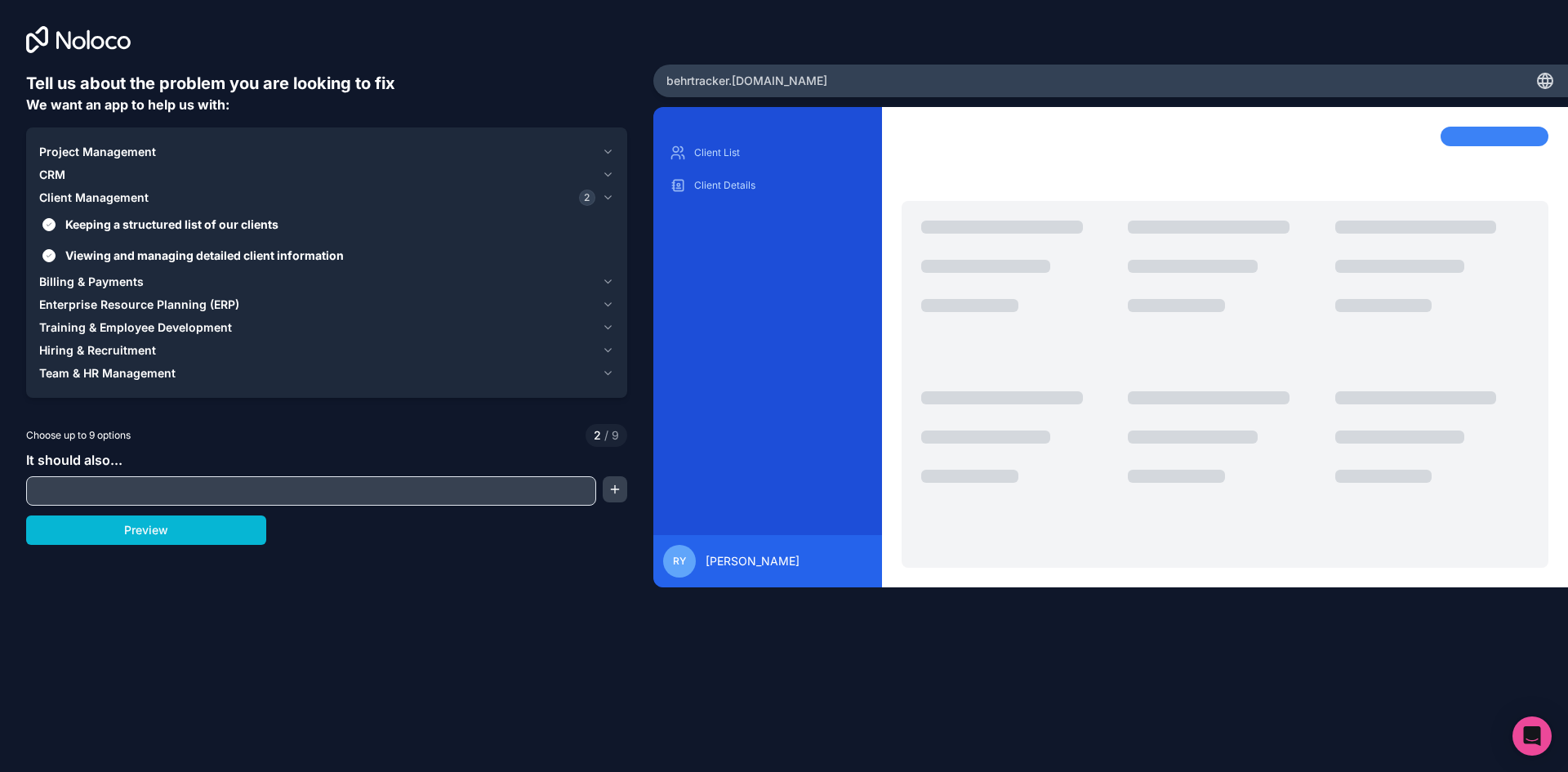
click at [76, 306] on span "Enterprise Resource Planning (ERP)" at bounding box center [139, 305] width 200 height 16
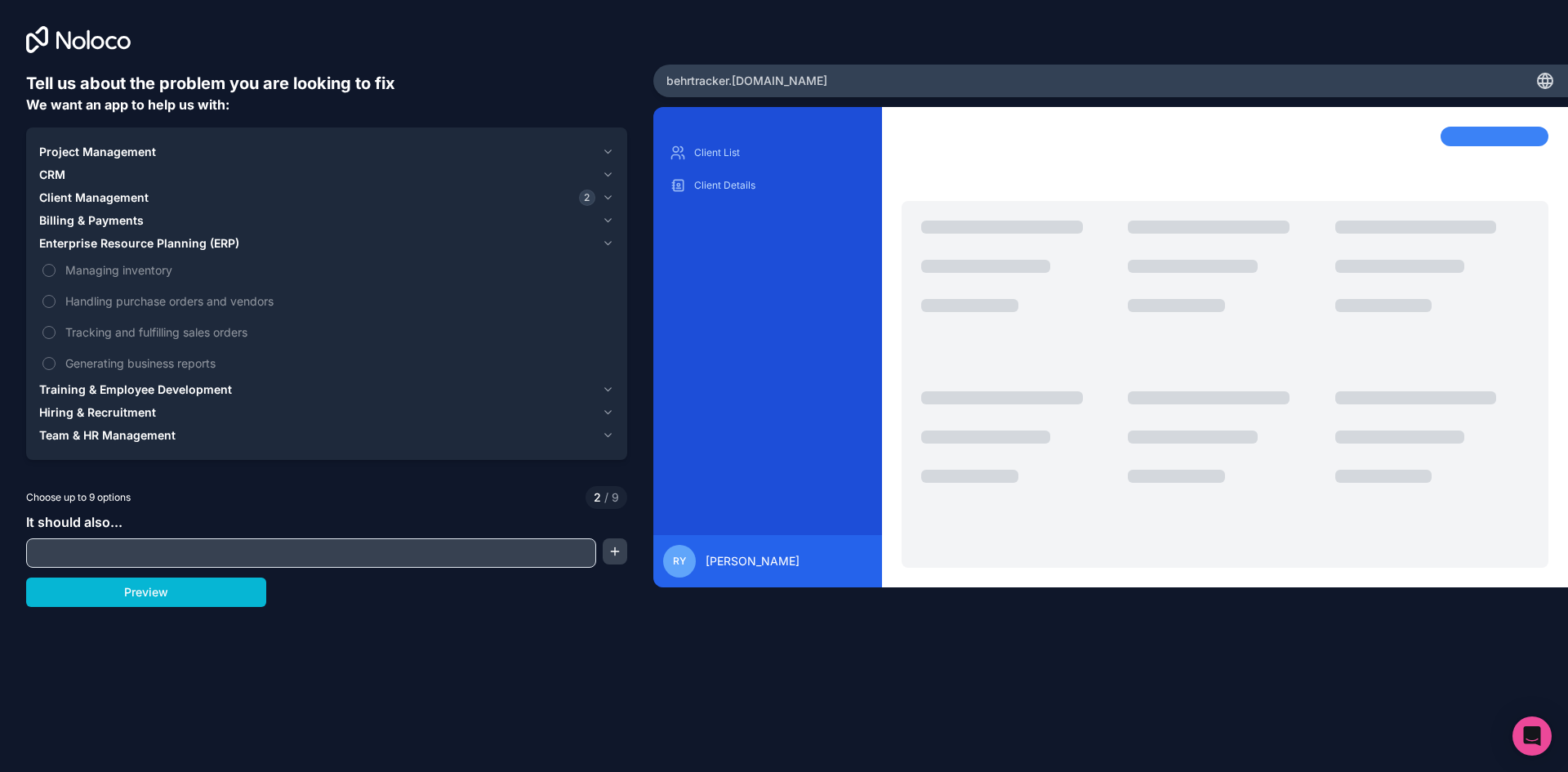
click at [92, 243] on span "Enterprise Resource Planning (ERP)" at bounding box center [139, 244] width 200 height 16
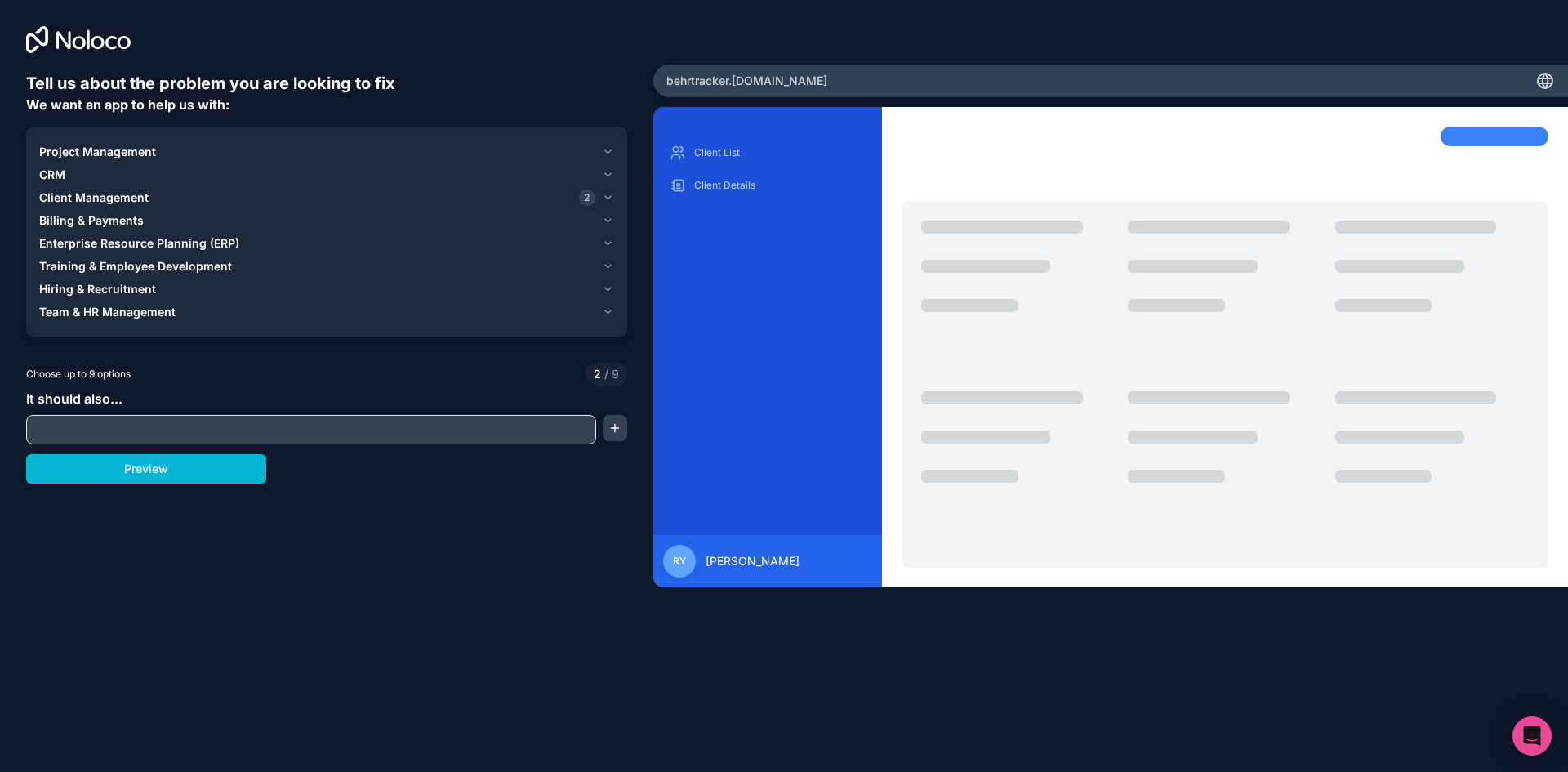
click at [81, 267] on span "Training & Employee Development" at bounding box center [135, 266] width 193 height 16
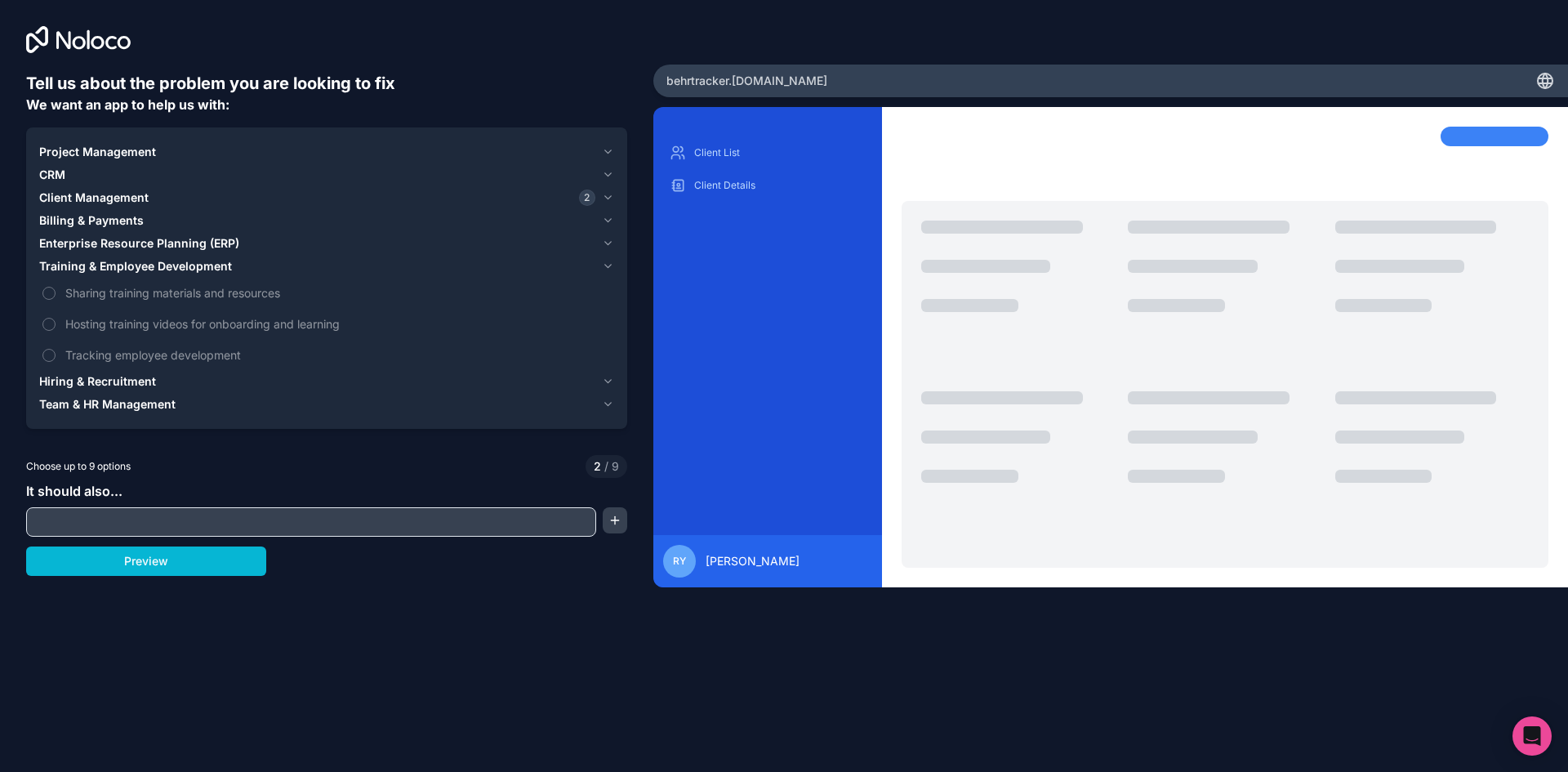
click at [81, 267] on span "Training & Employee Development" at bounding box center [135, 266] width 193 height 16
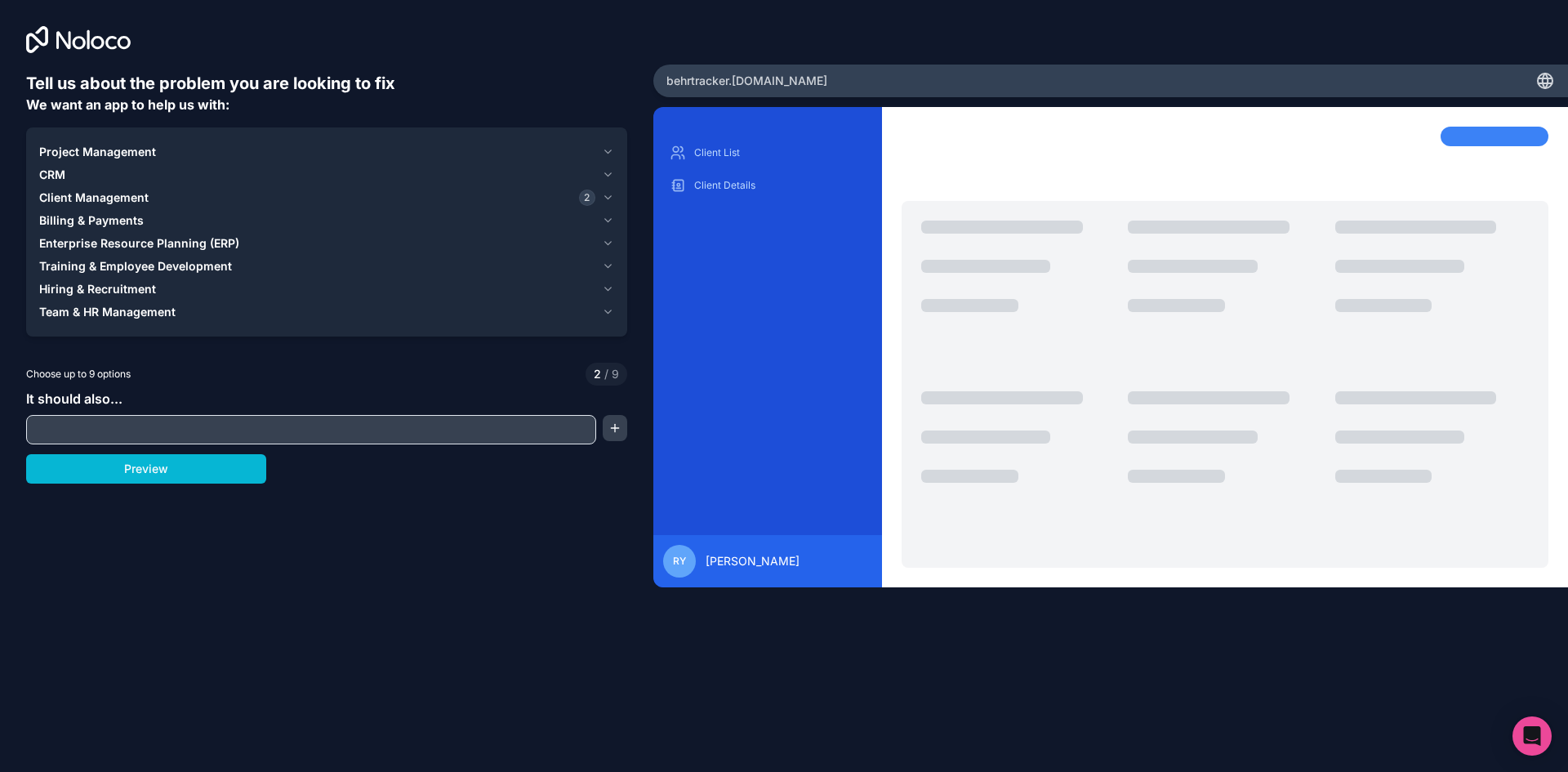
click at [77, 291] on span "Hiring & Recruitment" at bounding box center [98, 289] width 117 height 16
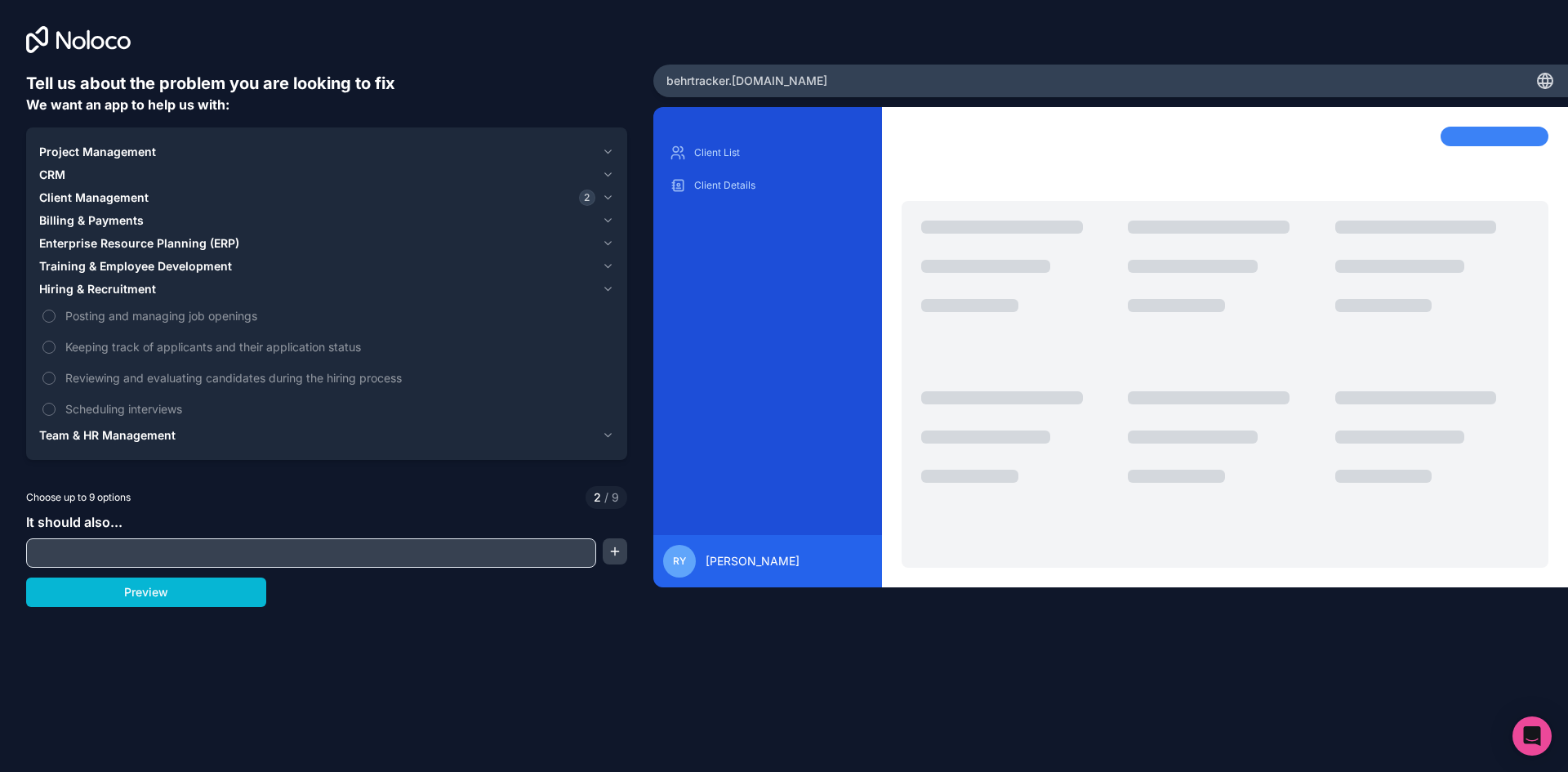
click at [77, 291] on span "Hiring & Recruitment" at bounding box center [98, 289] width 117 height 16
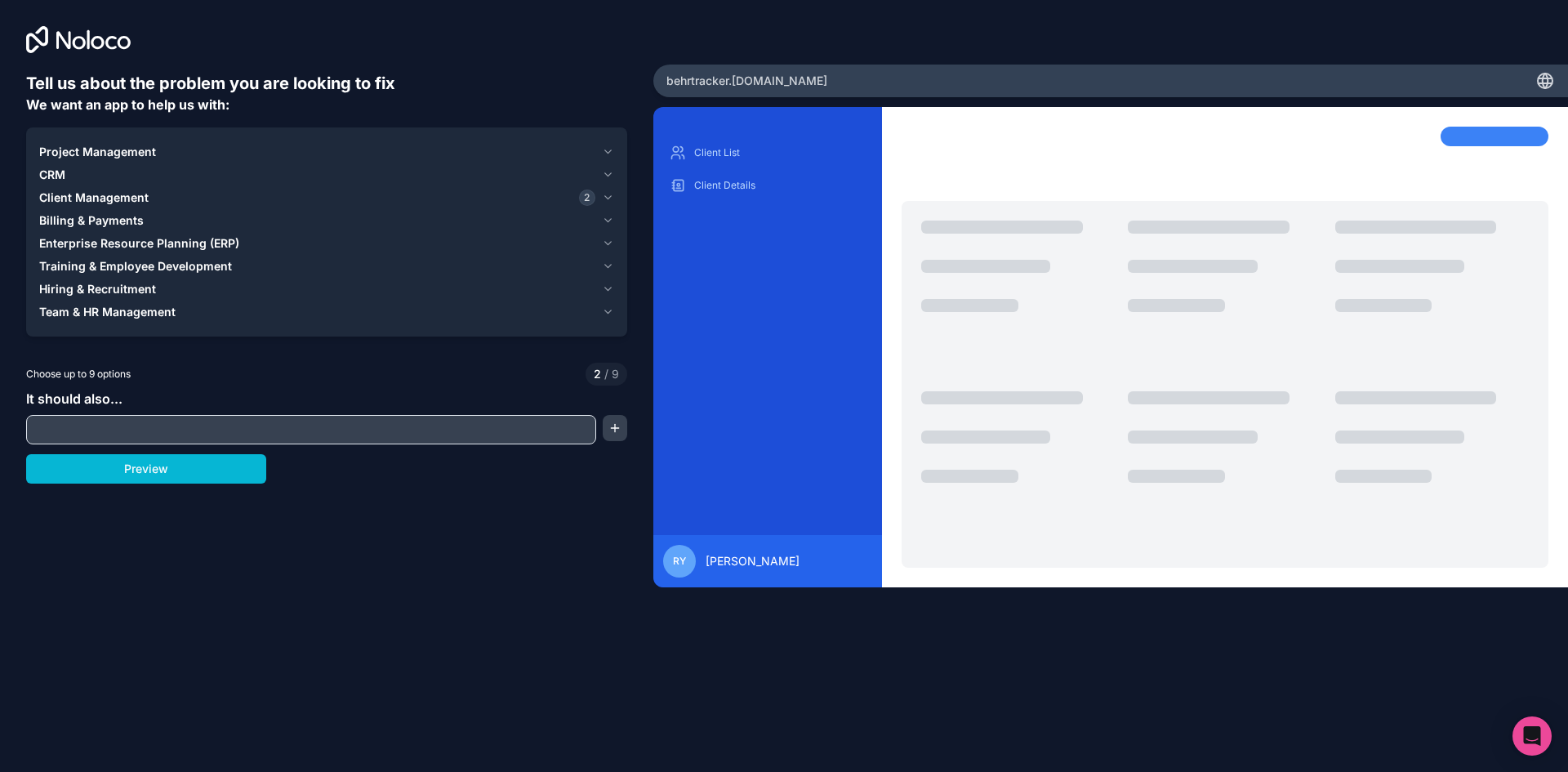
click at [81, 311] on span "Team & HR Management" at bounding box center [107, 312] width 136 height 16
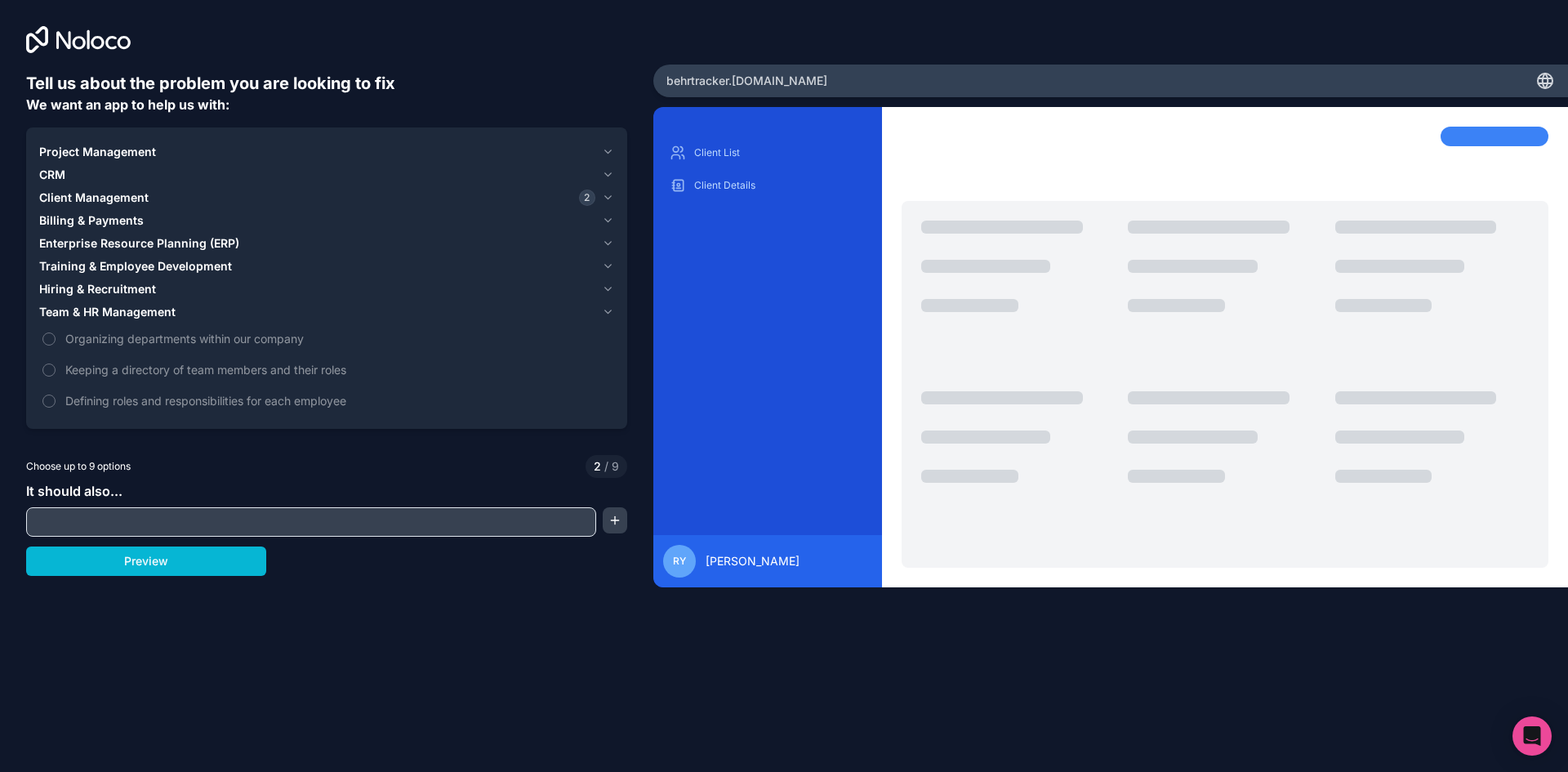
click at [81, 311] on span "Team & HR Management" at bounding box center [107, 312] width 136 height 16
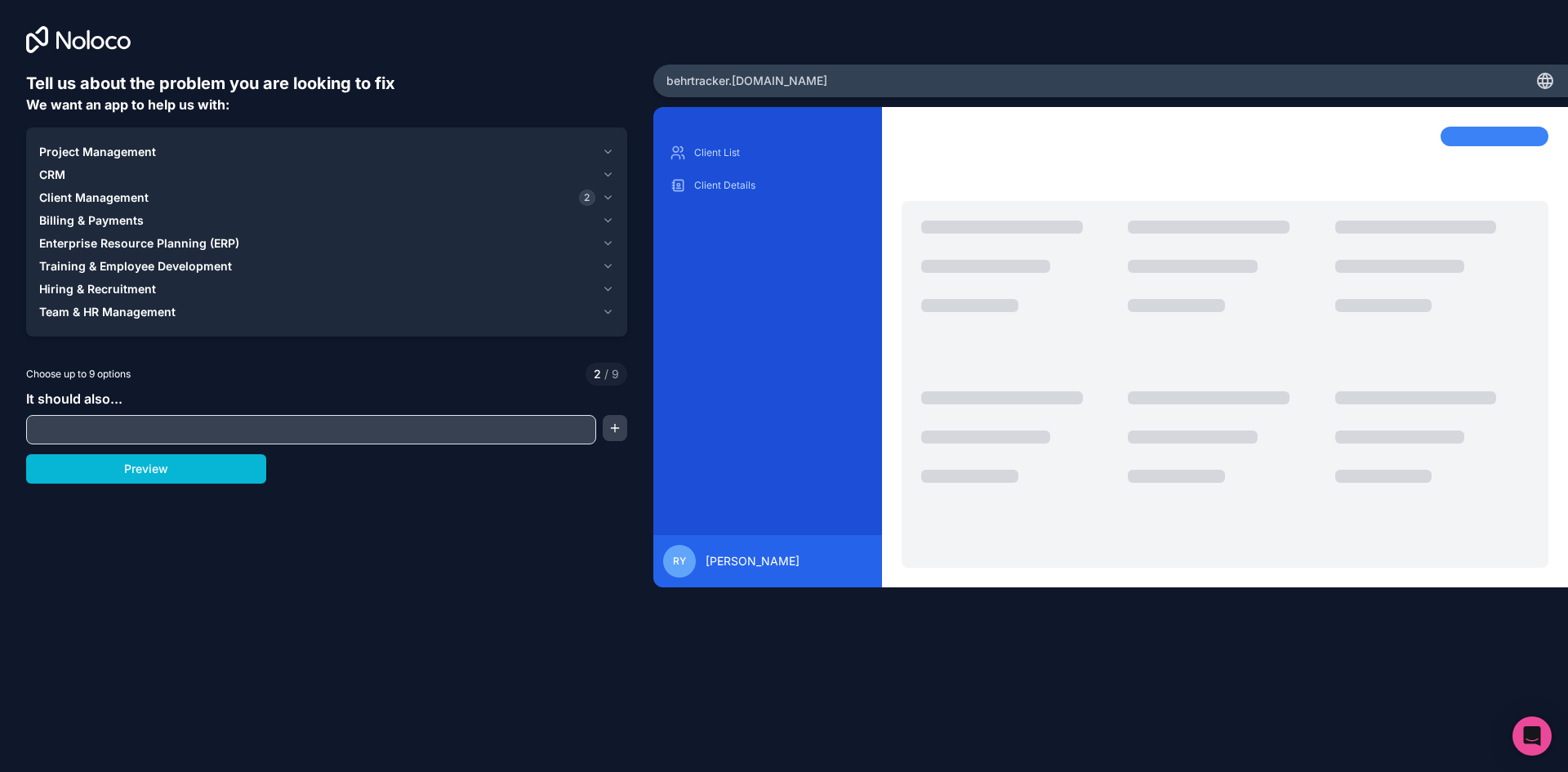
click at [53, 169] on span "CRM" at bounding box center [52, 175] width 27 height 16
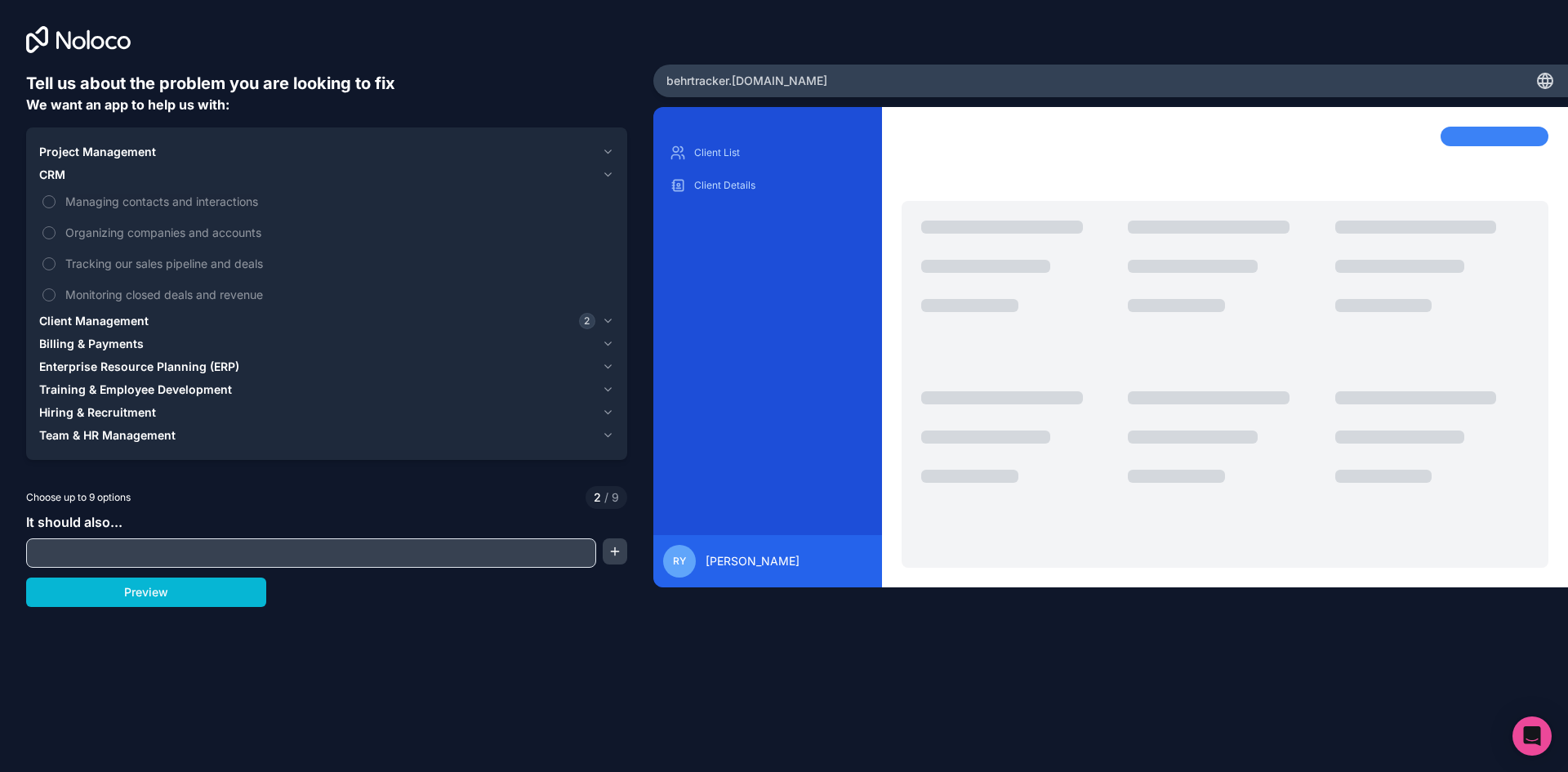
click at [53, 169] on span "CRM" at bounding box center [52, 175] width 27 height 16
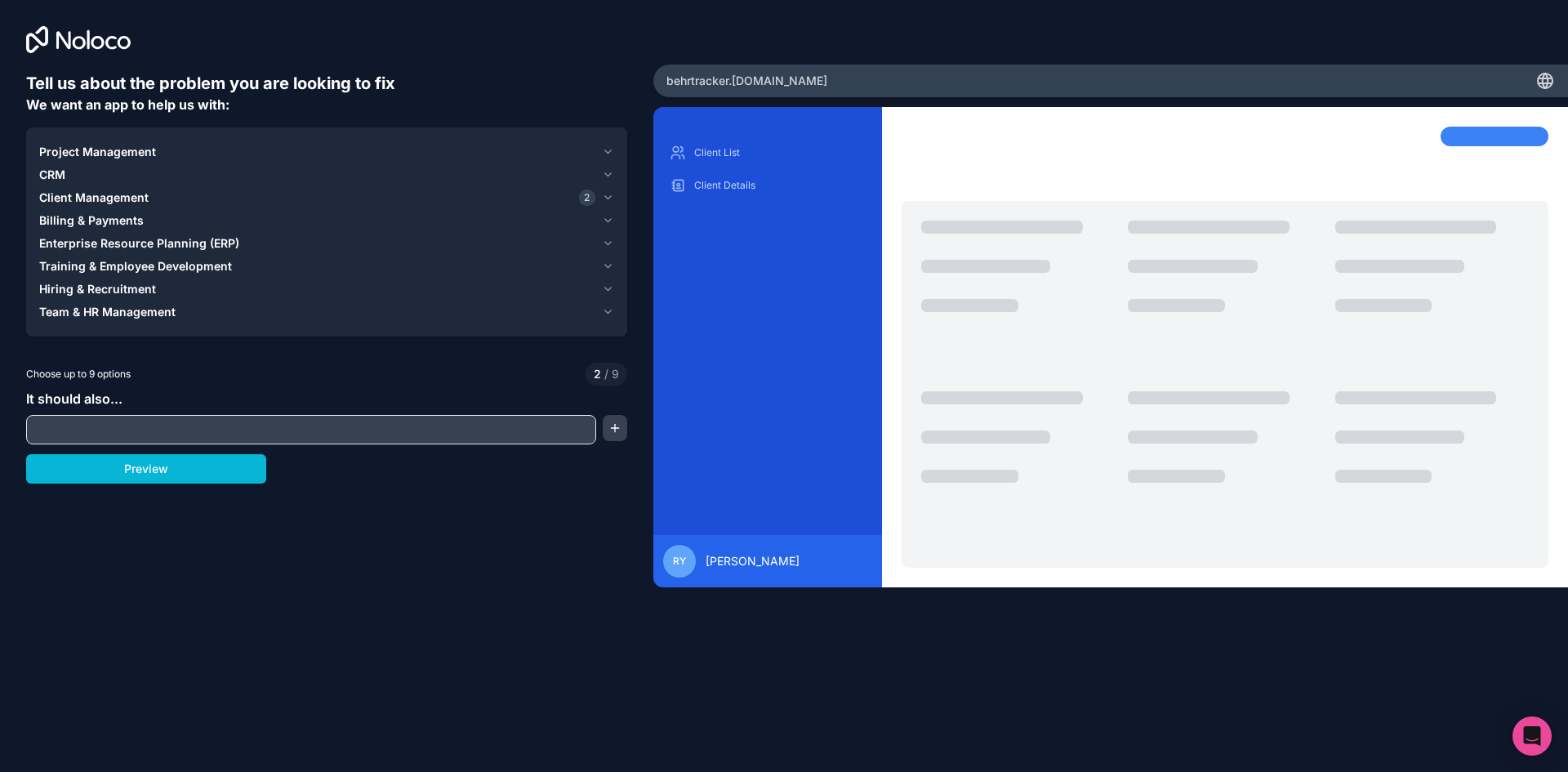
click at [68, 150] on span "Project Management" at bounding box center [98, 152] width 117 height 16
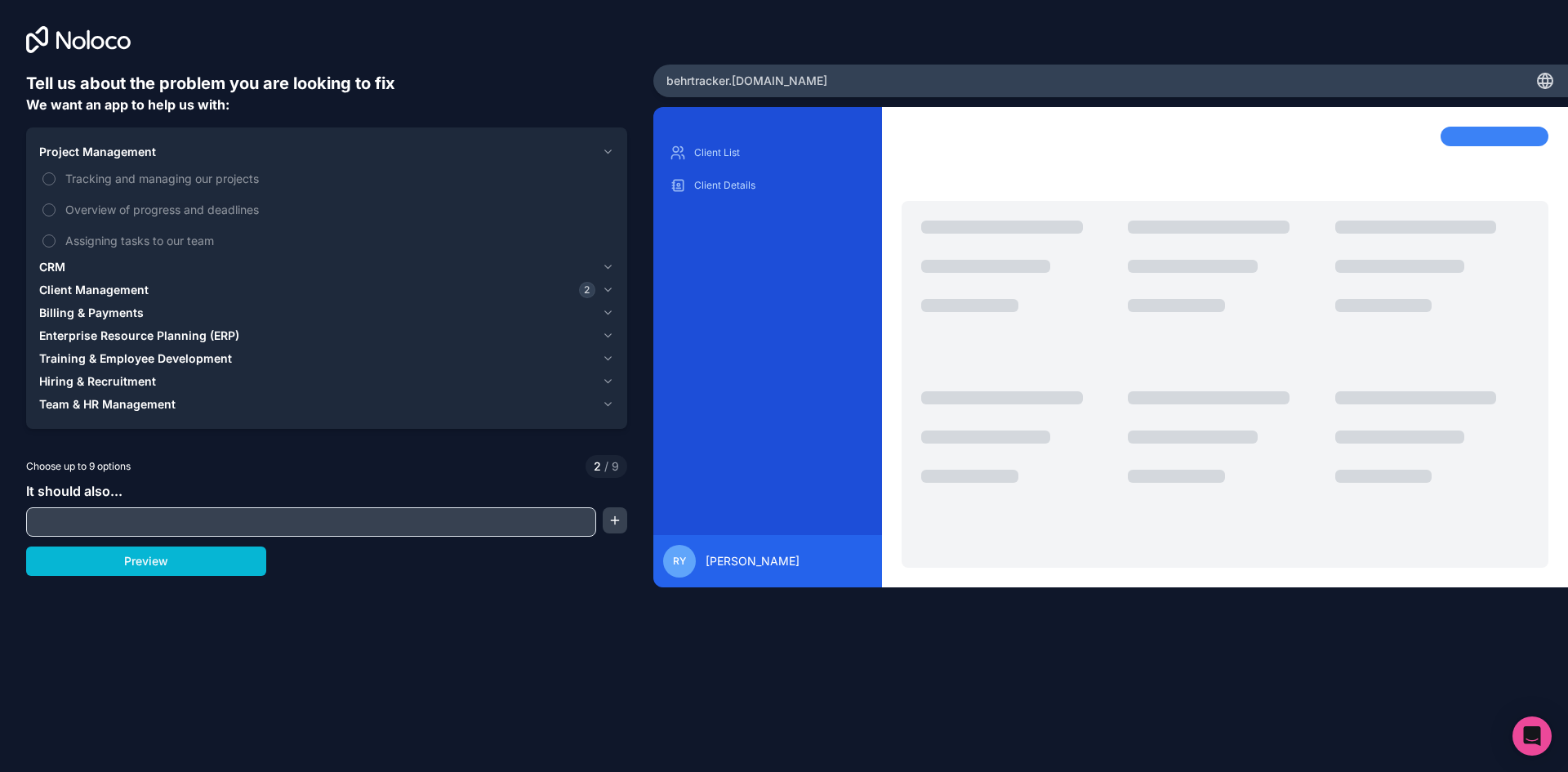
click at [68, 150] on span "Project Management" at bounding box center [98, 152] width 117 height 16
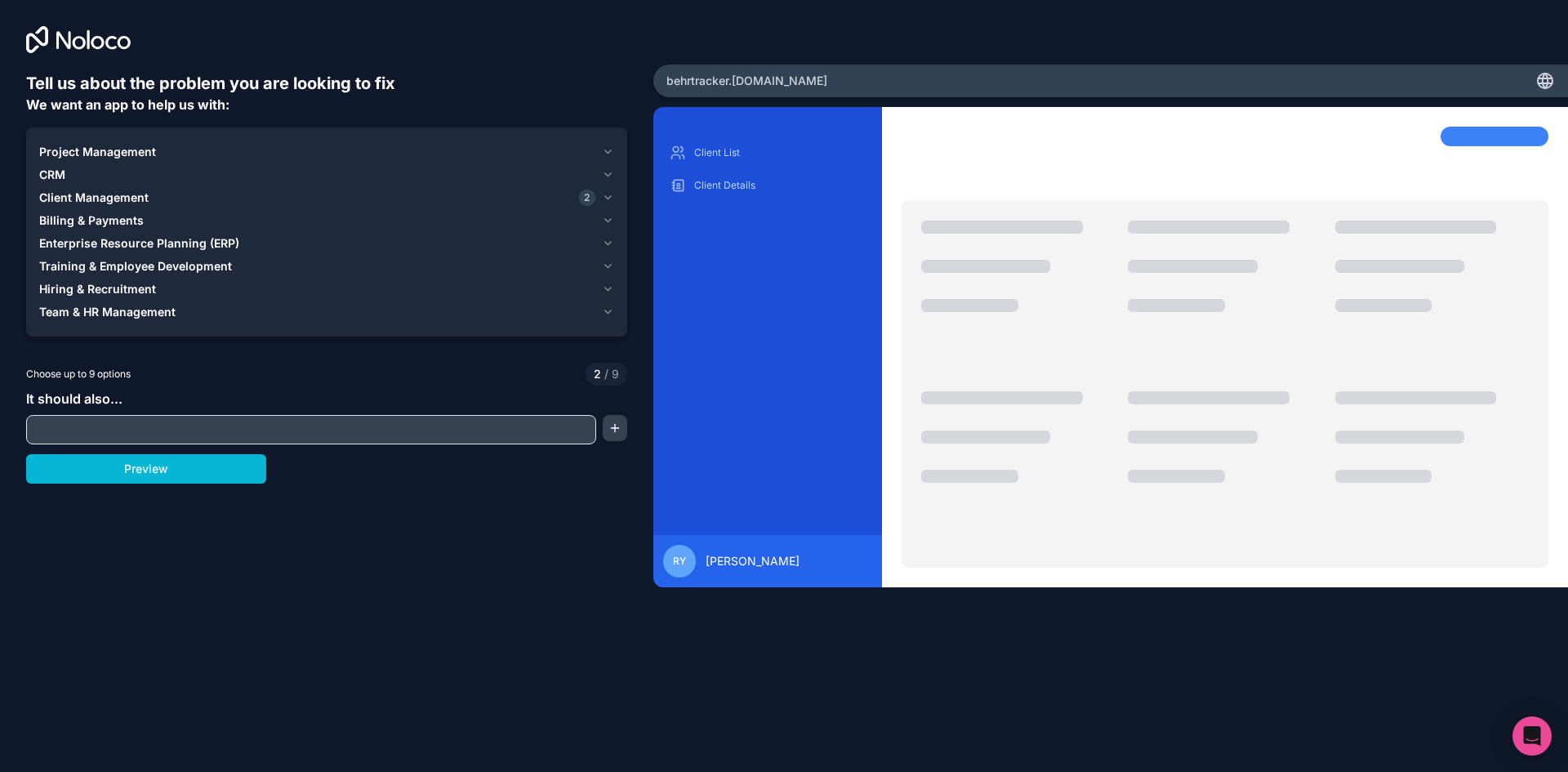
click at [128, 422] on input "text" at bounding box center [311, 429] width 562 height 23
click at [186, 430] on input "Session Attendance" at bounding box center [311, 429] width 562 height 23
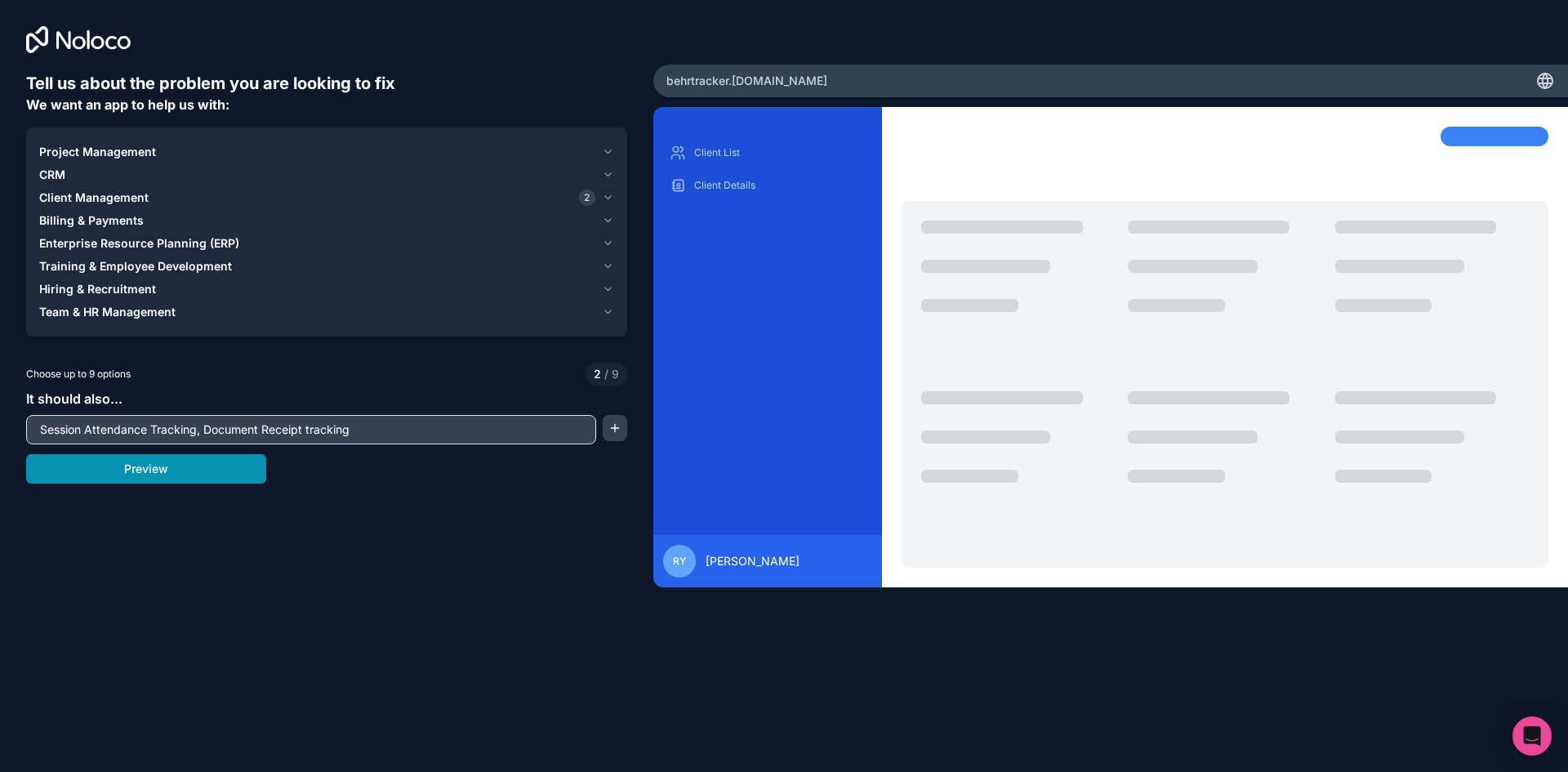
type input "Session Attendance Tracking, Document Receipt tracking"
click at [103, 469] on button "Preview" at bounding box center [146, 469] width 240 height 29
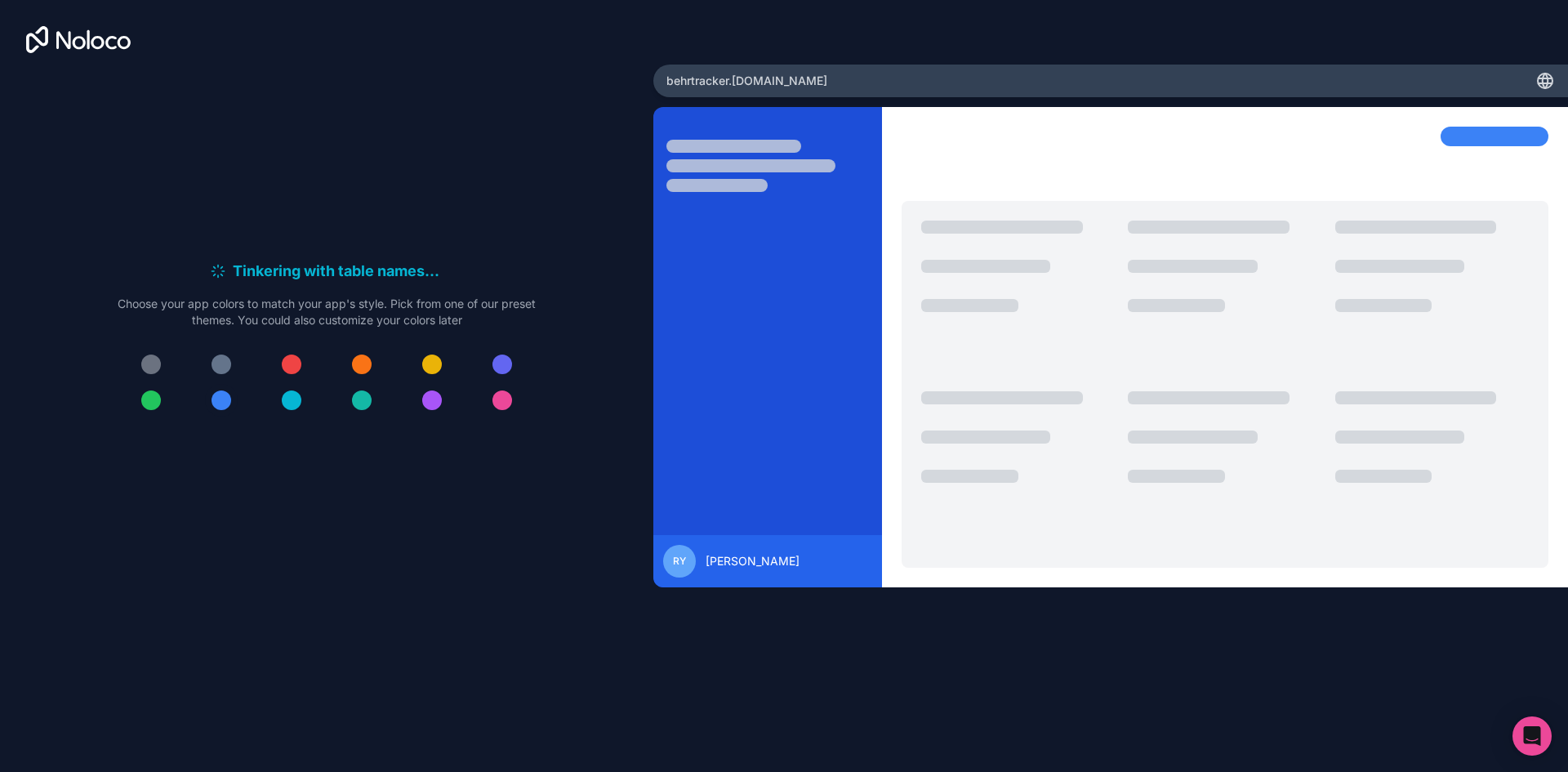
click at [223, 399] on div at bounding box center [221, 400] width 19 height 19
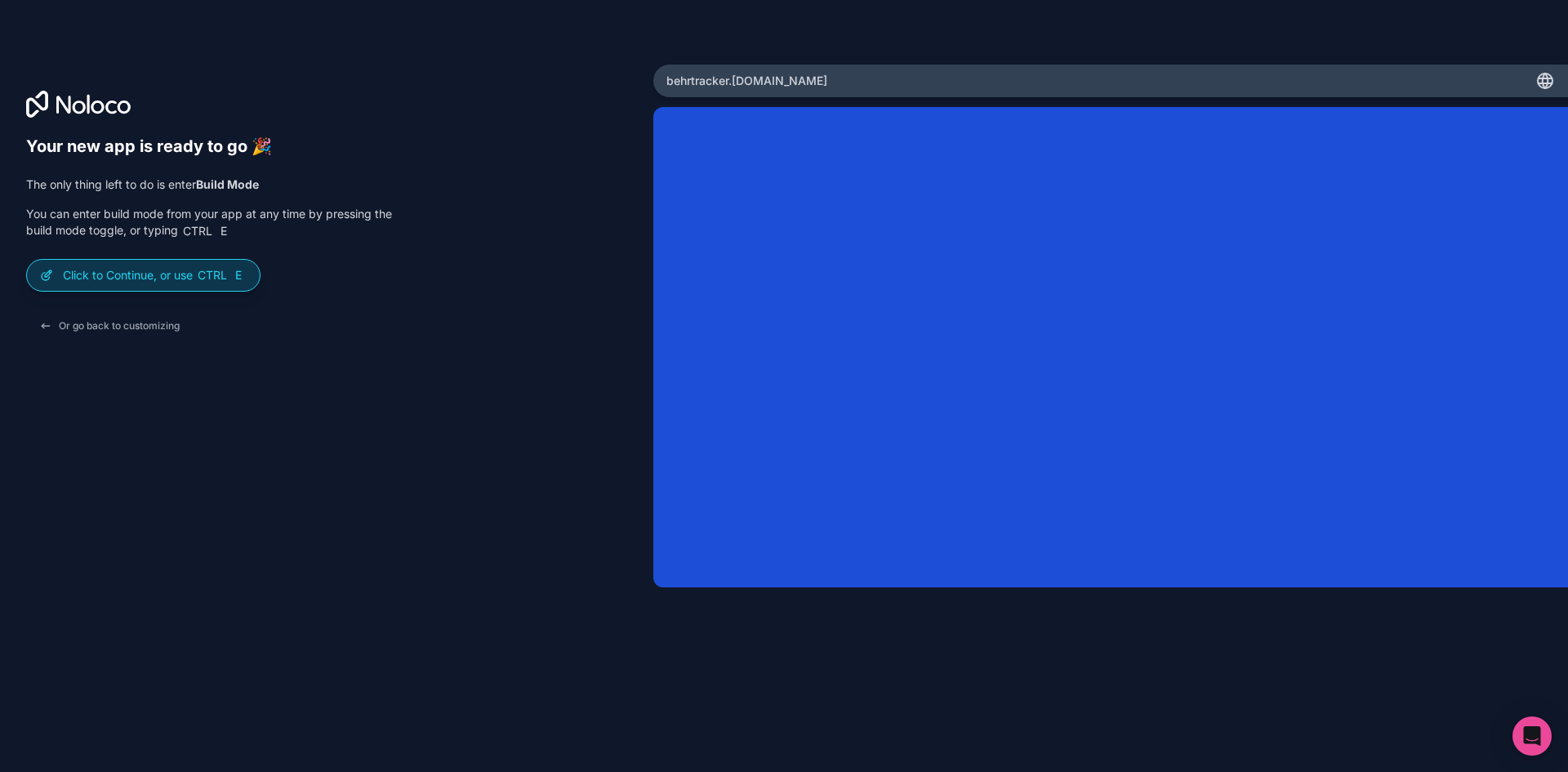
click at [152, 280] on p "Click to Continue, or use Ctrl E" at bounding box center [155, 276] width 184 height 16
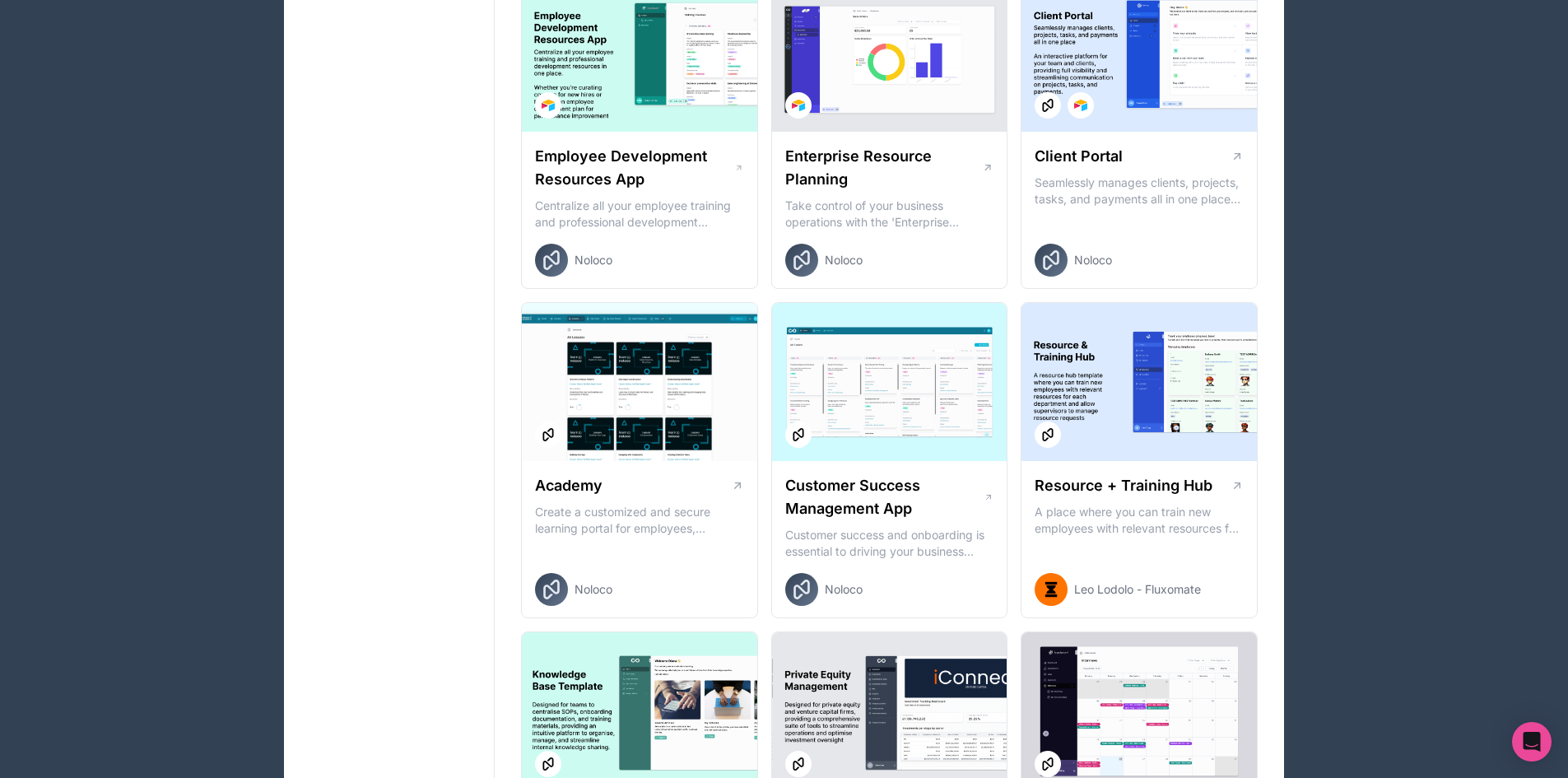
scroll to position [1455, 0]
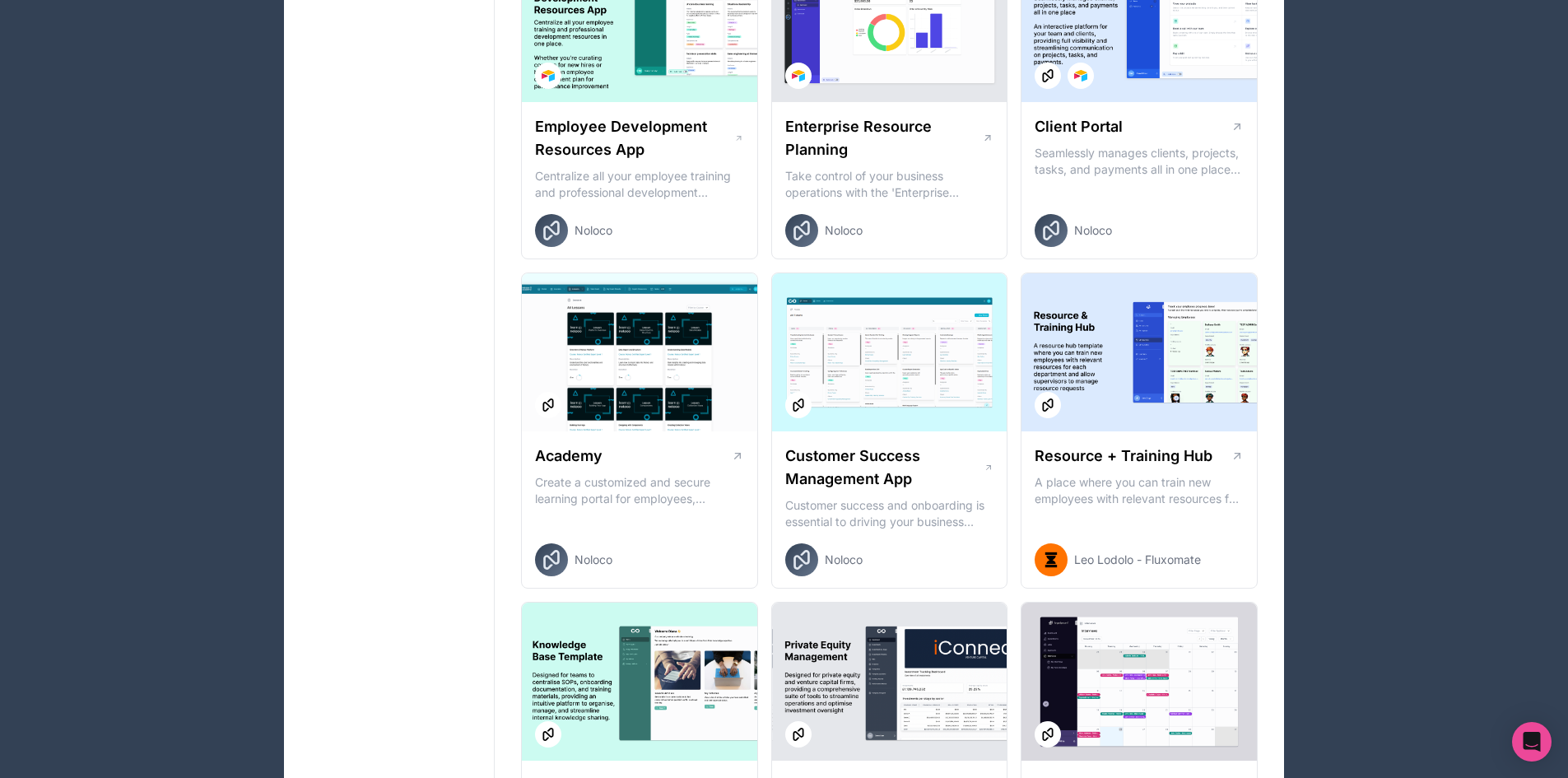
drag, startPoint x: 1182, startPoint y: 150, endPoint x: 401, endPoint y: 388, distance: 816.5
click at [401, 388] on div "Workspaces [PERSON_NAME]-workspace" at bounding box center [389, 146] width 210 height 2993
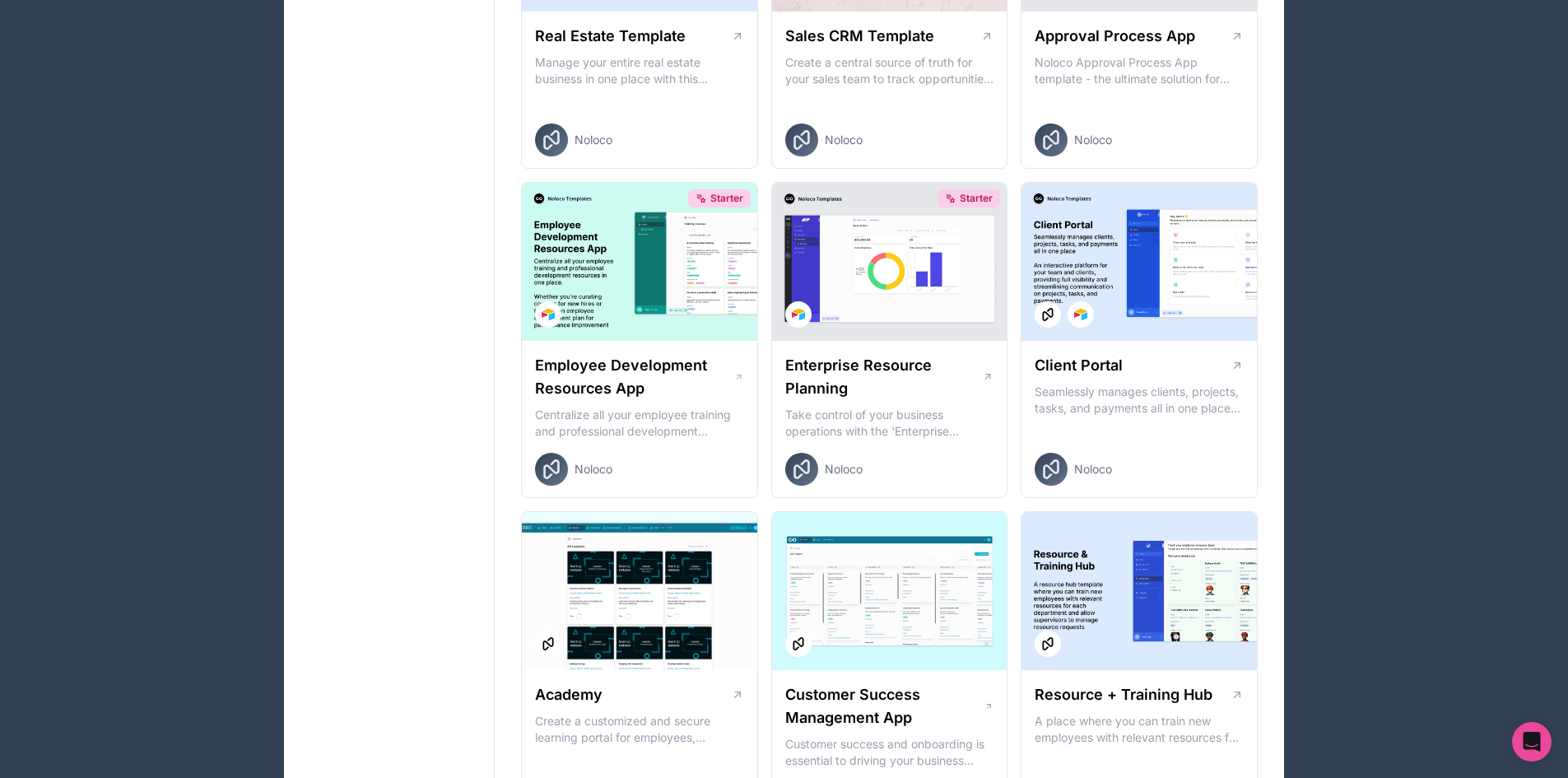
scroll to position [1179, 0]
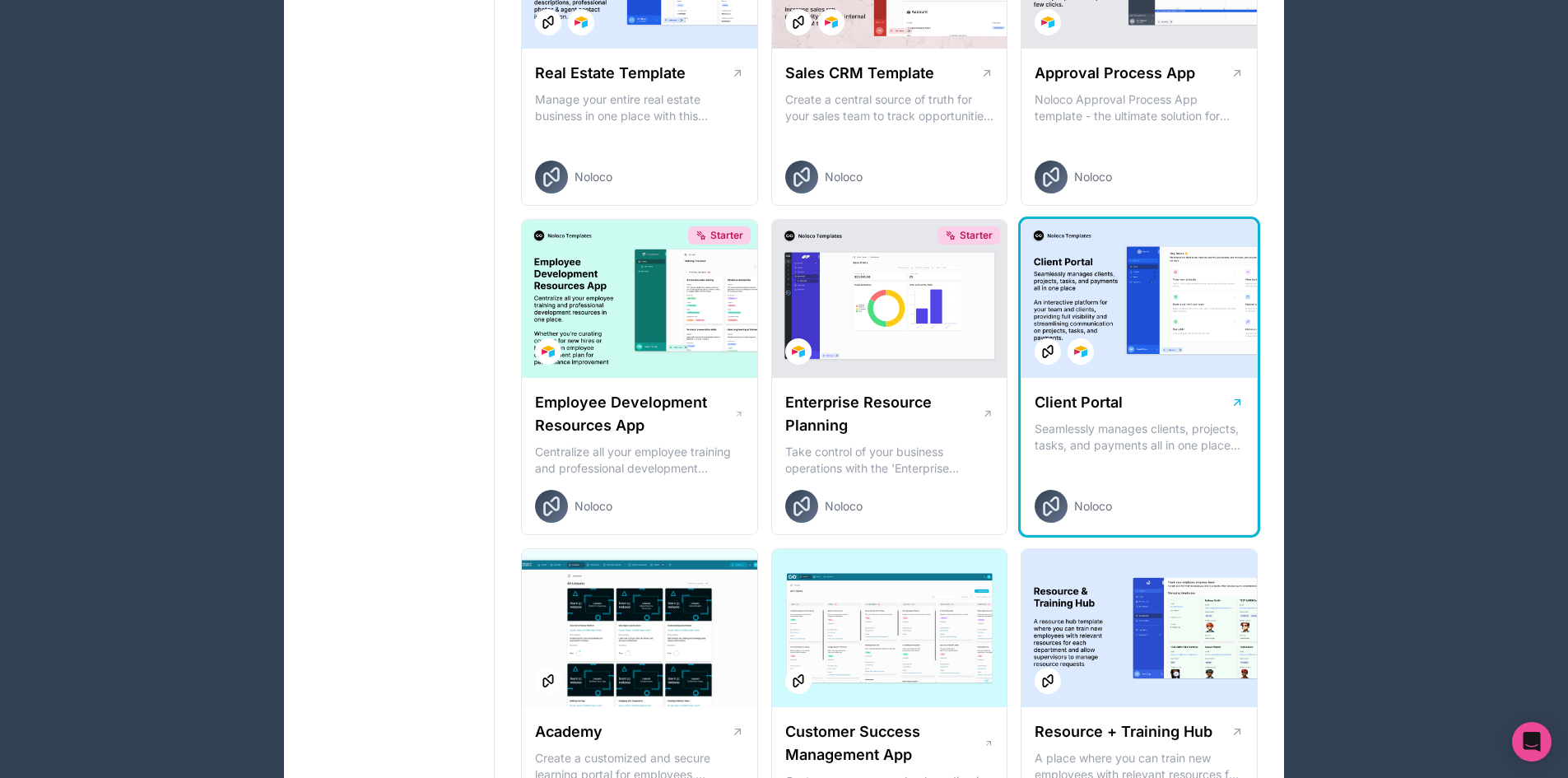
click at [1088, 394] on h1 "Client Portal" at bounding box center [1078, 402] width 88 height 23
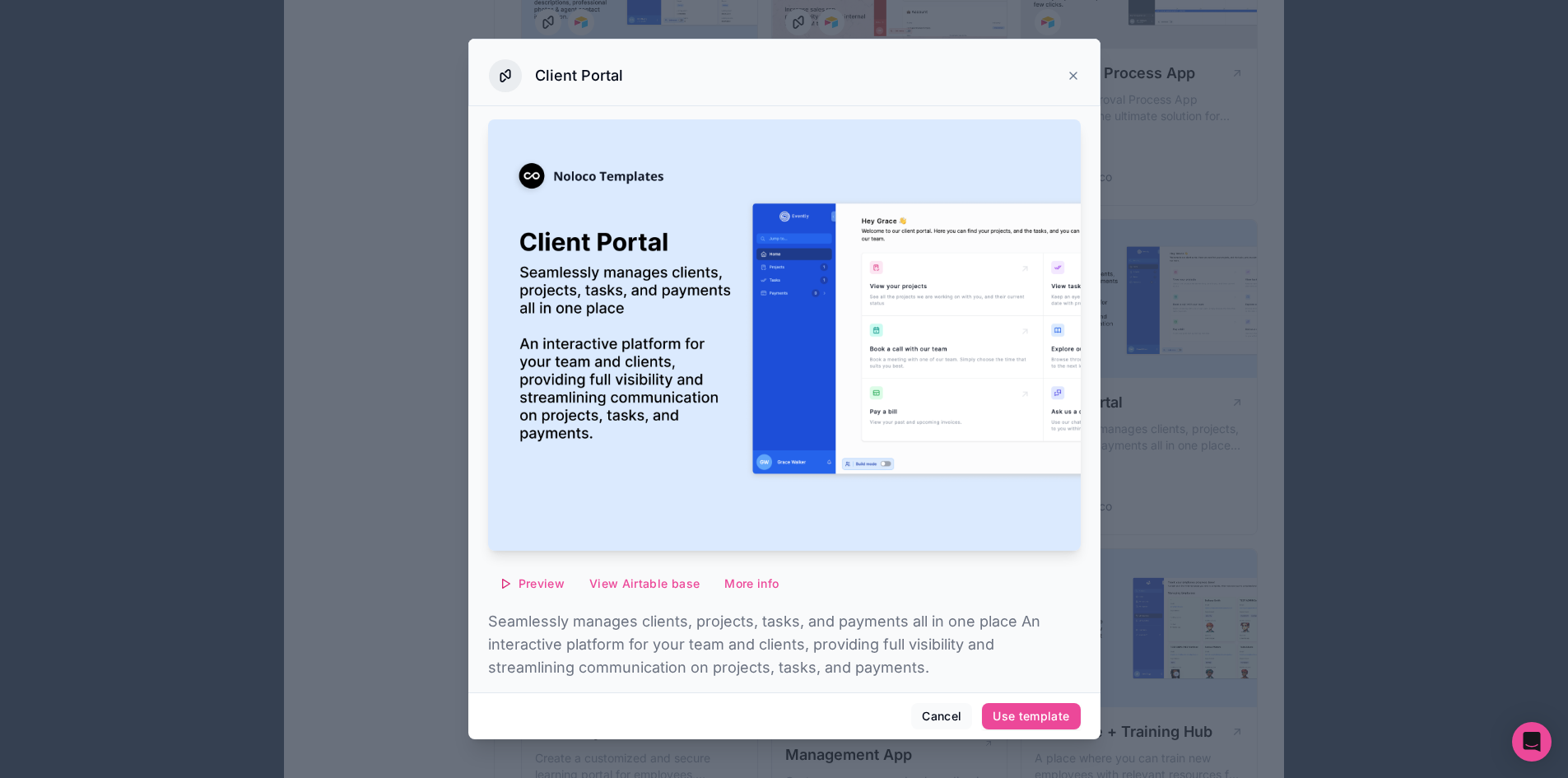
scroll to position [42, 0]
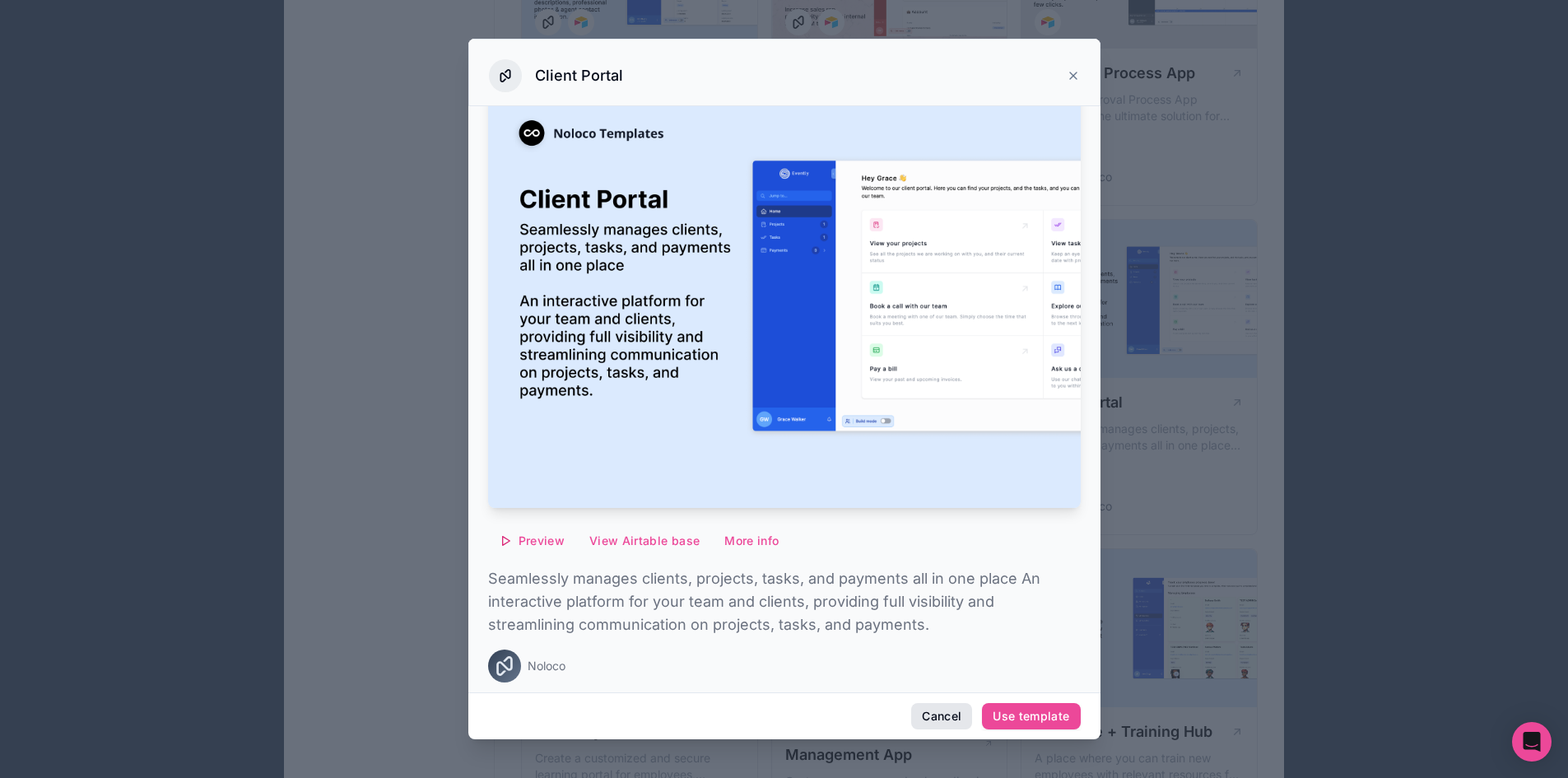
click at [950, 712] on button "Cancel" at bounding box center [942, 716] width 61 height 27
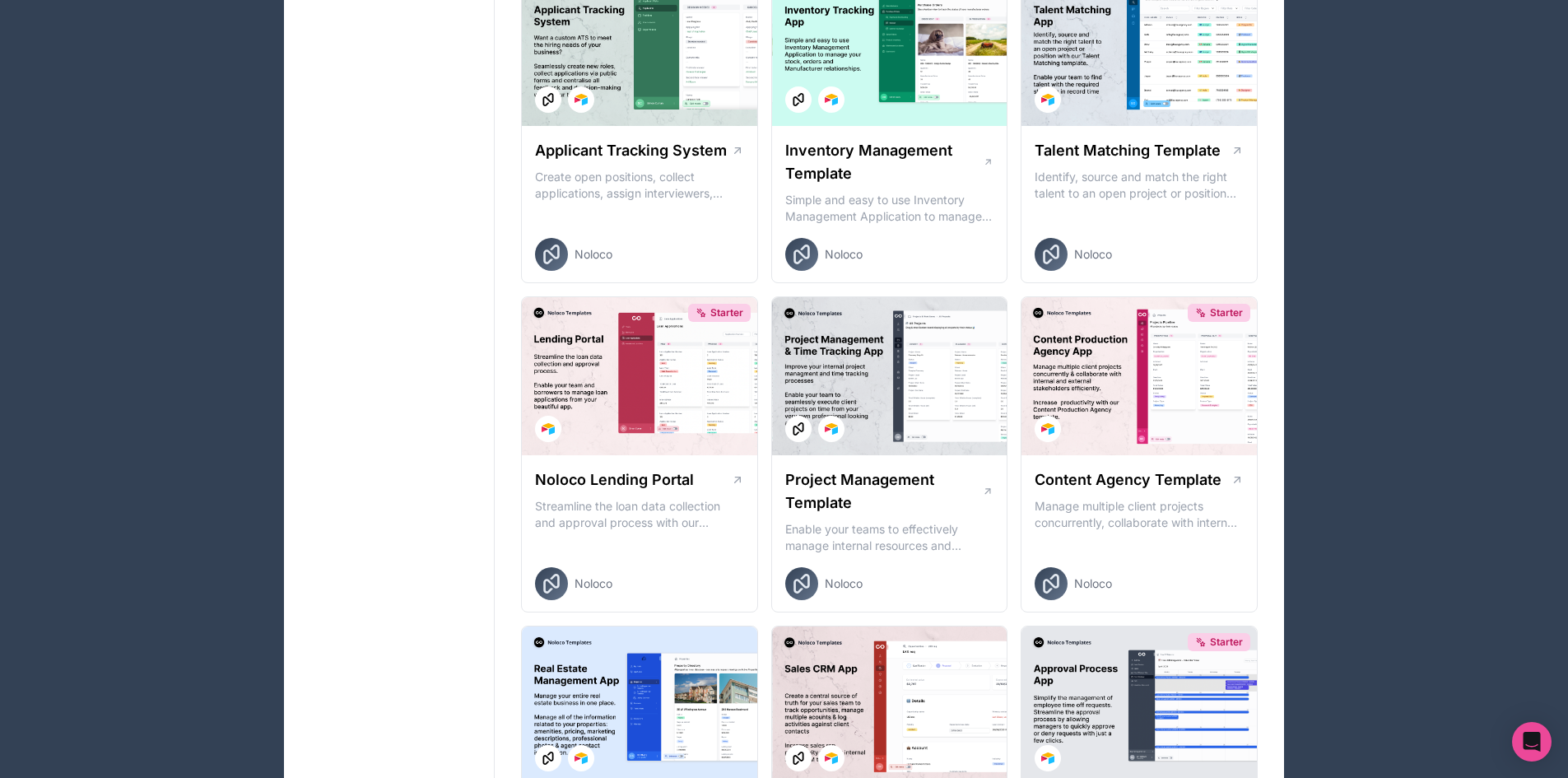
scroll to position [410, 0]
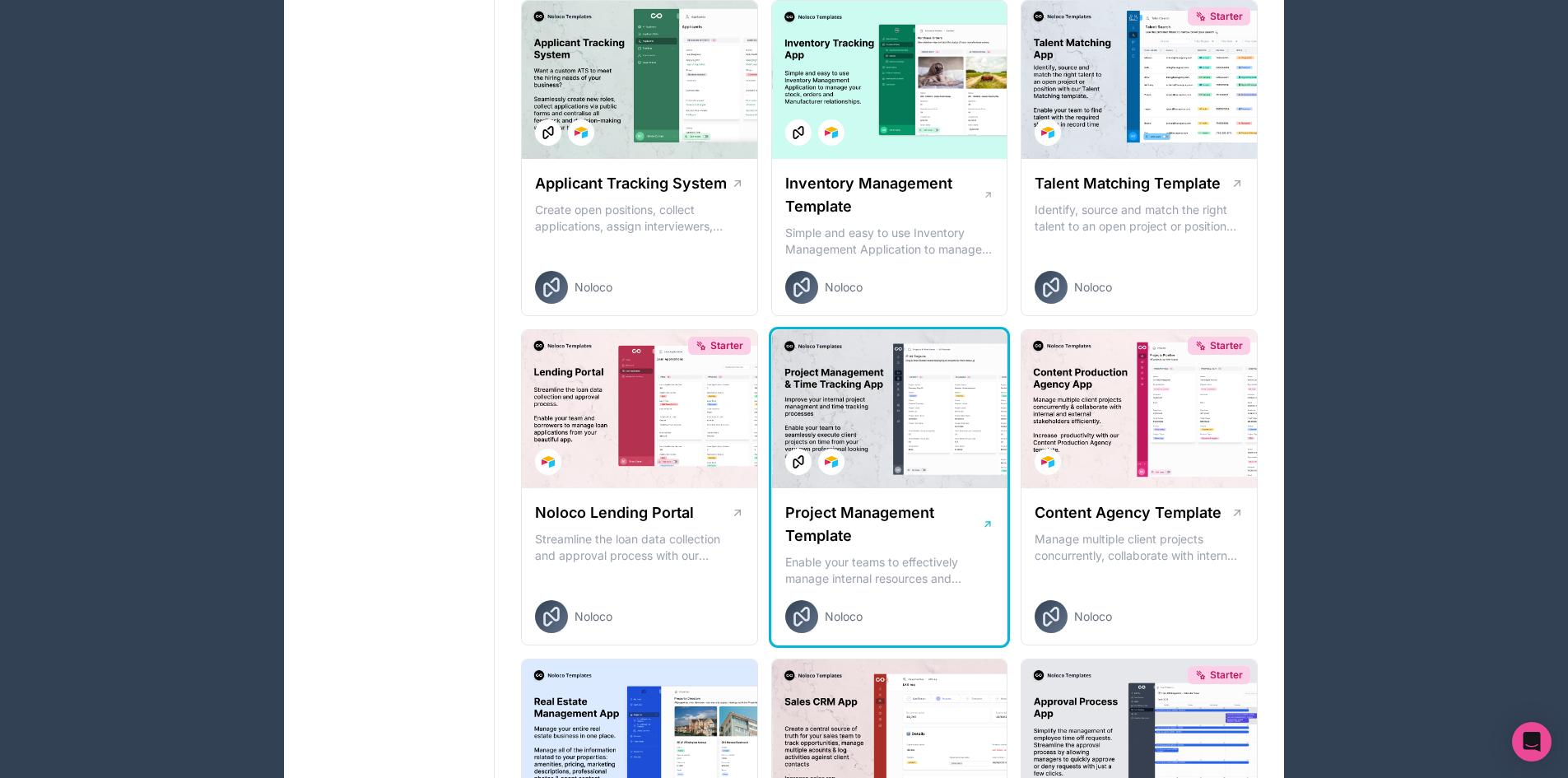
click at [916, 530] on h1 "Project Management Template" at bounding box center [883, 524] width 196 height 46
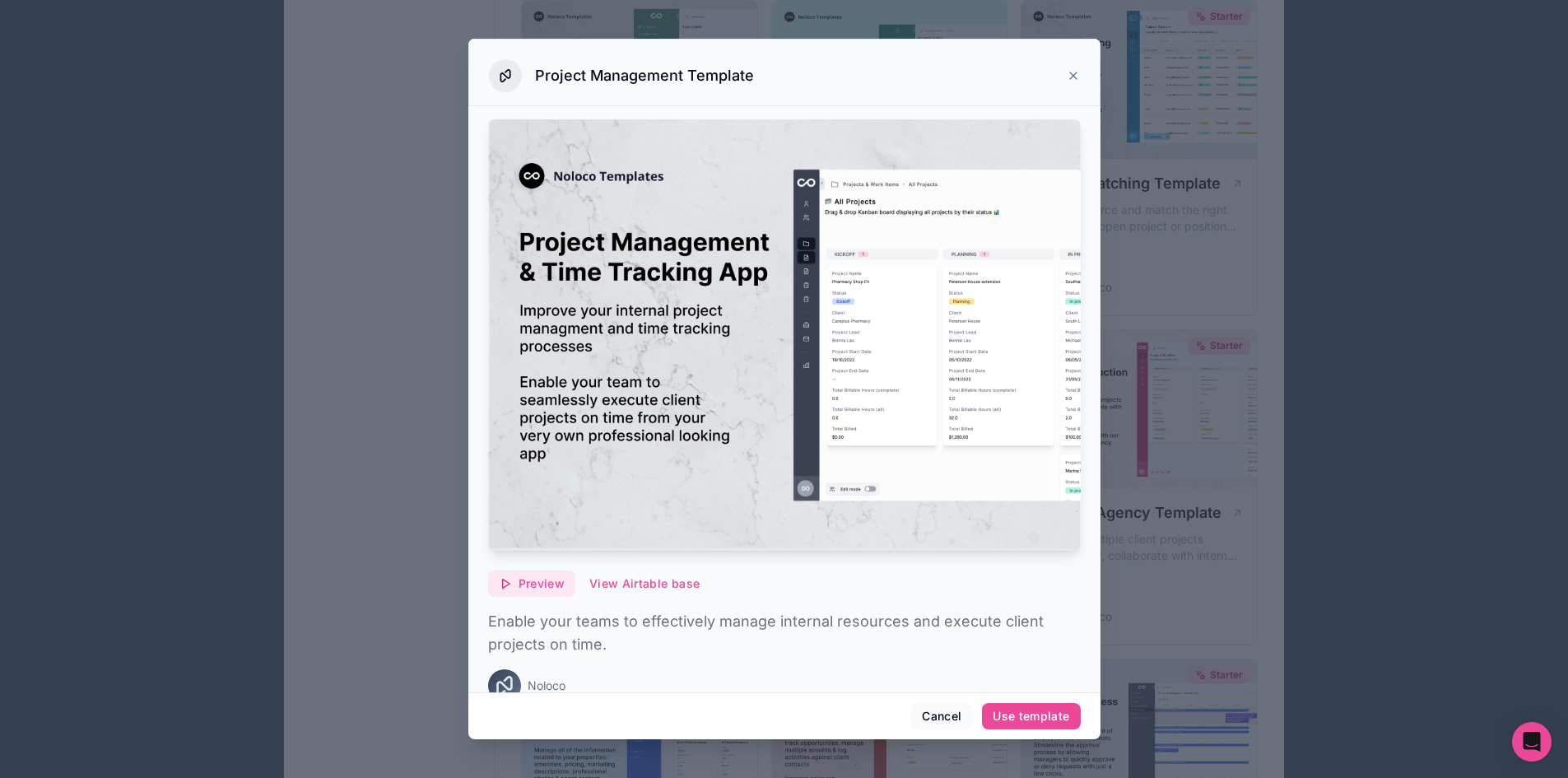
click at [540, 577] on span "Preview" at bounding box center [541, 584] width 46 height 15
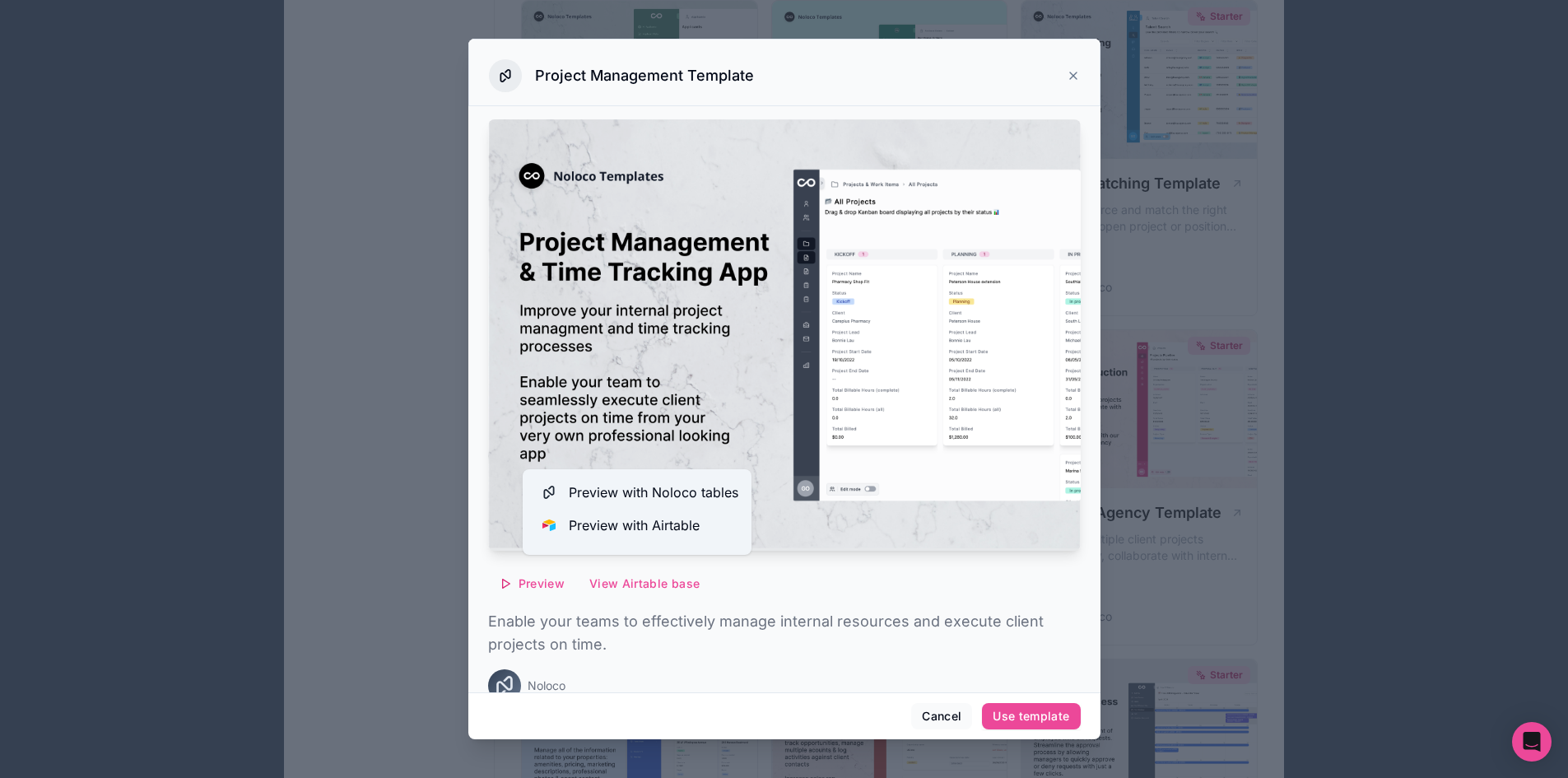
click at [822, 640] on p "Enable your teams to effectively manage internal resources and execute client p…" at bounding box center [784, 633] width 592 height 46
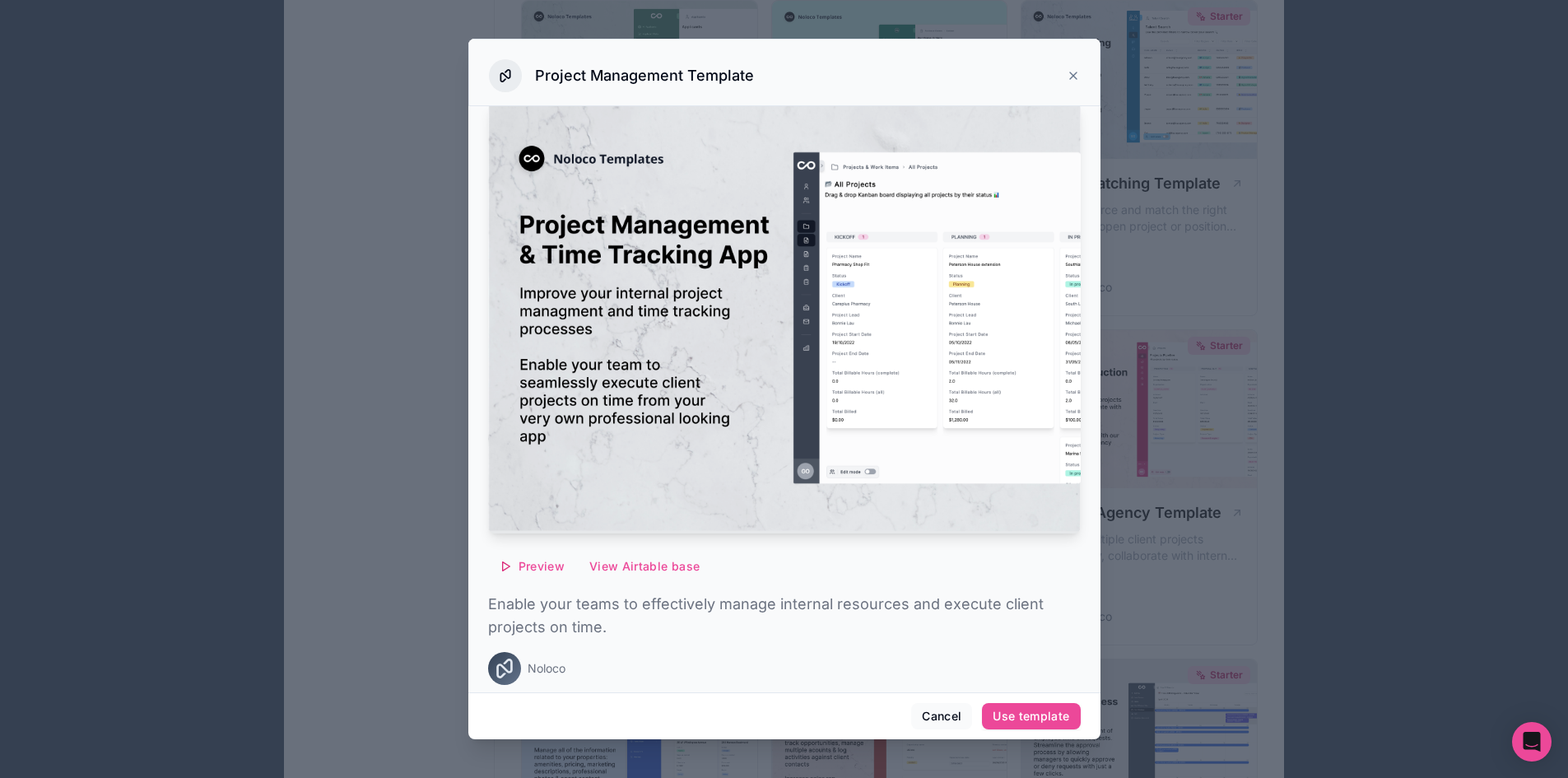
scroll to position [19, 0]
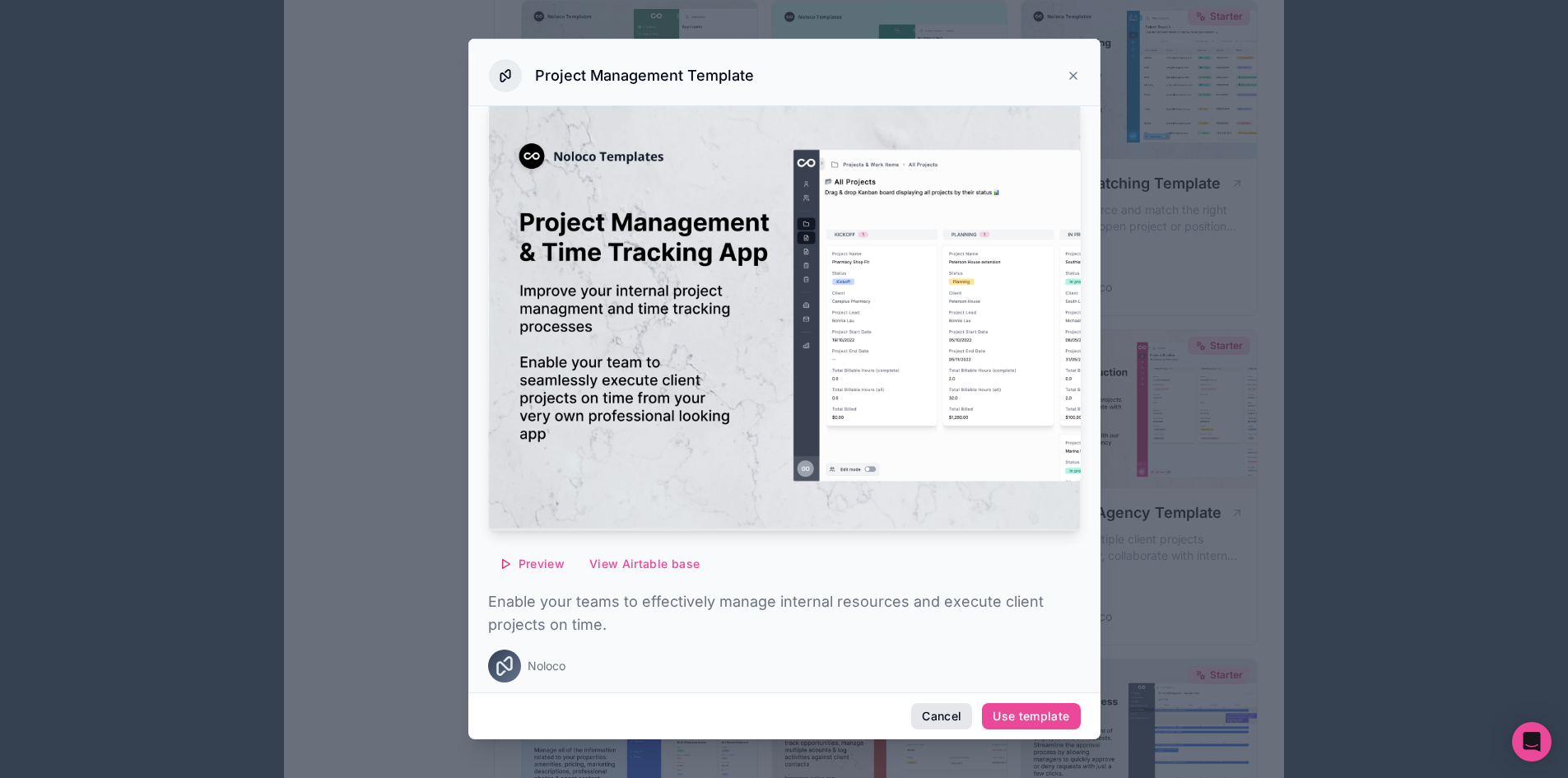
click at [940, 718] on button "Cancel" at bounding box center [942, 716] width 61 height 27
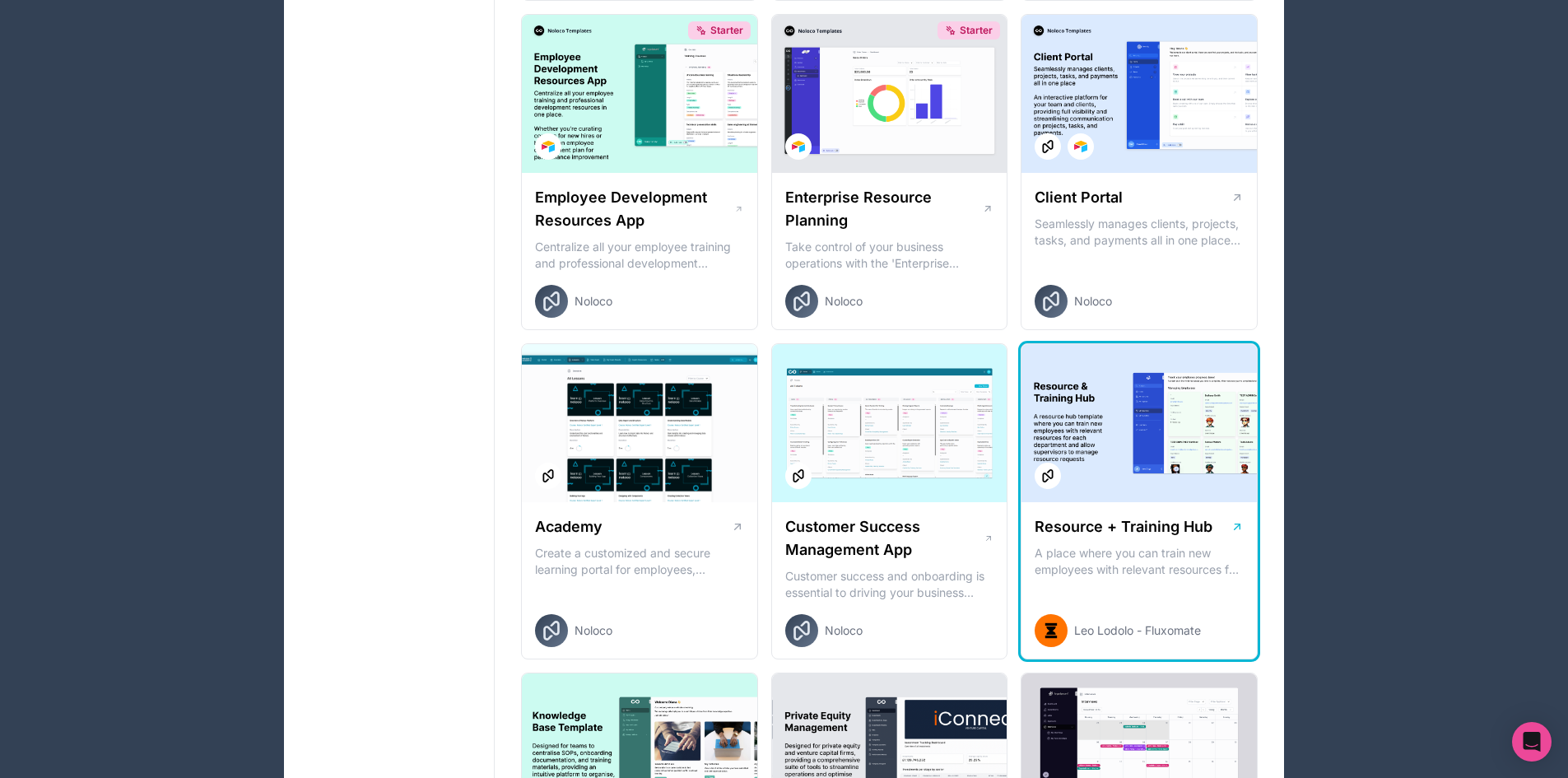
scroll to position [1398, 0]
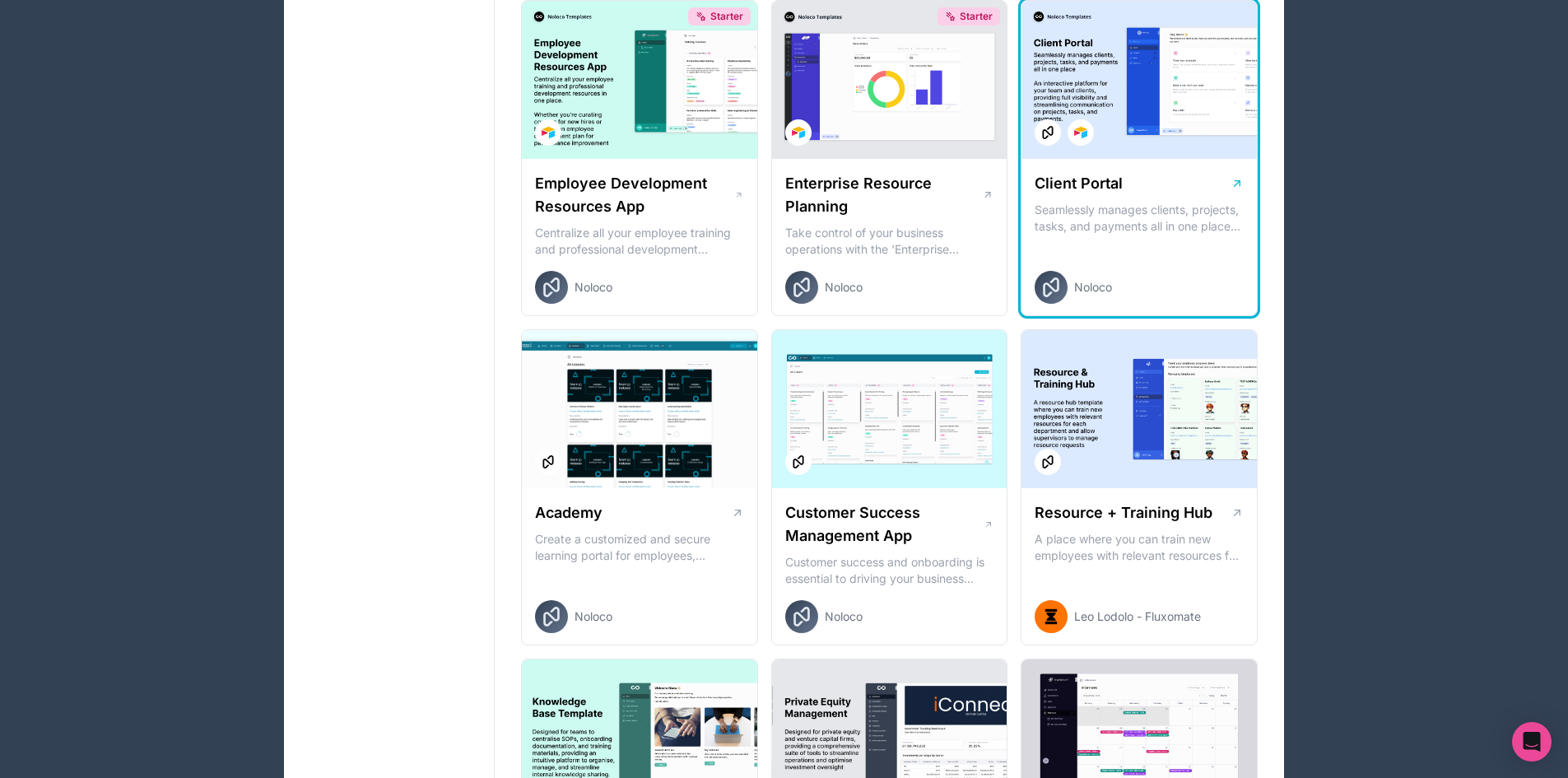
click at [1088, 212] on p "Seamlessly manages clients, projects, tasks, and payments all in one place An i…" at bounding box center [1139, 219] width 209 height 33
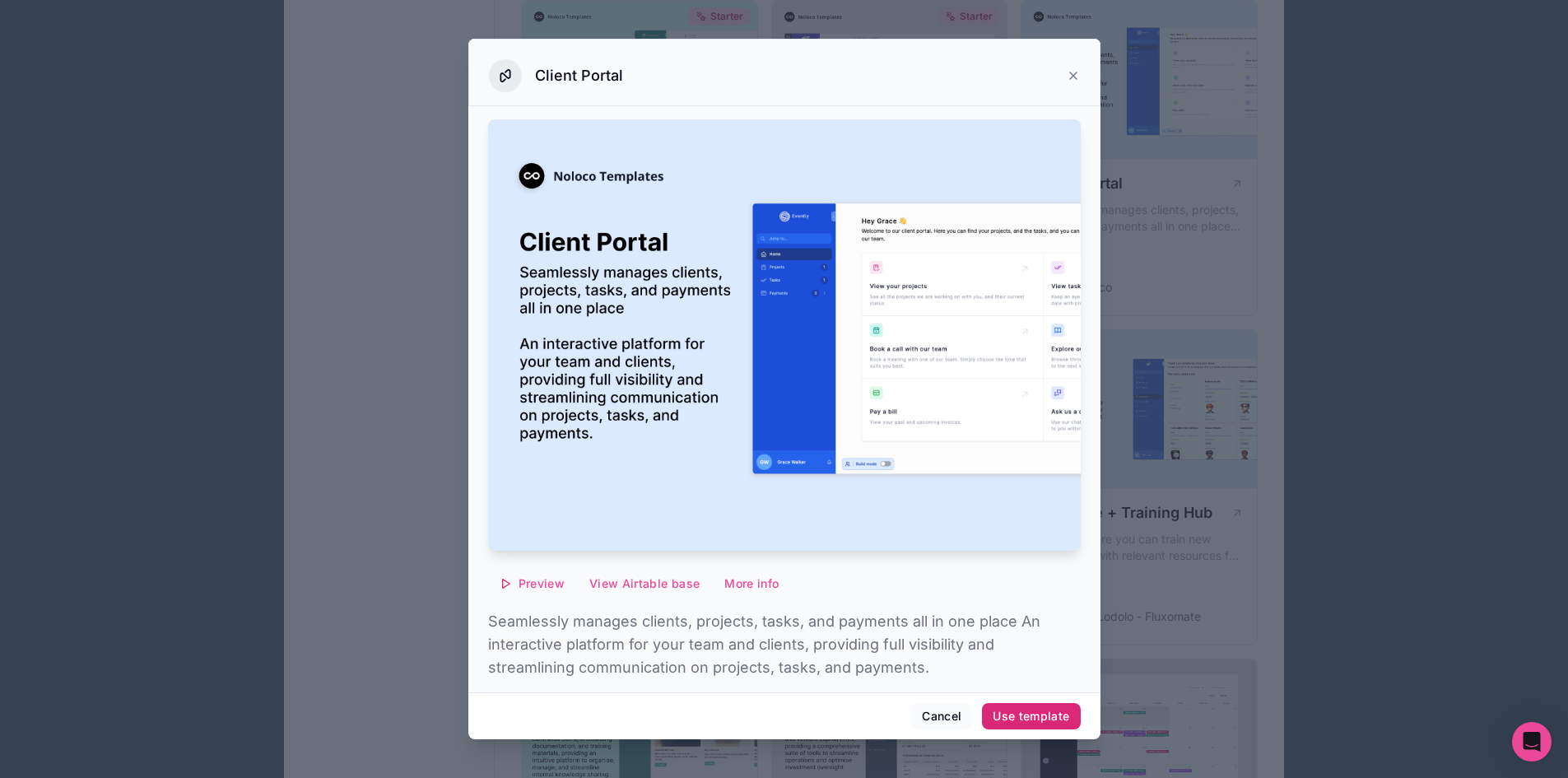
click at [1004, 713] on div "Use template" at bounding box center [1030, 716] width 77 height 15
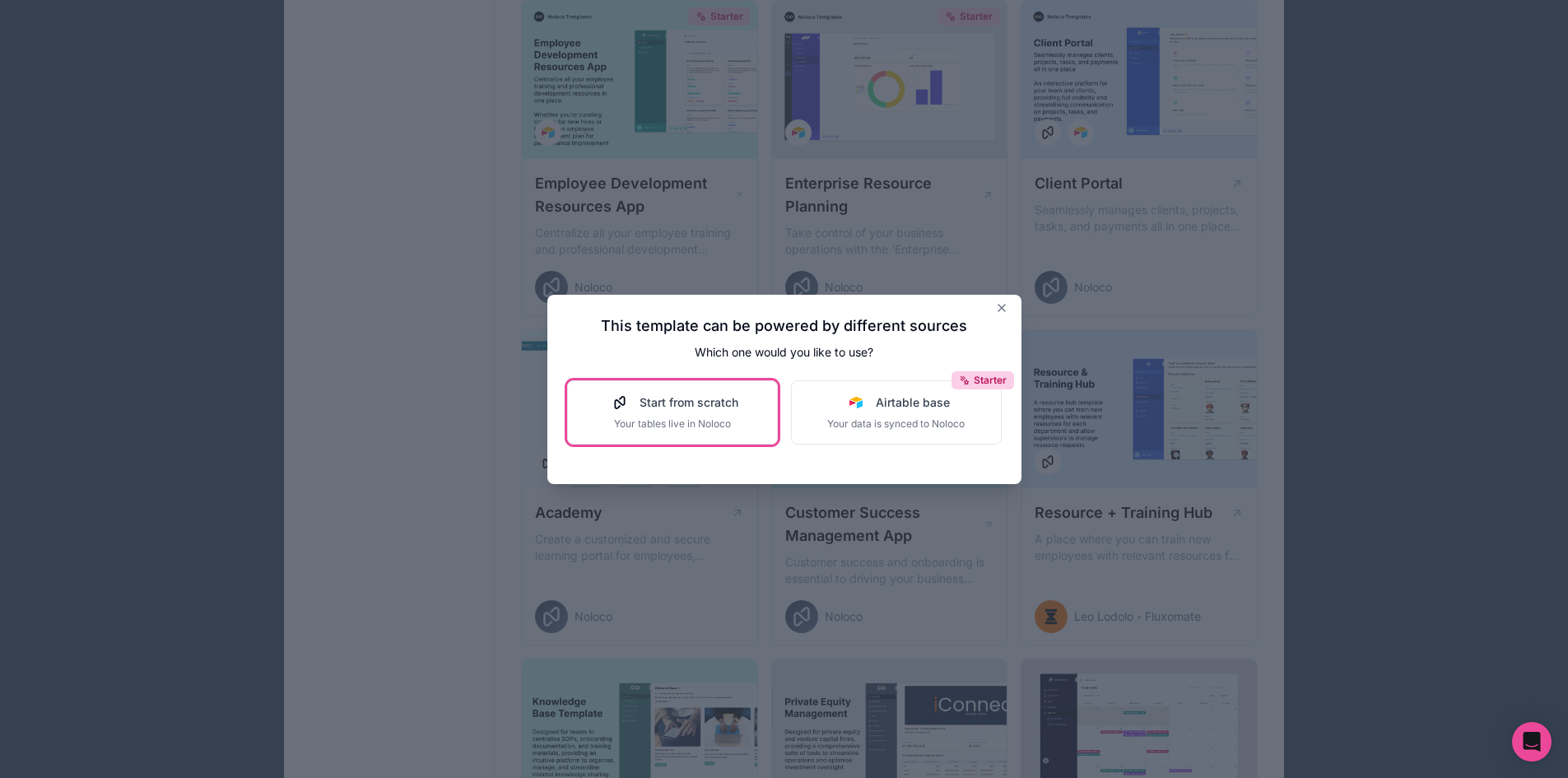
click at [666, 413] on div "Start from scratch Your tables live in Noloco" at bounding box center [672, 412] width 132 height 36
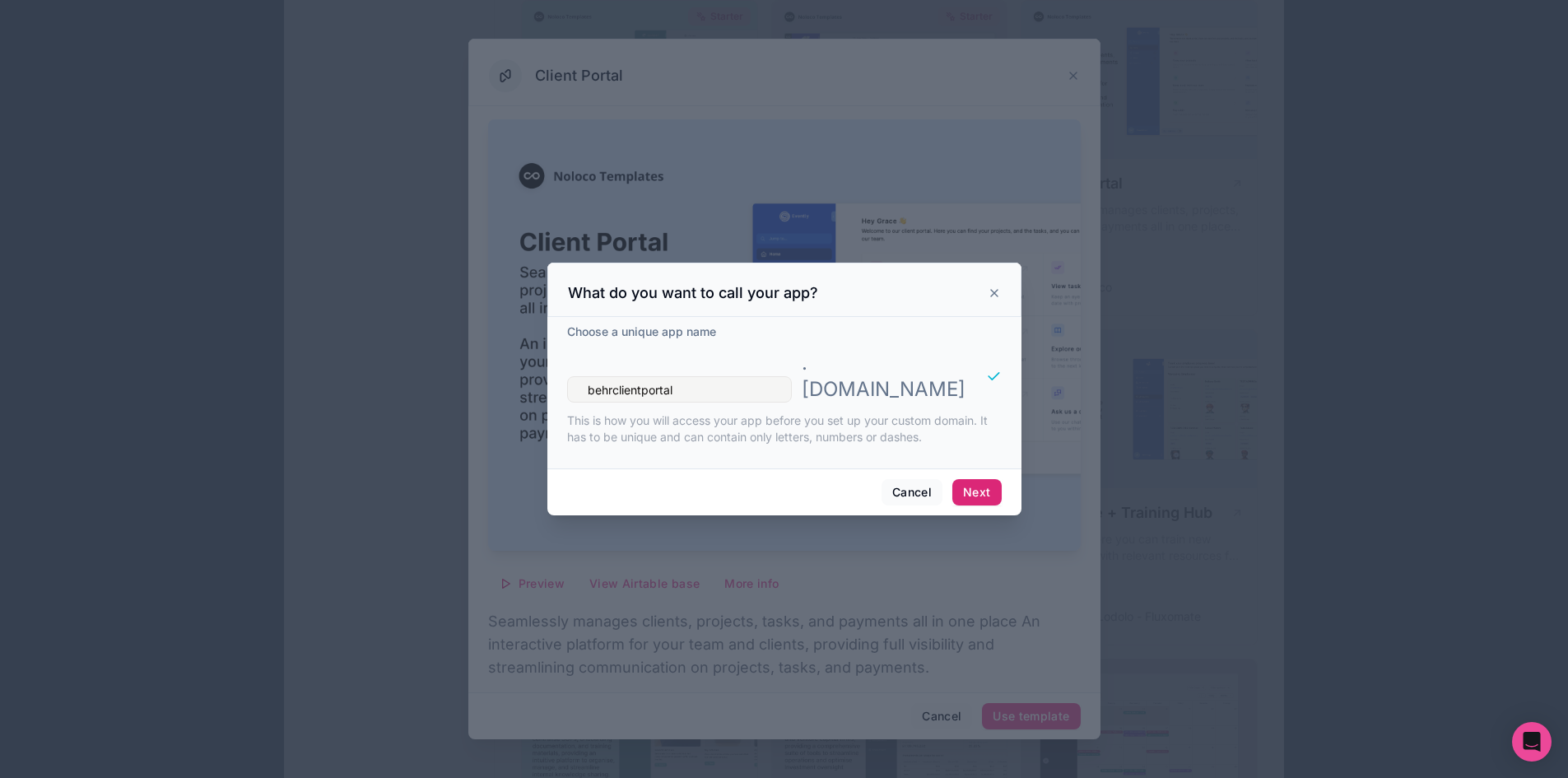
type input "behrclientportal"
click at [981, 480] on button "Next" at bounding box center [976, 492] width 49 height 27
